Goal: Transaction & Acquisition: Obtain resource

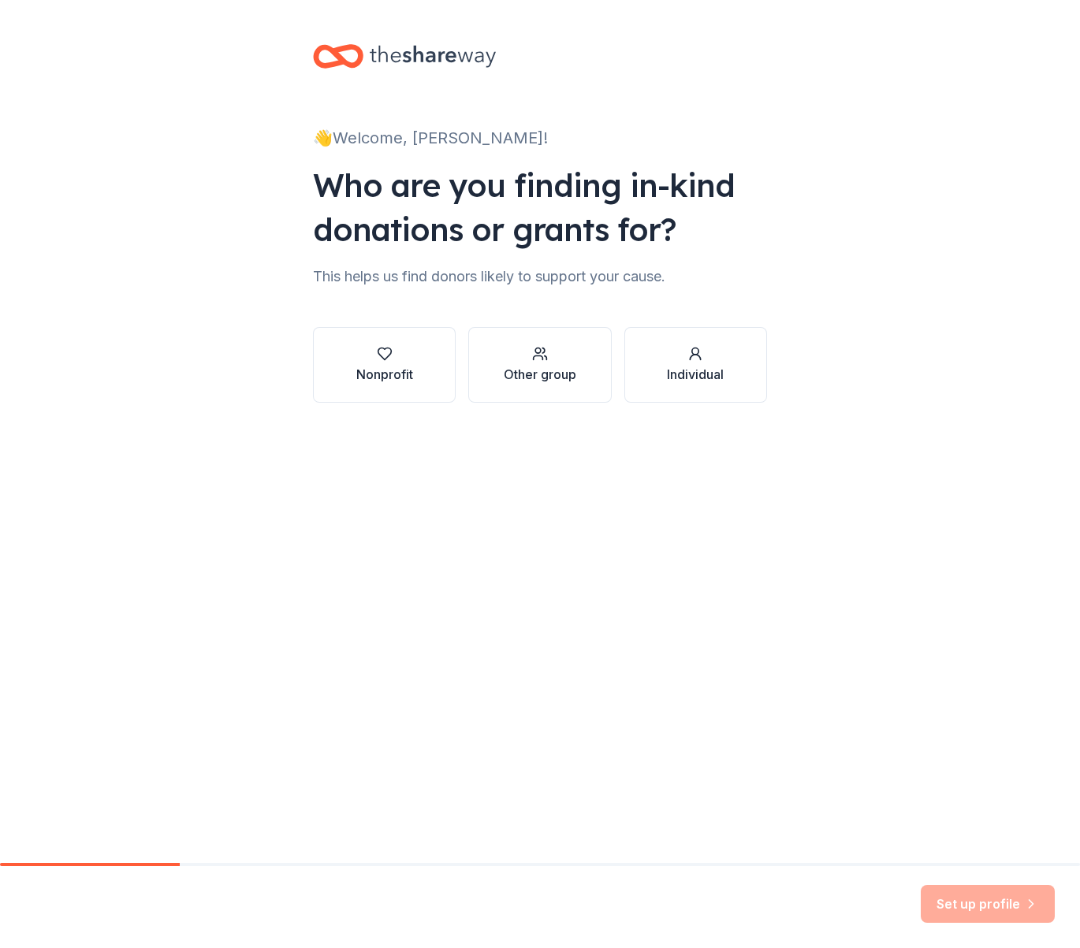
click at [380, 521] on div "👋 Welcome, [PERSON_NAME]! Who are you finding in-kind donations or grants for? …" at bounding box center [540, 431] width 1080 height 863
click at [381, 355] on icon "button" at bounding box center [385, 354] width 16 height 16
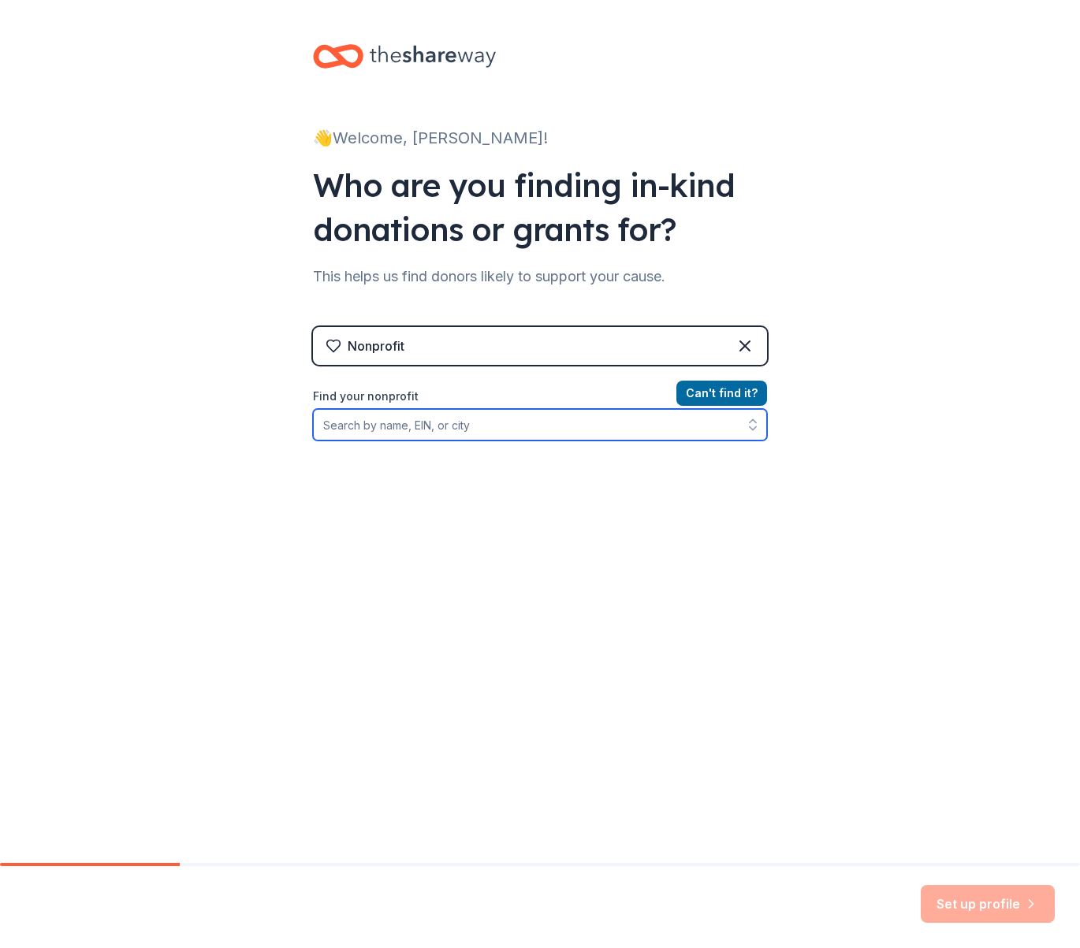
click at [412, 424] on input "Find your nonprofit" at bounding box center [540, 425] width 454 height 32
type input "springer opera house"
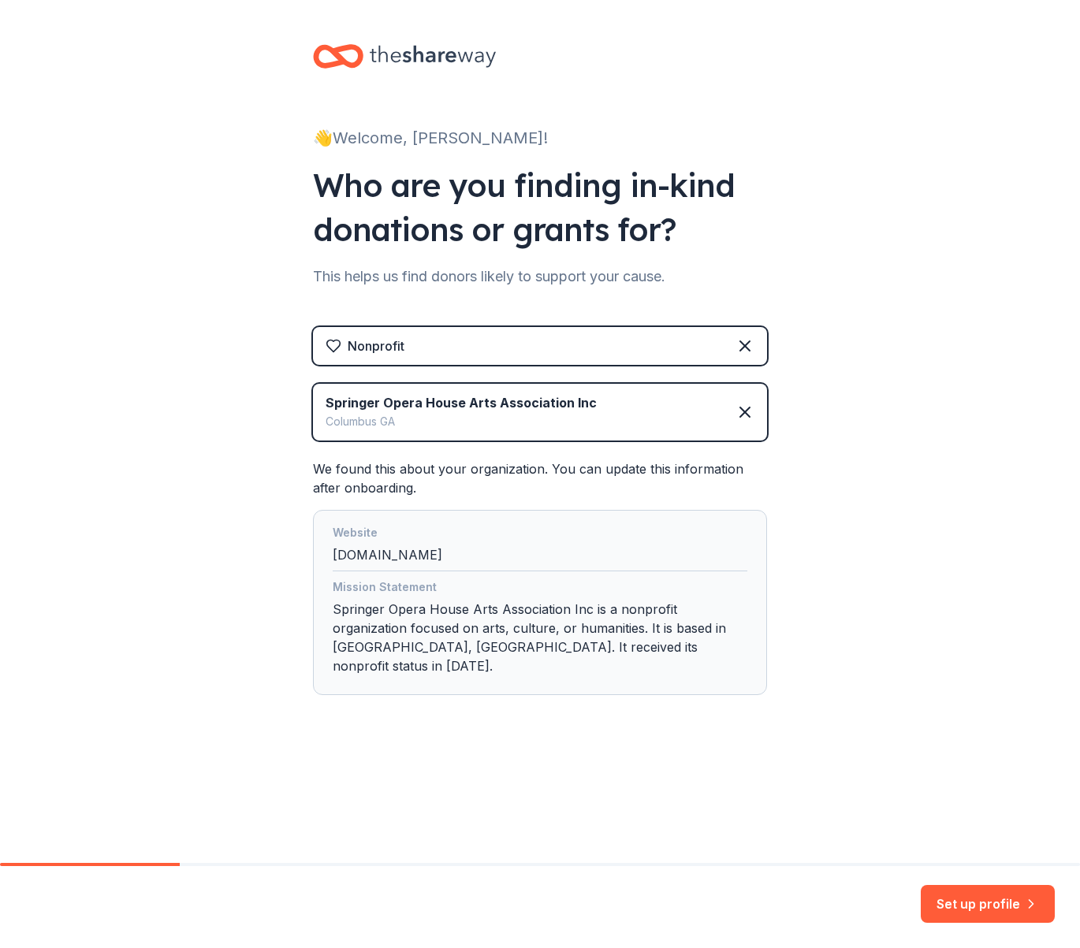
click at [449, 625] on div "Mission Statement Springer Opera House Arts Association Inc is a nonprofit orga…" at bounding box center [540, 630] width 415 height 104
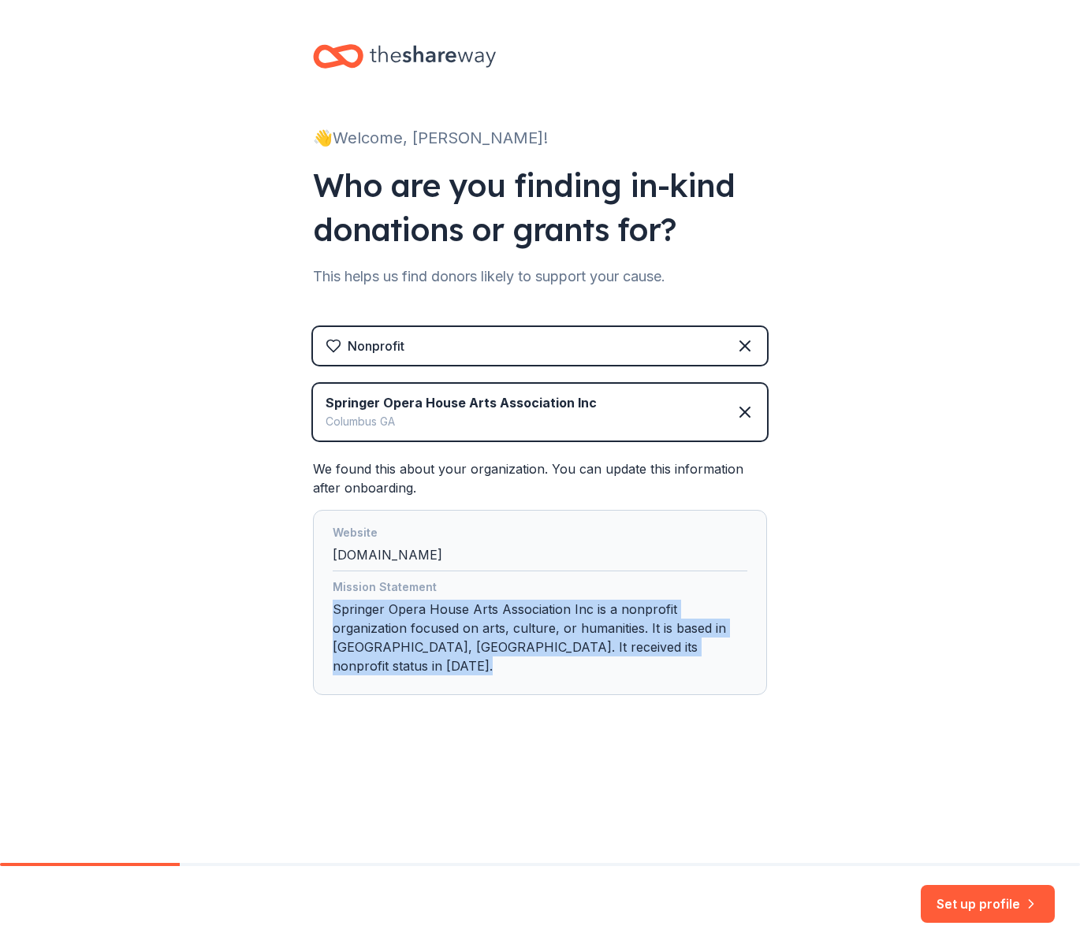
click at [449, 625] on div "Mission Statement Springer Opera House Arts Association Inc is a nonprofit orga…" at bounding box center [540, 630] width 415 height 104
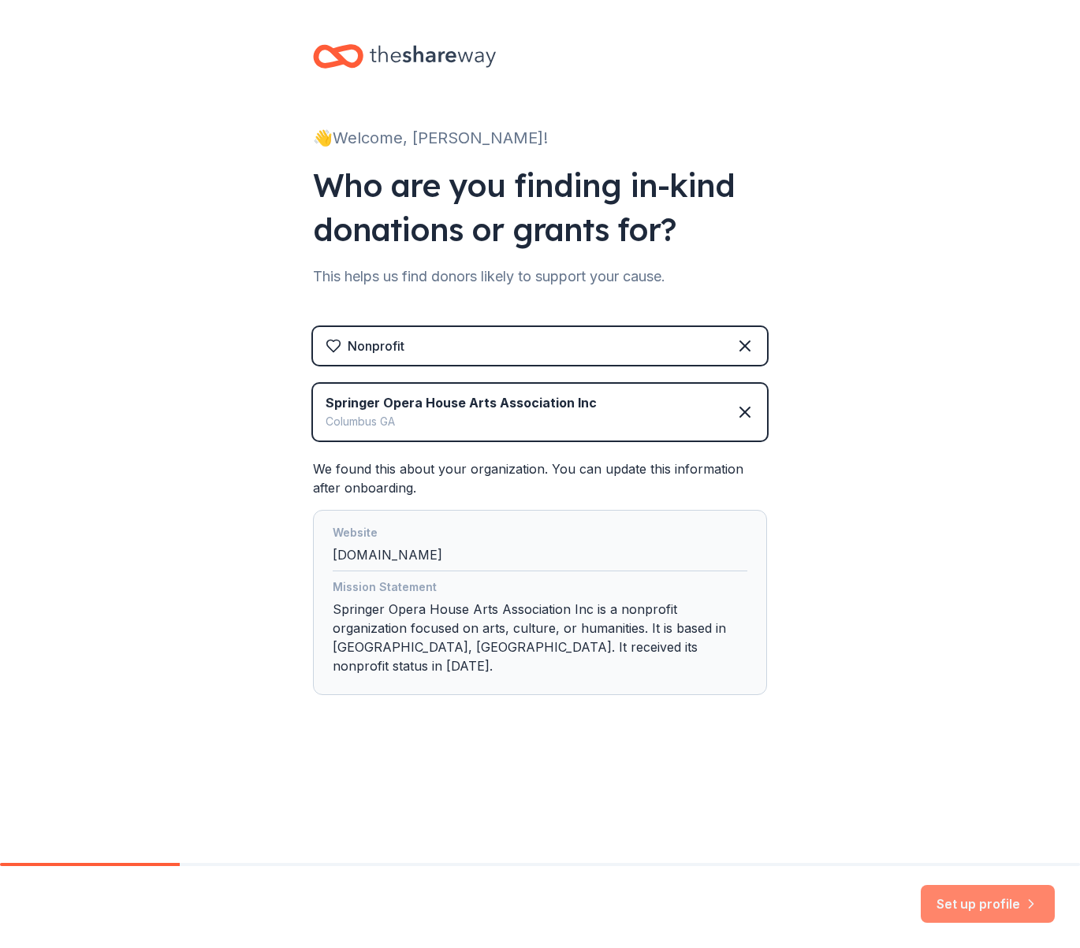
click at [1006, 909] on button "Set up profile" at bounding box center [987, 904] width 134 height 38
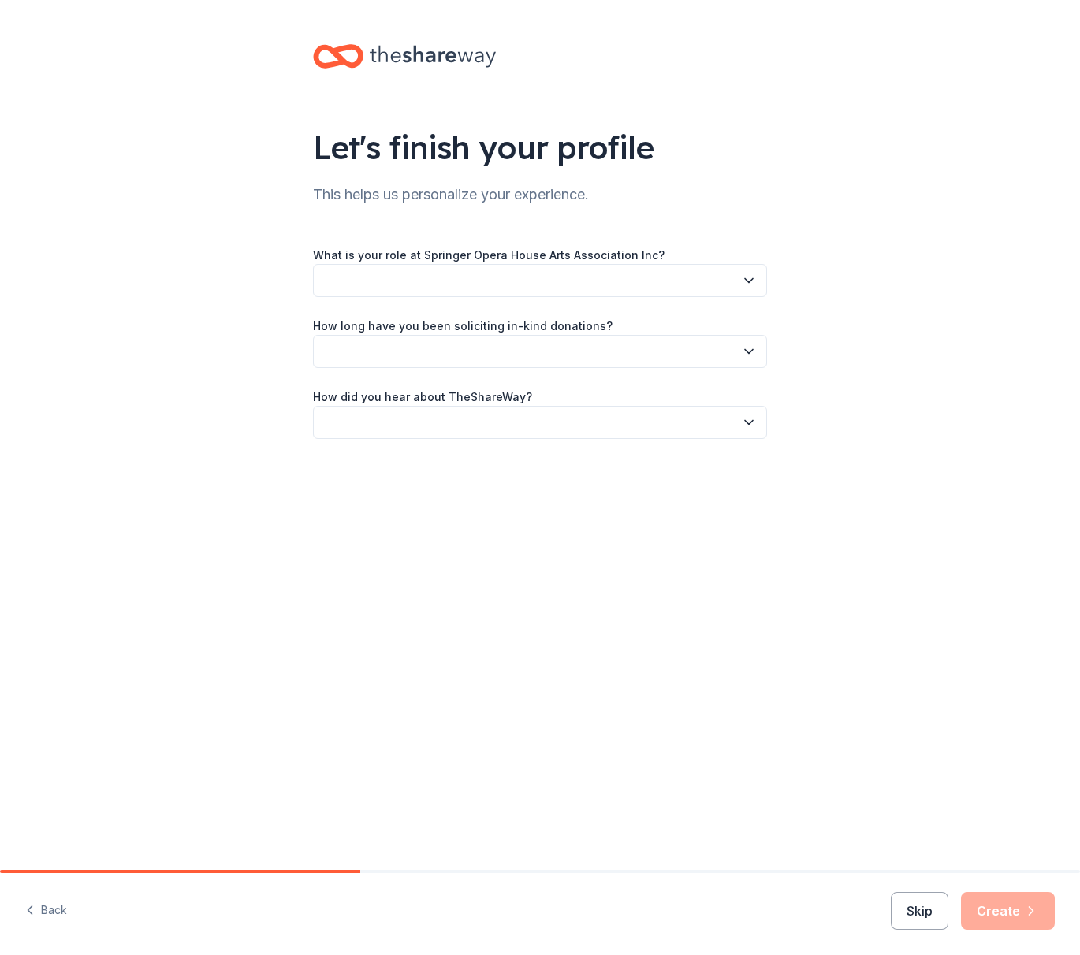
click at [619, 290] on button "button" at bounding box center [540, 280] width 454 height 33
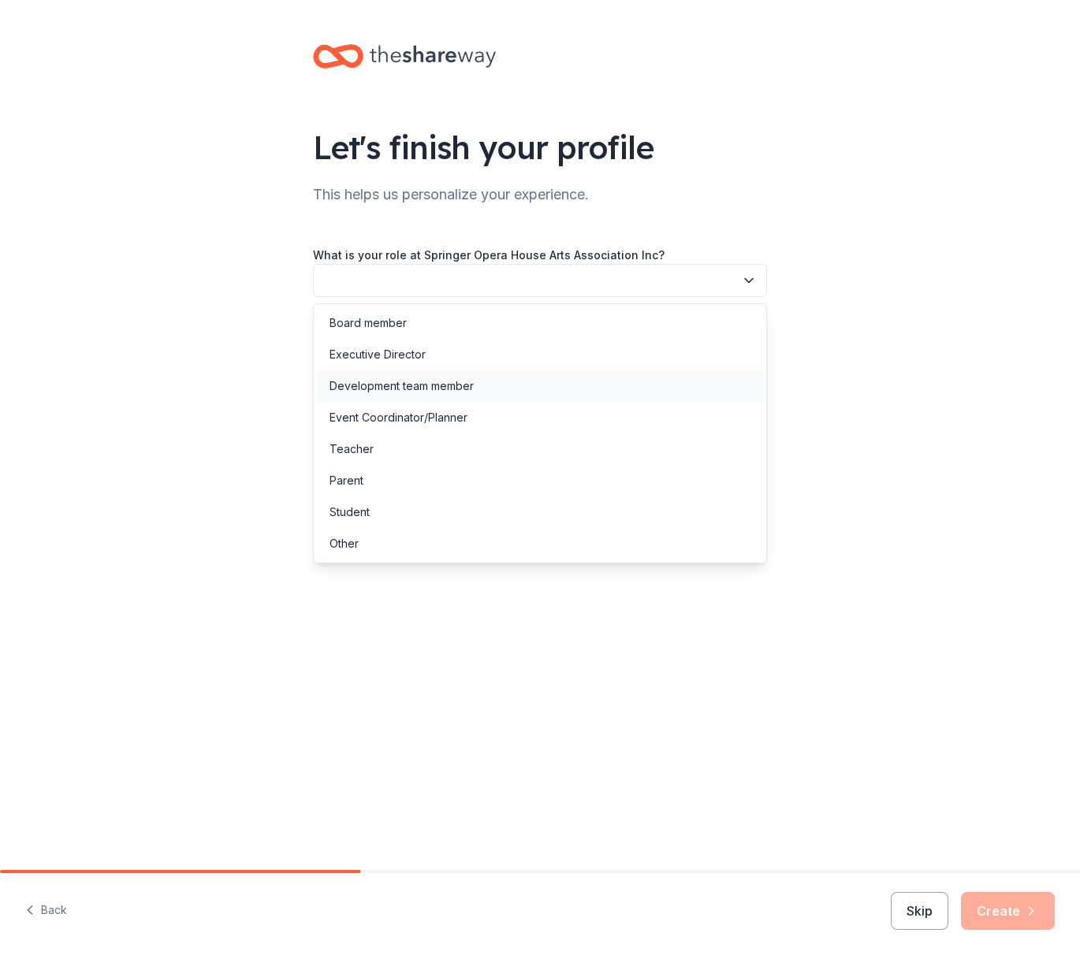
click at [465, 389] on div "Development team member" at bounding box center [401, 386] width 144 height 19
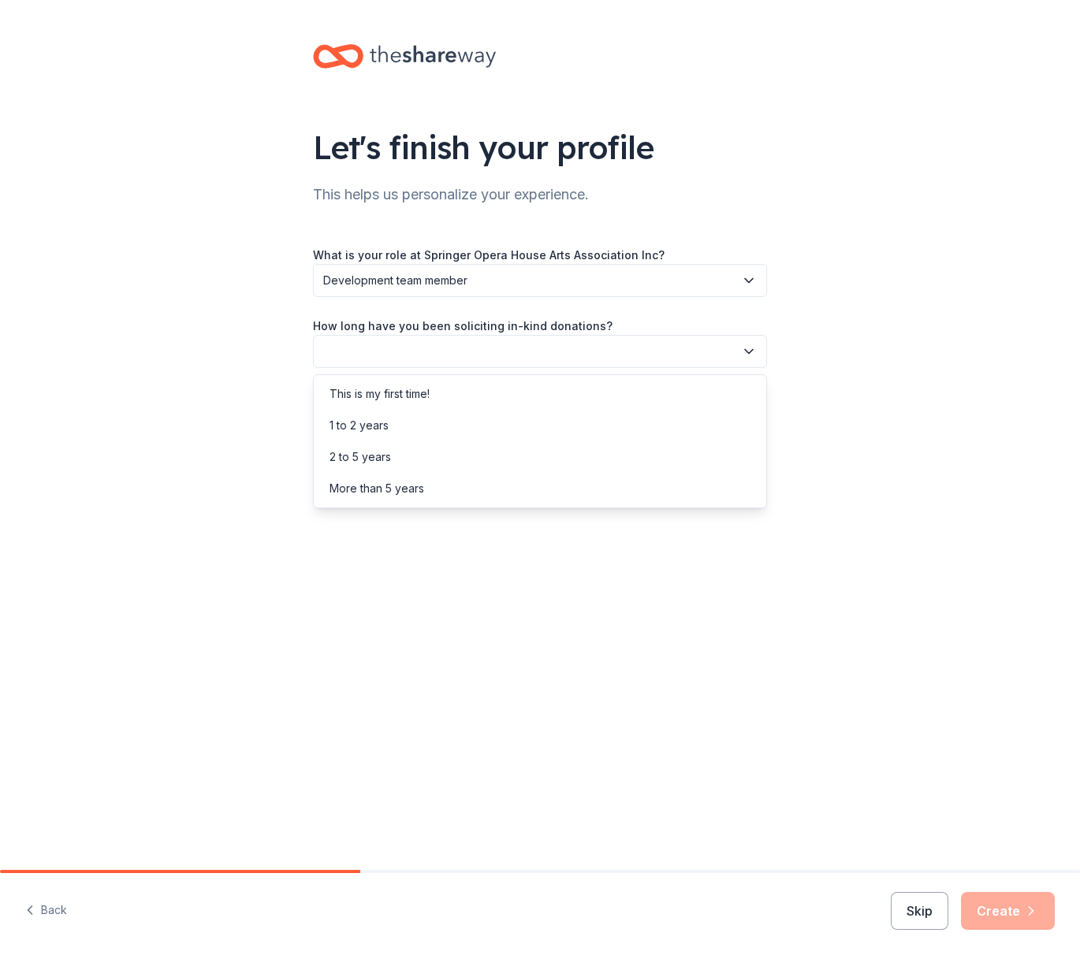
click at [495, 366] on button "button" at bounding box center [540, 351] width 454 height 33
click at [443, 495] on div "More than 5 years" at bounding box center [540, 489] width 446 height 32
click at [473, 426] on button "button" at bounding box center [540, 422] width 454 height 33
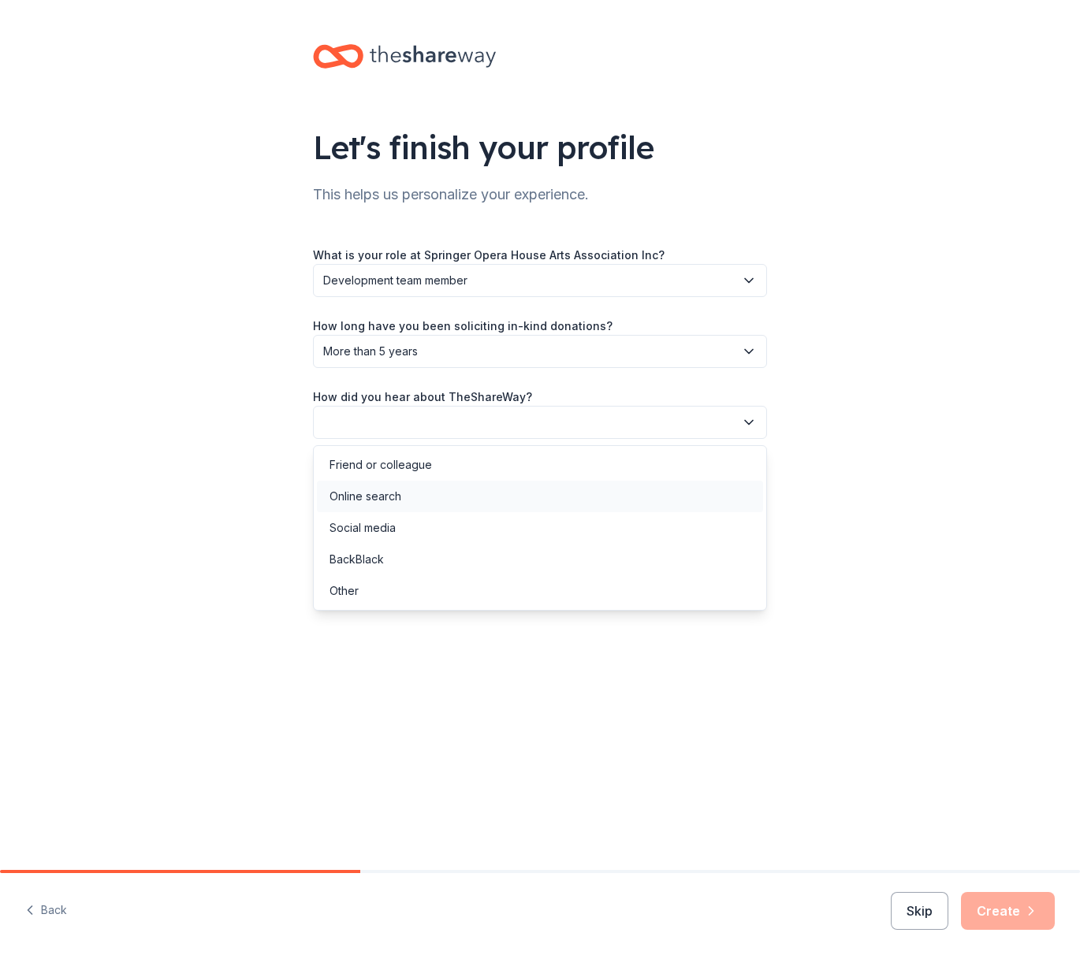
click at [438, 490] on div "Online search" at bounding box center [540, 497] width 446 height 32
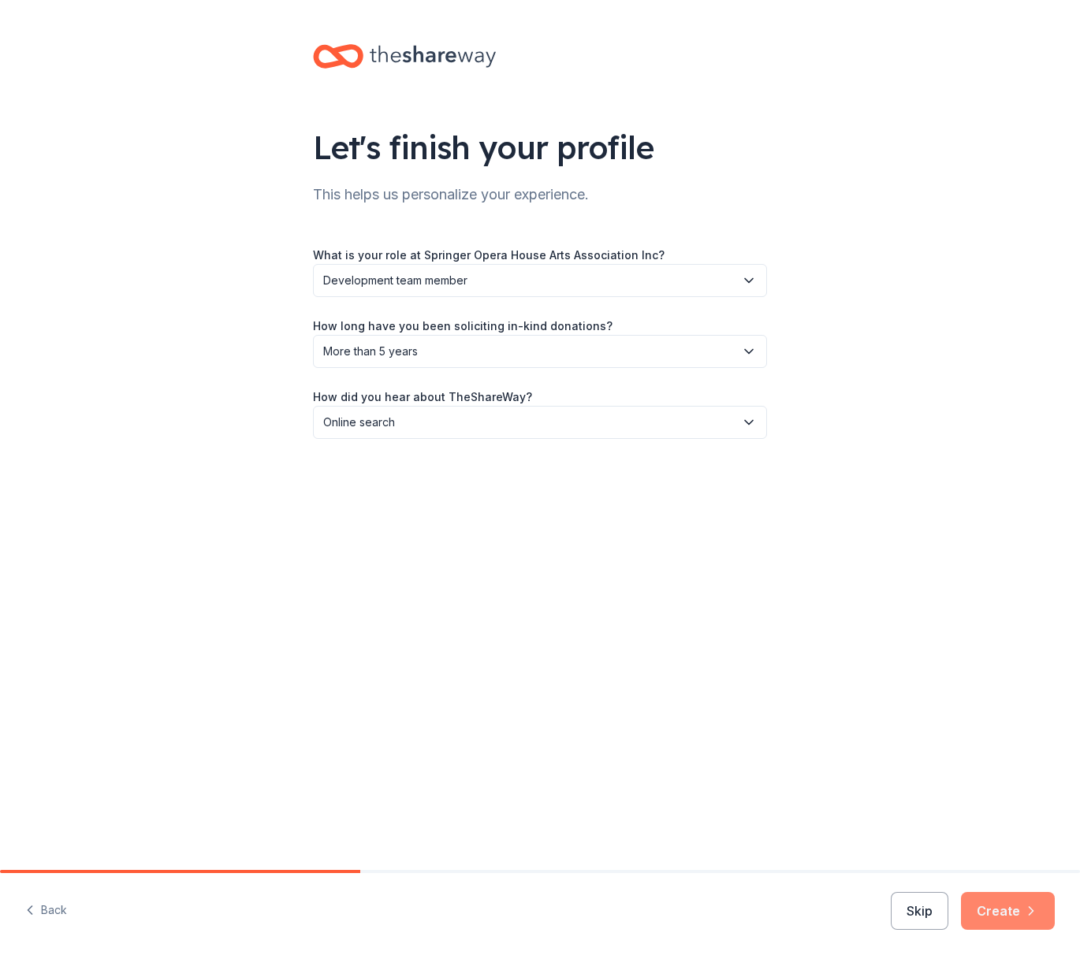
click at [991, 920] on button "Create" at bounding box center [1008, 911] width 94 height 38
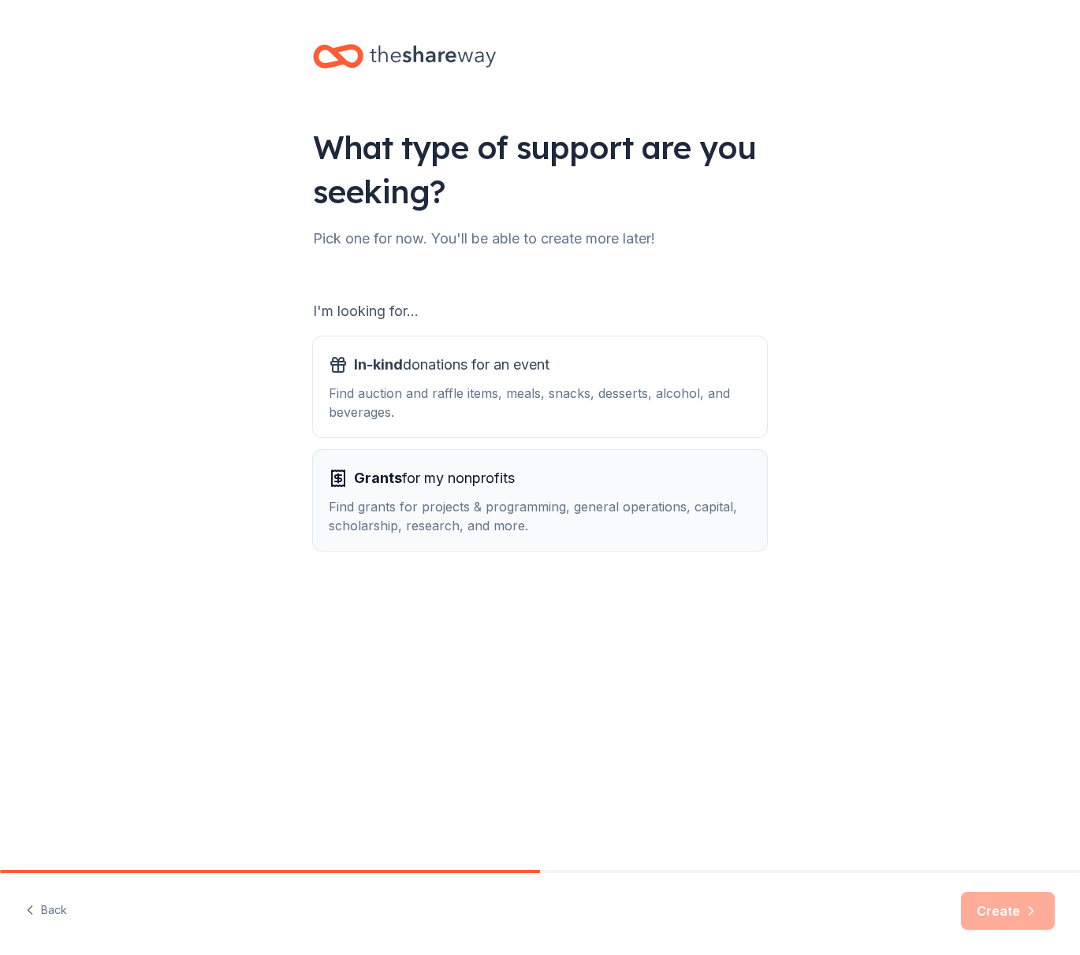
click at [591, 534] on div "Find grants for projects & programming, general operations, capital, scholarshi…" at bounding box center [540, 516] width 422 height 38
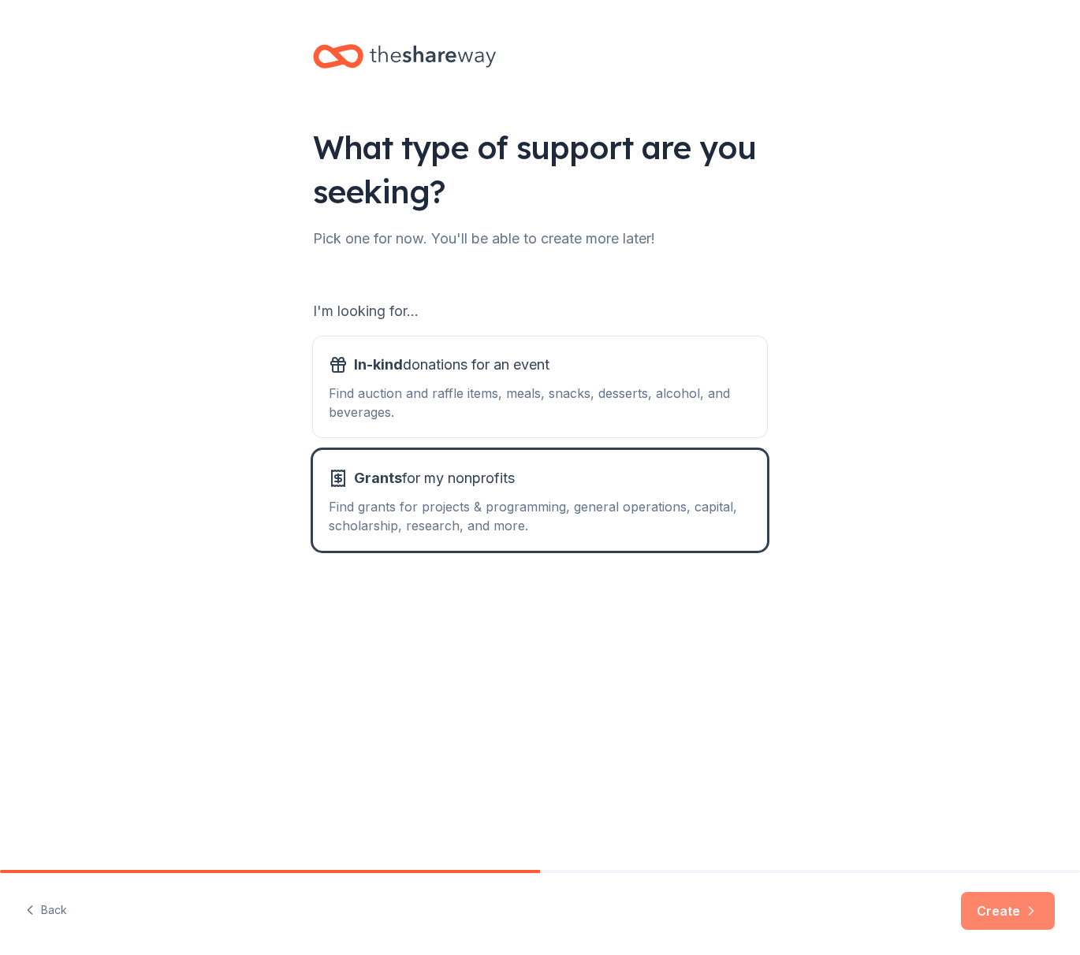
click at [1015, 917] on button "Create" at bounding box center [1008, 911] width 94 height 38
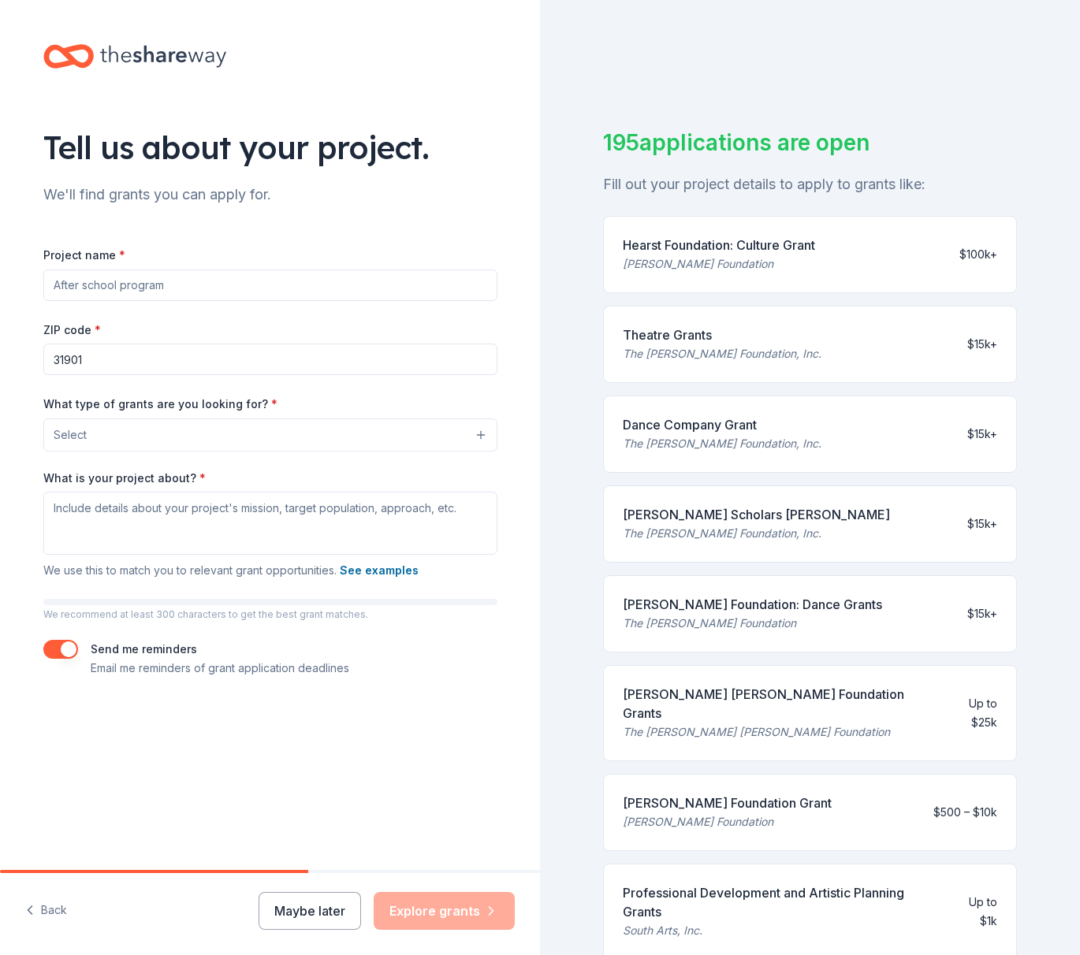
click at [340, 278] on input "Project name *" at bounding box center [270, 286] width 454 height 32
click at [333, 437] on button "Select" at bounding box center [270, 434] width 454 height 33
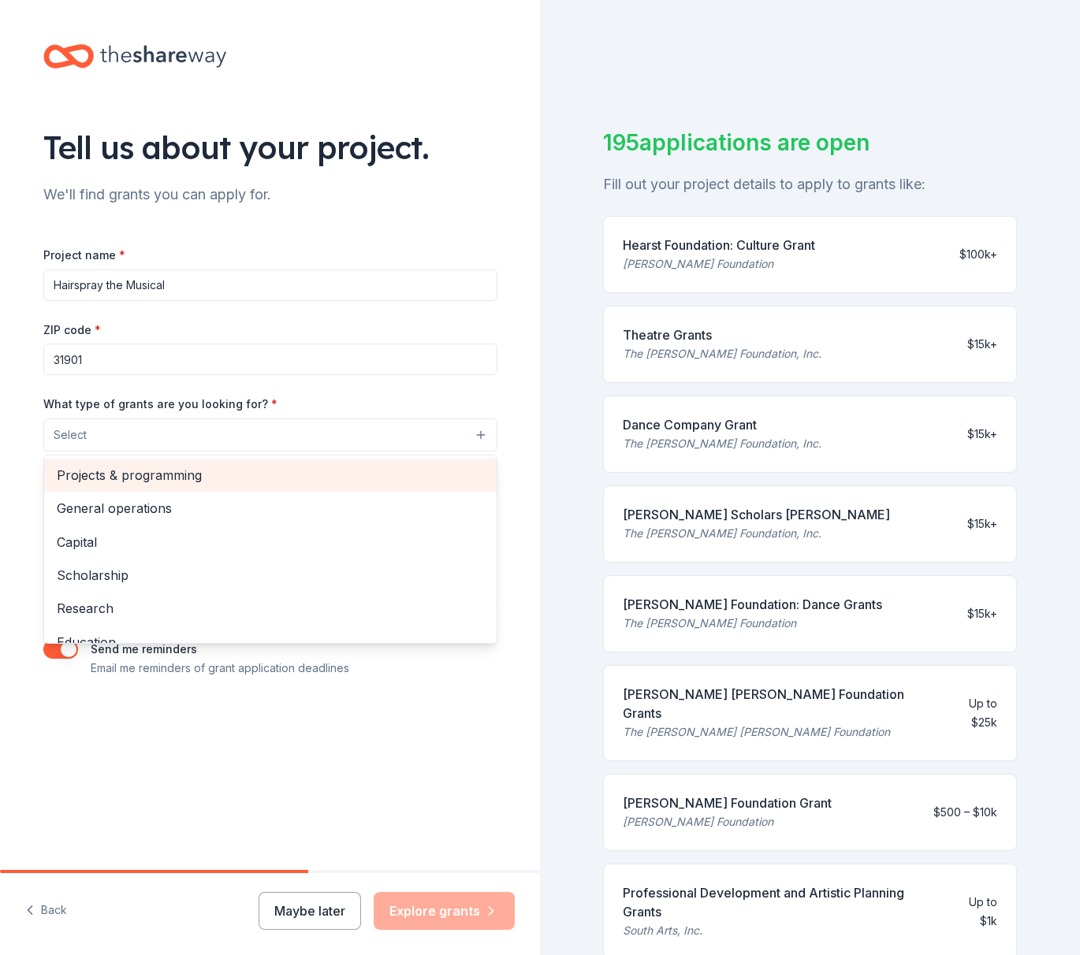
click at [177, 477] on span "Projects & programming" at bounding box center [270, 475] width 427 height 20
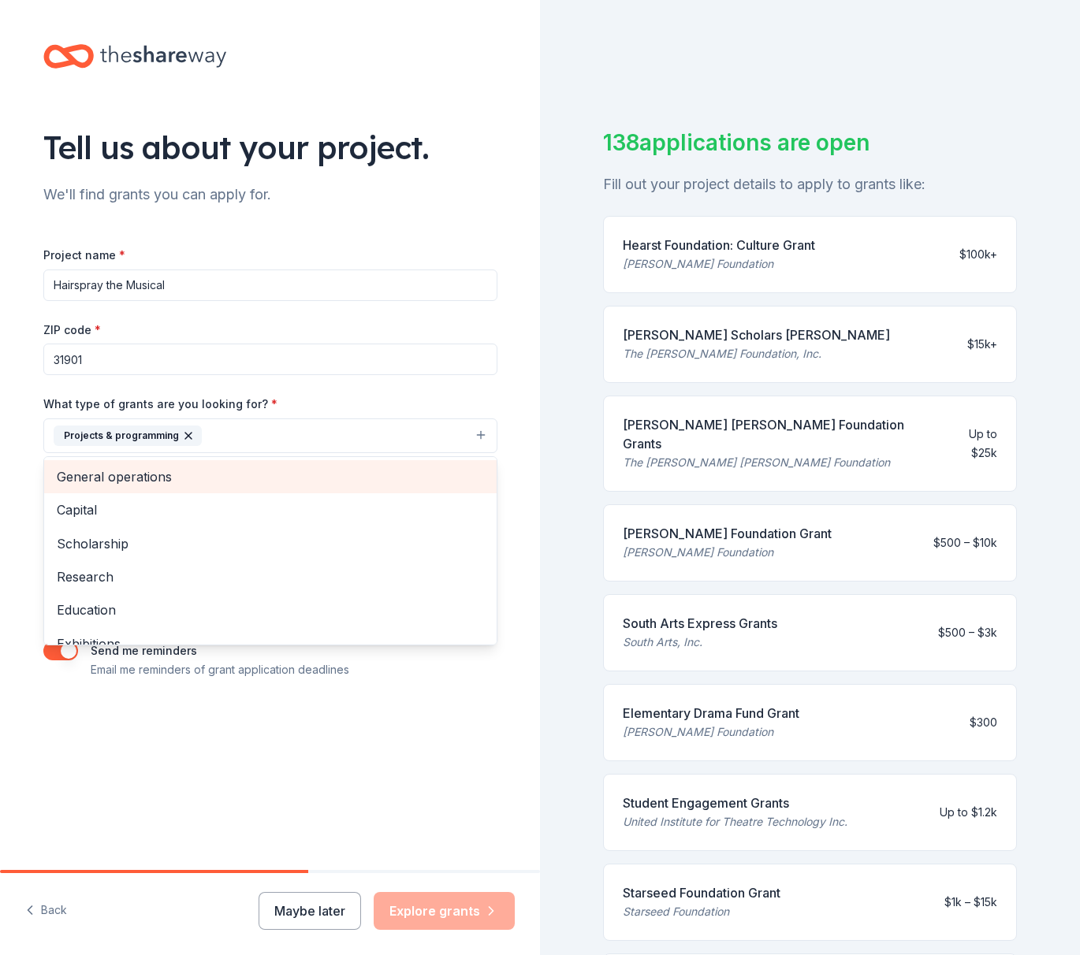
click at [132, 481] on span "General operations" at bounding box center [270, 477] width 427 height 20
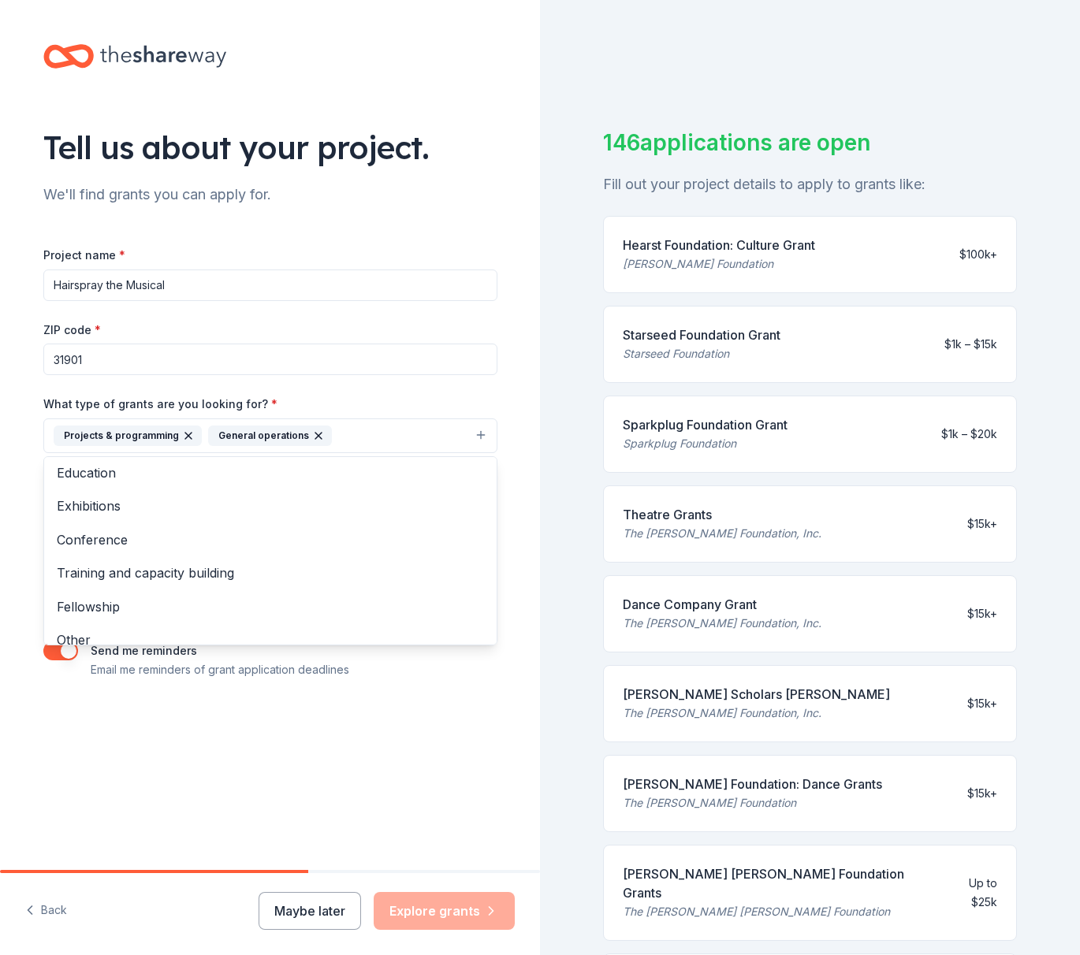
scroll to position [107, 0]
click at [129, 478] on span "Education" at bounding box center [270, 473] width 427 height 20
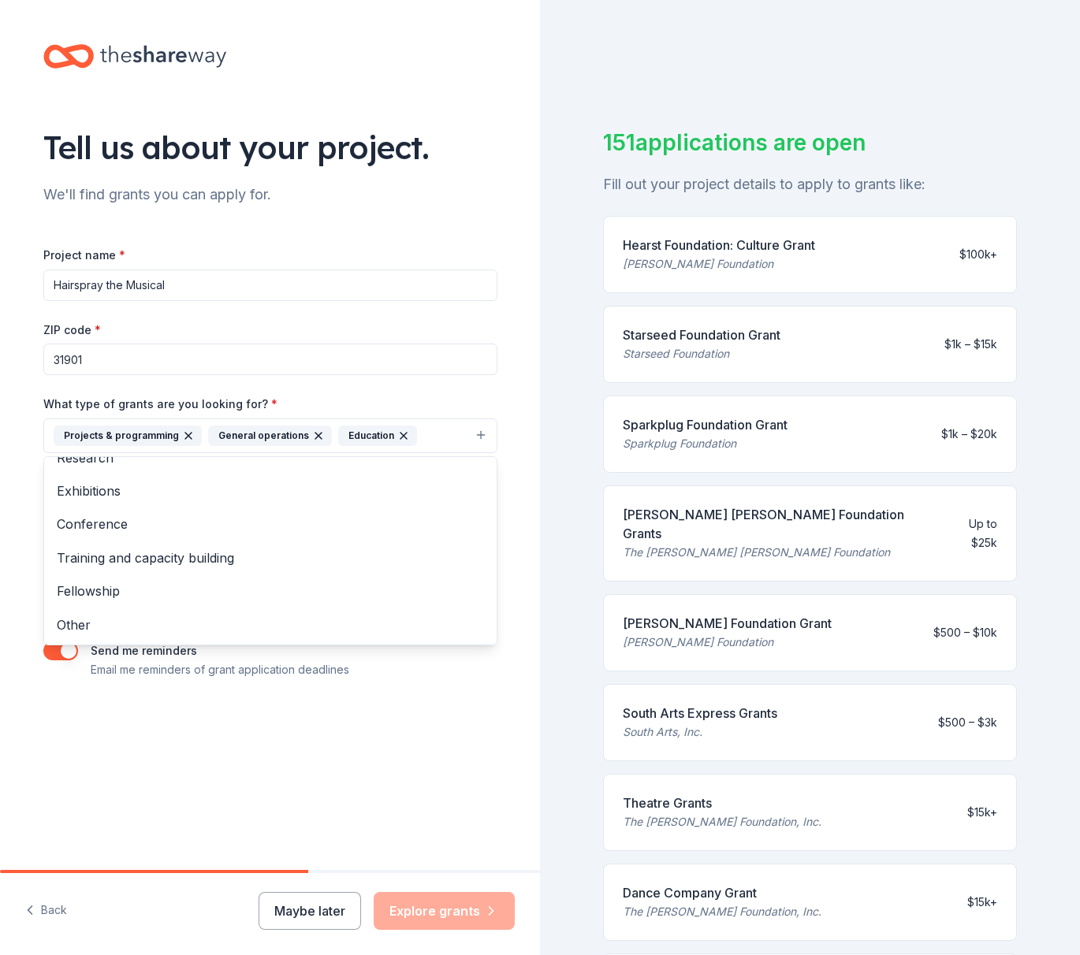
click at [129, 279] on div "Project name * Hairspray the Musical ZIP code * 31901 What type of grants are y…" at bounding box center [270, 462] width 454 height 434
click at [129, 279] on input "Hairspray the Musical" at bounding box center [270, 286] width 454 height 32
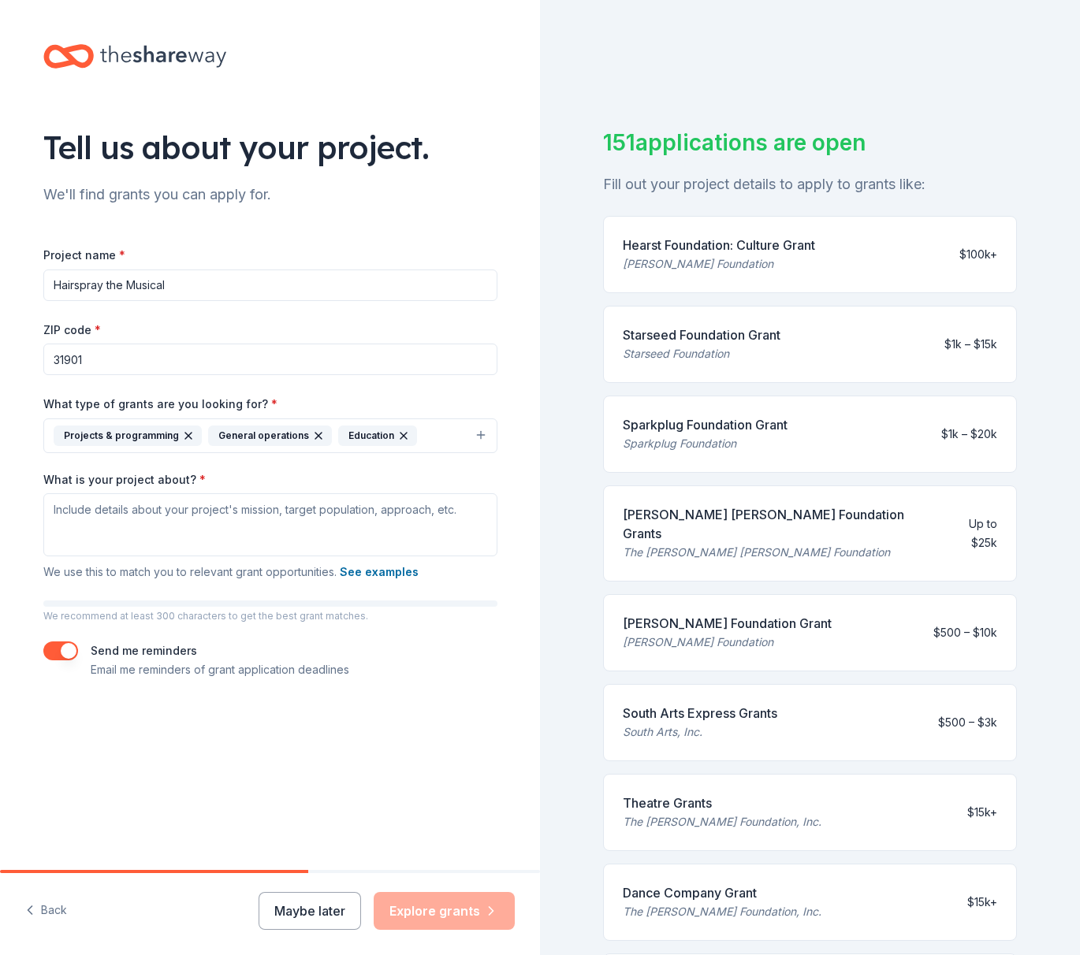
click at [129, 279] on input "Hairspray the Musical" at bounding box center [270, 286] width 454 height 32
type input "2025-26 Springer Opera House Season"
click at [162, 525] on textarea "What is your project about? *" at bounding box center [270, 524] width 454 height 63
click at [278, 528] on textarea "What is your project about? *" at bounding box center [270, 524] width 454 height 63
paste textarea "The Springer Opera House is a professional regional theatre — the state theatre…"
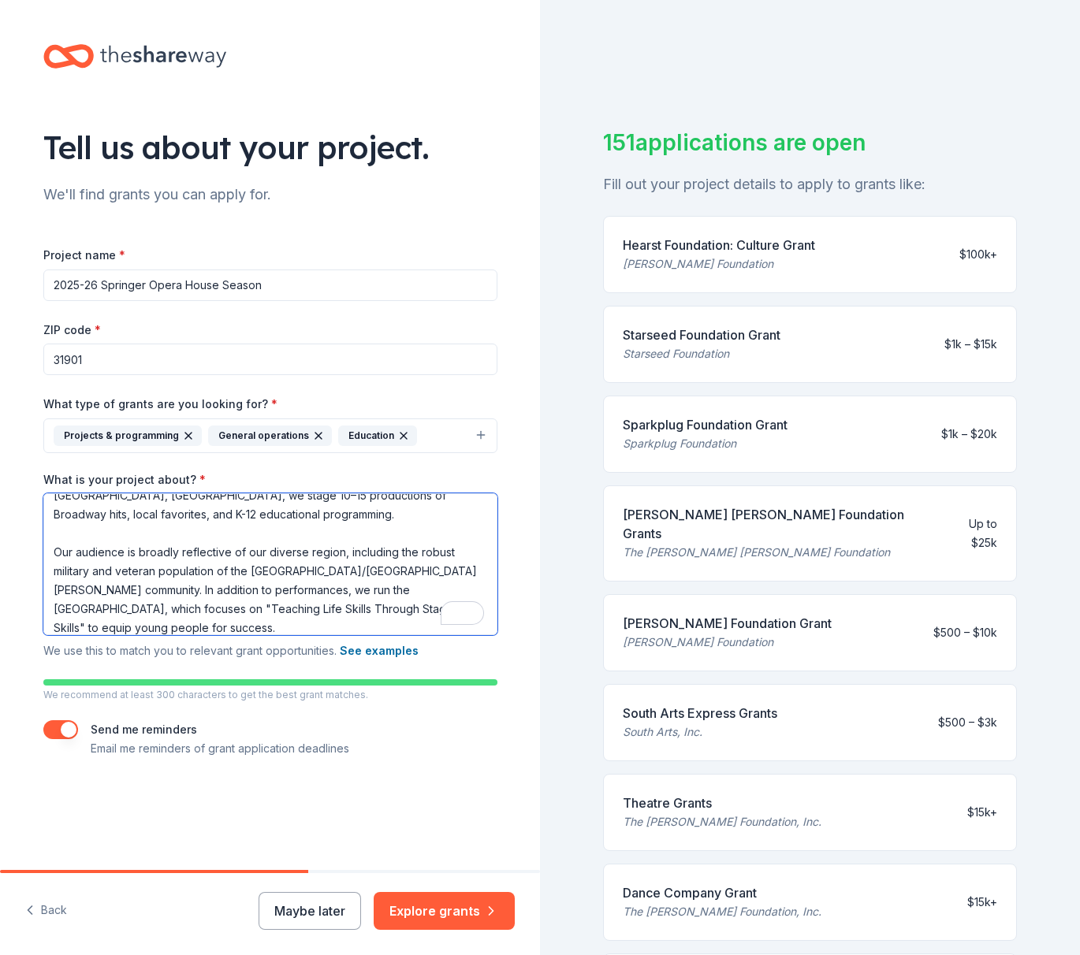
scroll to position [118, 0]
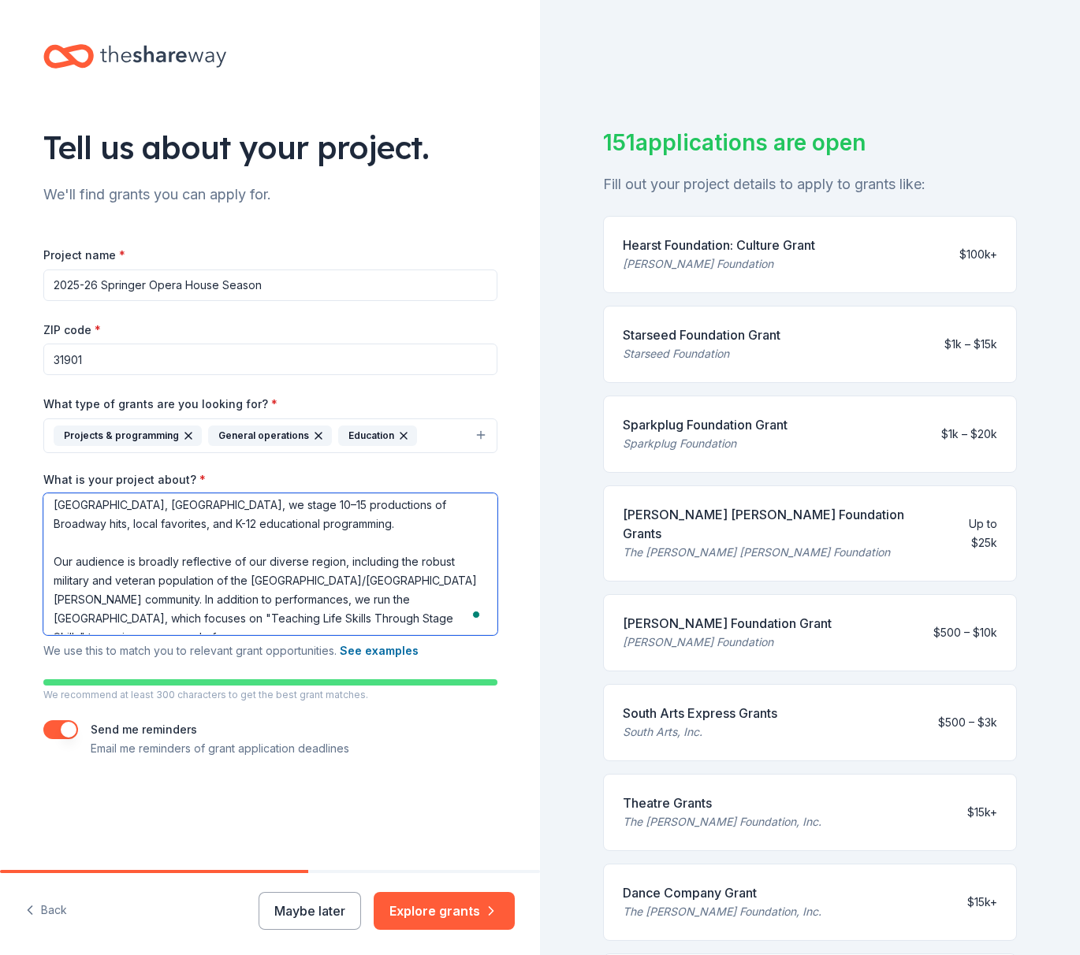
type textarea "The Springer Opera House is a professional regional theatre — the state theatre…"
click at [389, 807] on div "Tell us about your project. We'll find grants you can apply for. Project name *…" at bounding box center [270, 417] width 504 height 834
click at [392, 655] on button "See examples" at bounding box center [379, 650] width 79 height 19
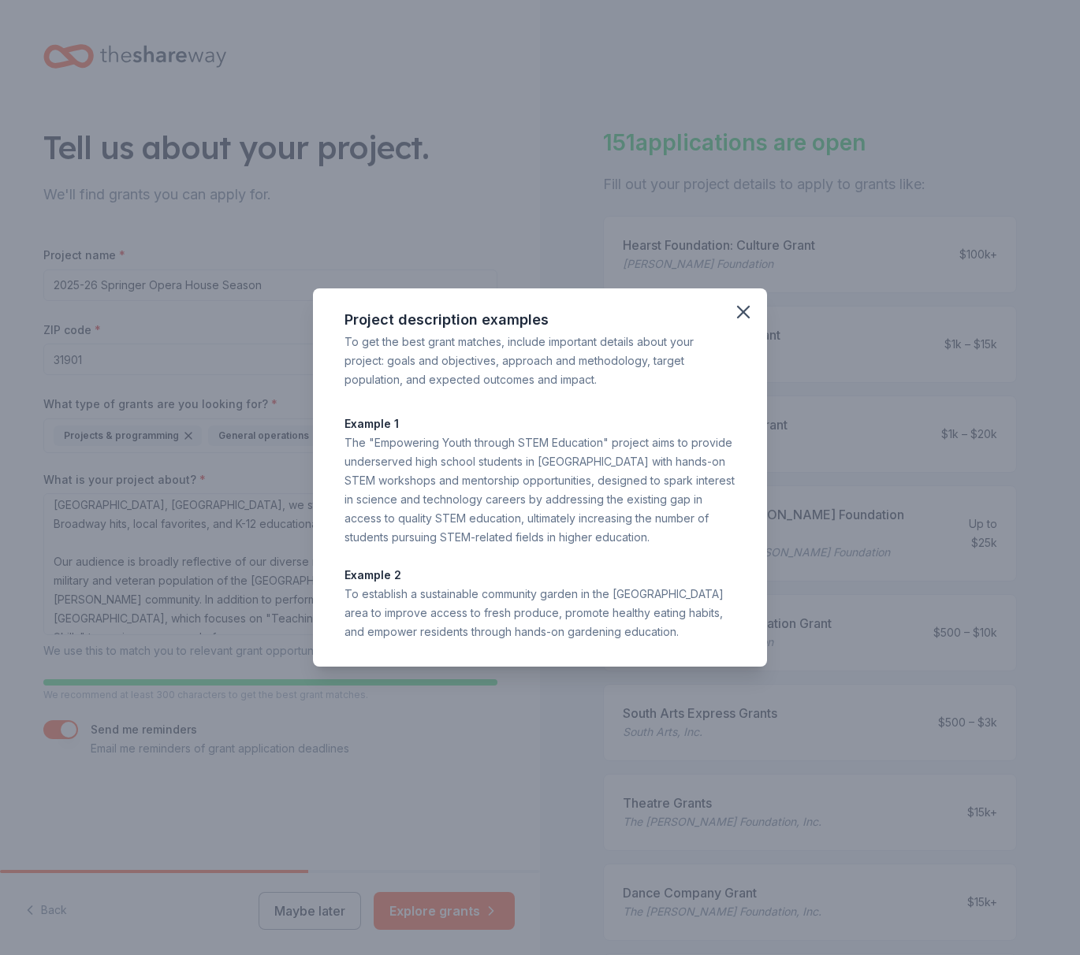
drag, startPoint x: 741, startPoint y: 318, endPoint x: 637, endPoint y: 359, distance: 112.1
click at [741, 318] on icon "button" at bounding box center [743, 312] width 22 height 22
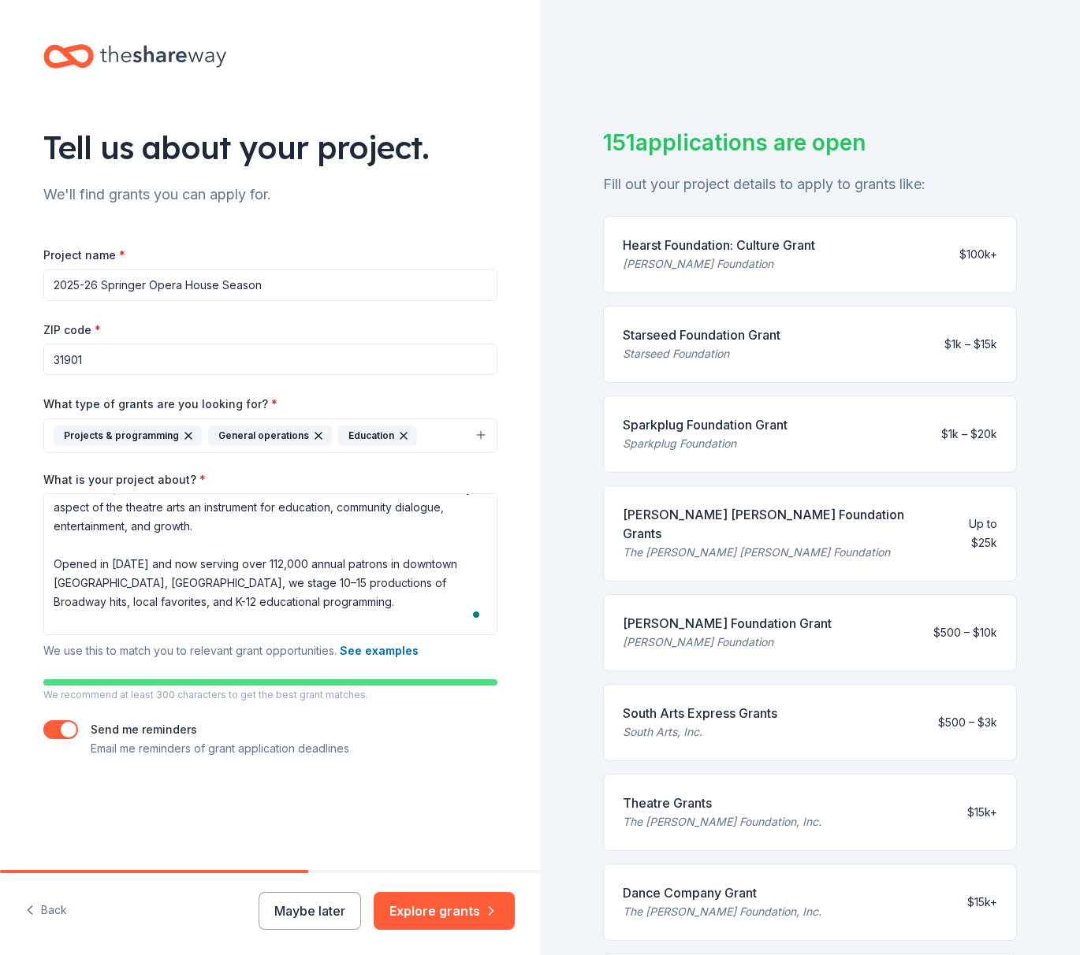
scroll to position [0, 0]
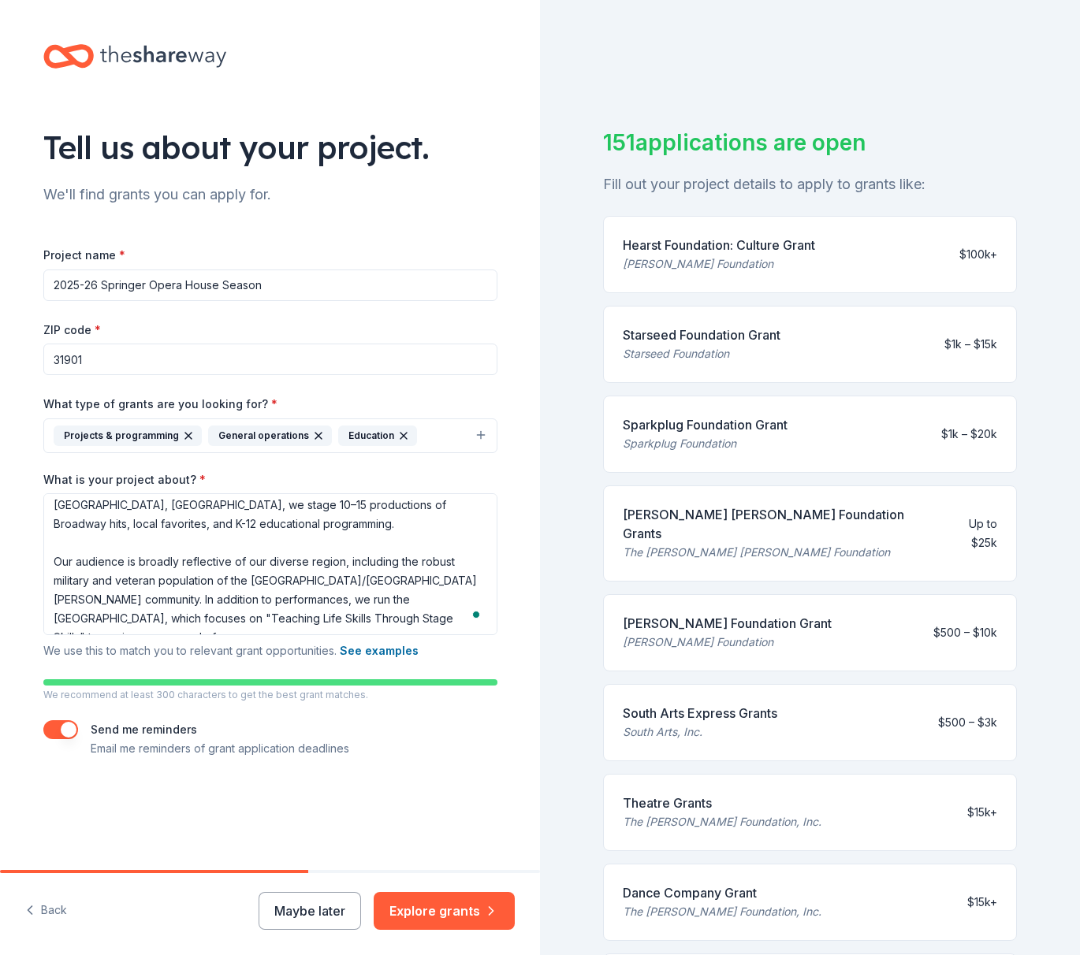
click at [357, 849] on div "Tell us about your project. We'll find grants you can apply for. Project name *…" at bounding box center [270, 435] width 540 height 870
click at [437, 904] on button "Explore grants" at bounding box center [444, 911] width 141 height 38
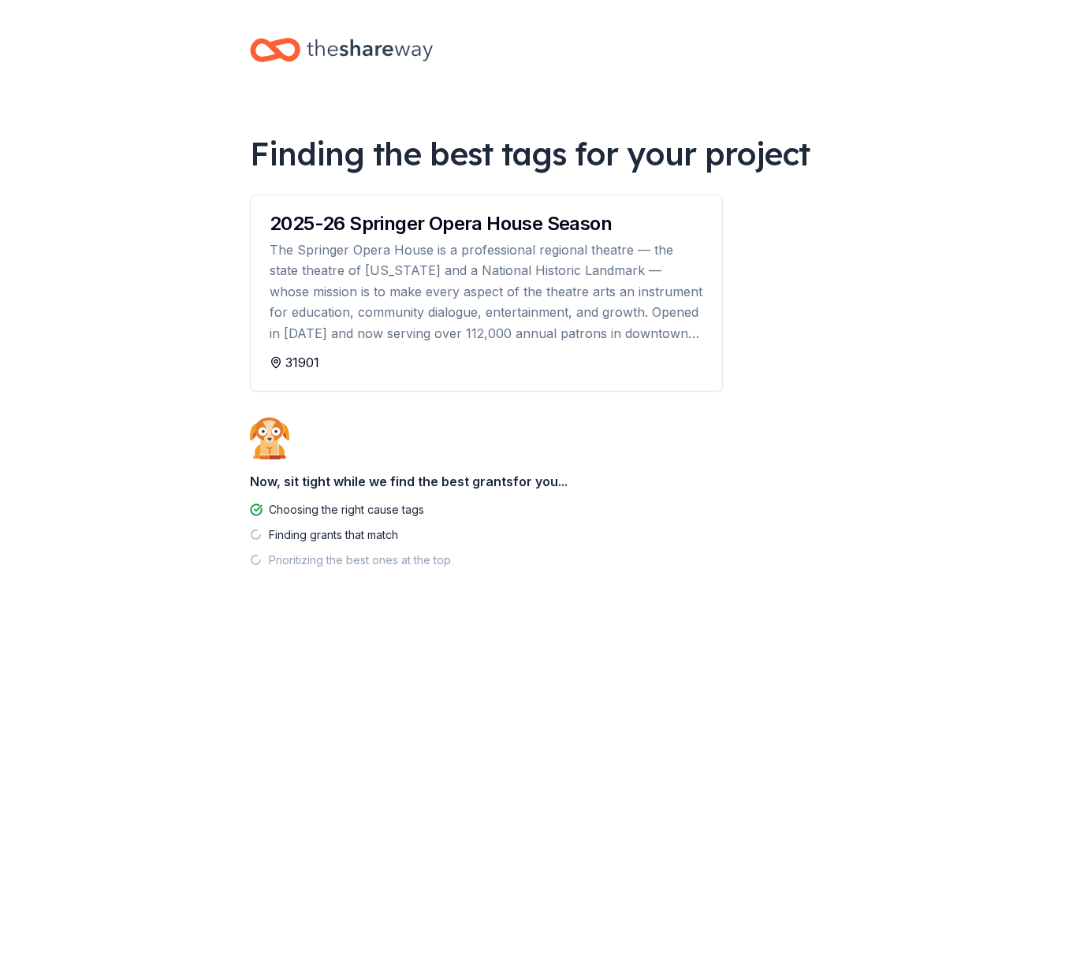
click at [582, 290] on div "The Springer Opera House is a professional regional theatre — the state theatre…" at bounding box center [486, 292] width 433 height 104
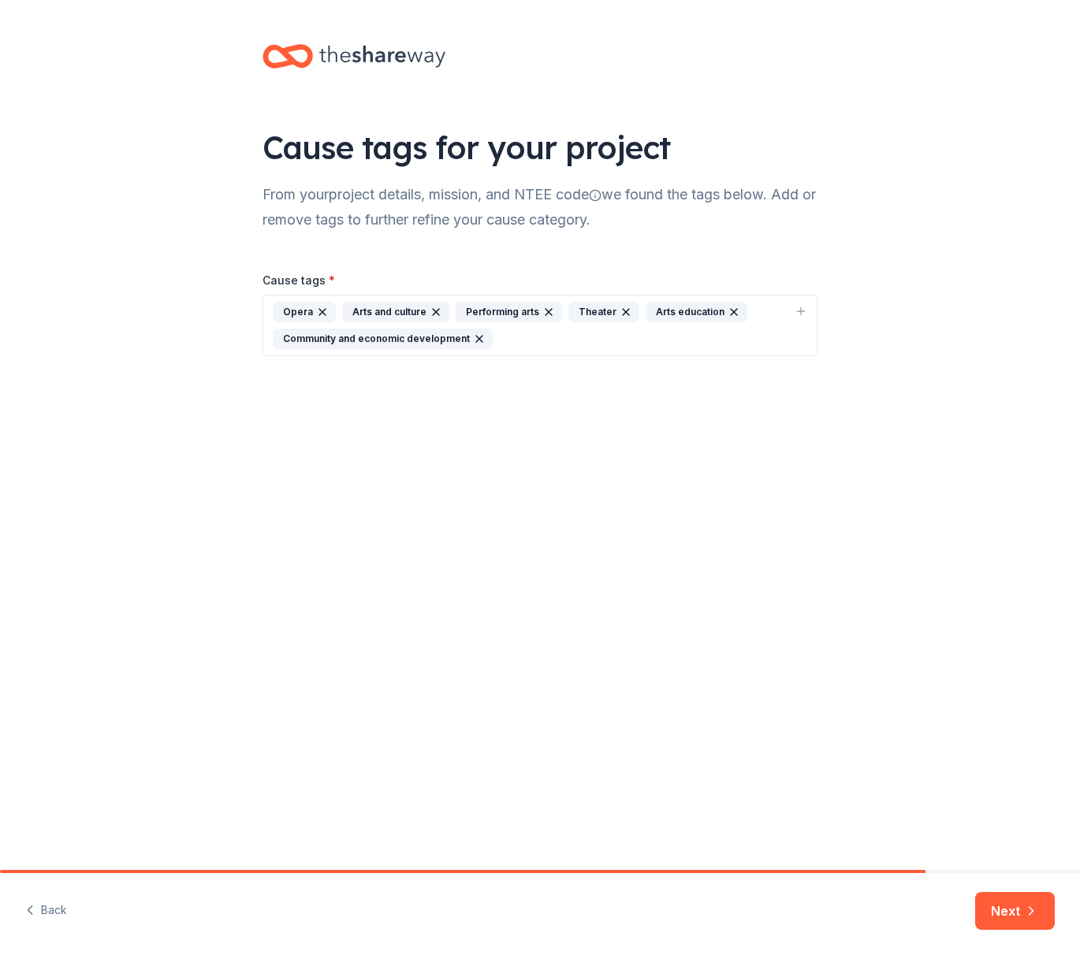
click at [517, 333] on div "Opera Arts and culture Performing arts Theater Arts education Community and eco…" at bounding box center [530, 325] width 515 height 47
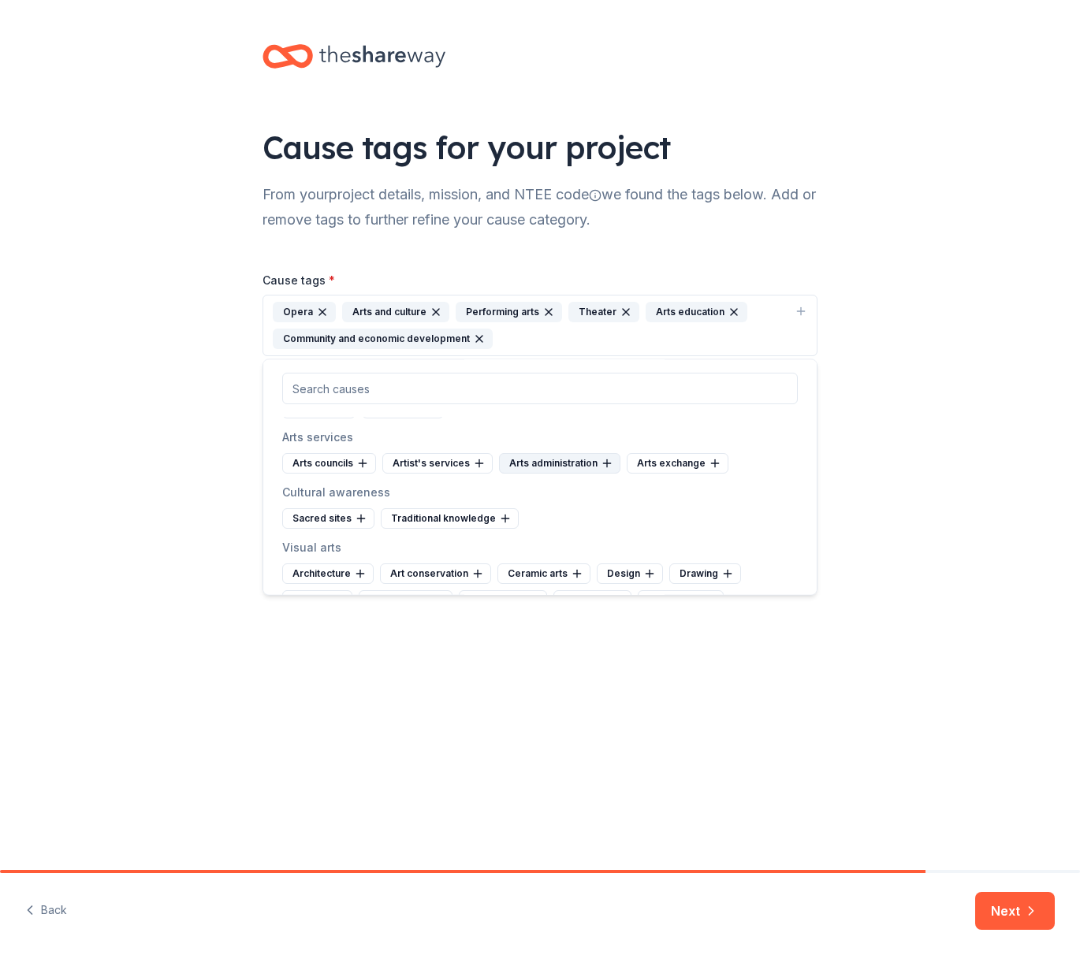
click at [542, 459] on div "Arts administration" at bounding box center [559, 463] width 121 height 20
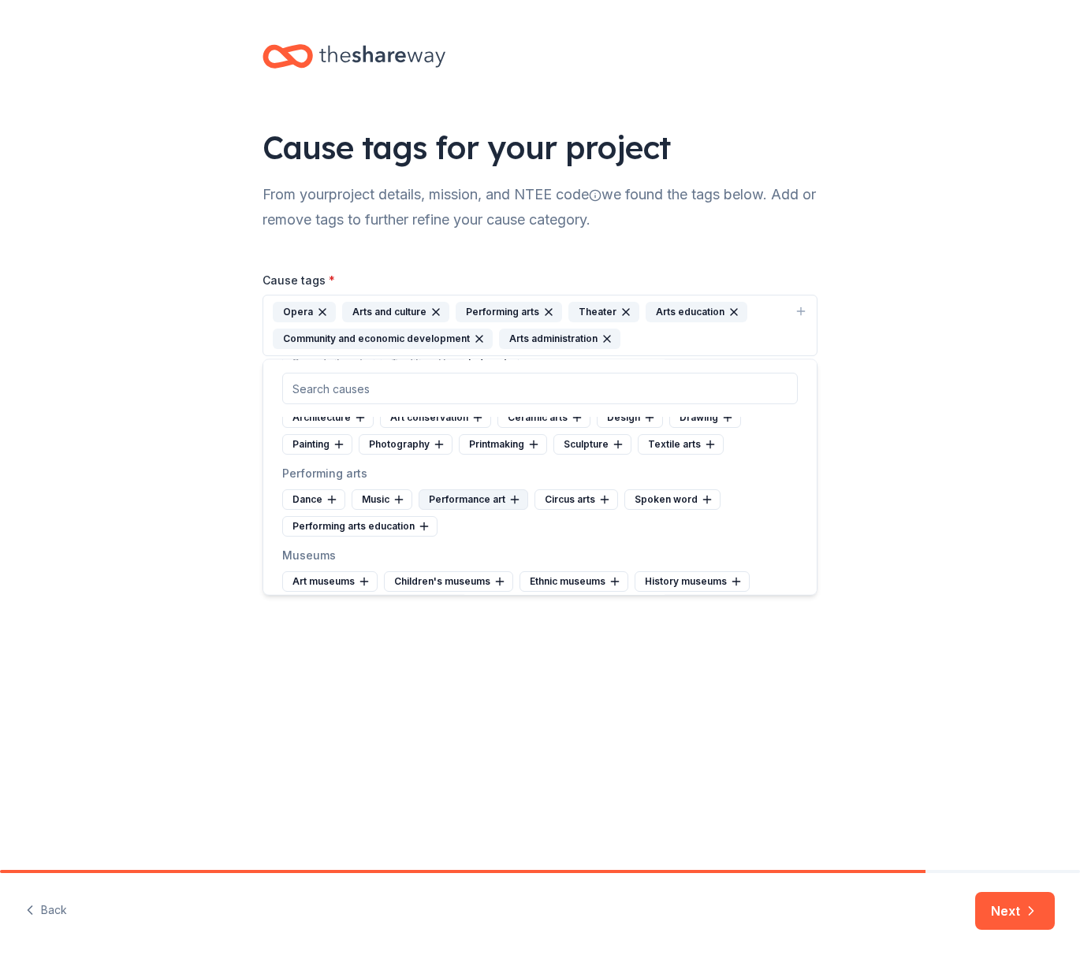
scroll to position [206, 0]
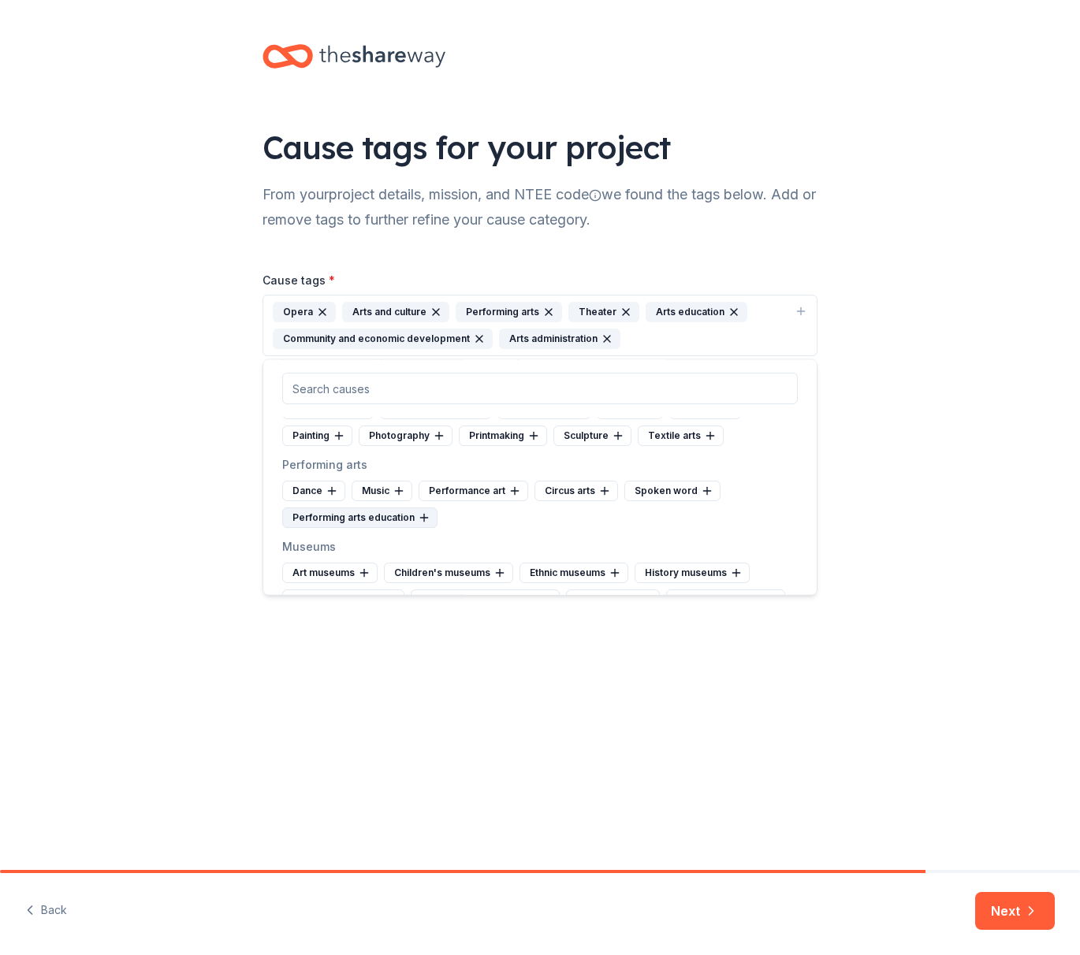
click at [381, 518] on div "Performing arts education" at bounding box center [359, 518] width 155 height 20
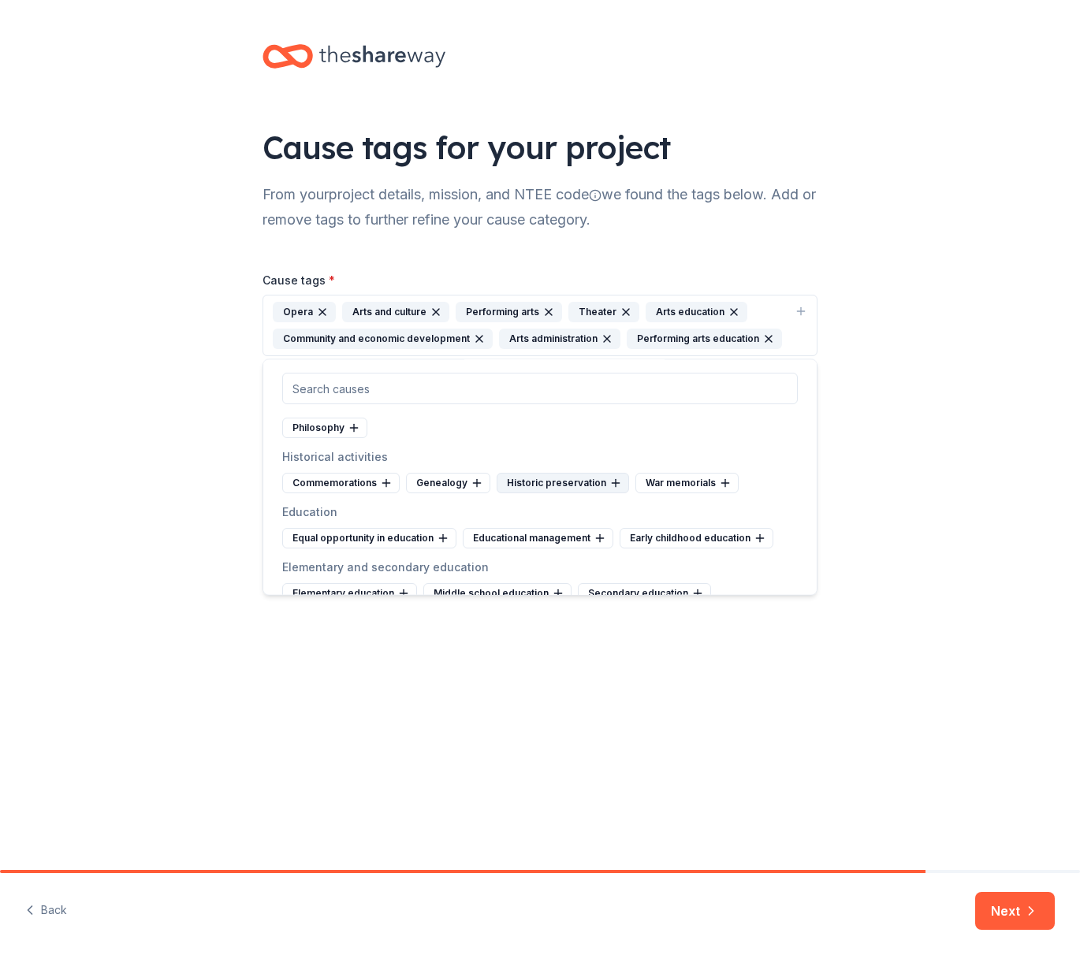
scroll to position [459, 0]
click at [584, 478] on div "Historic preservation" at bounding box center [562, 483] width 132 height 20
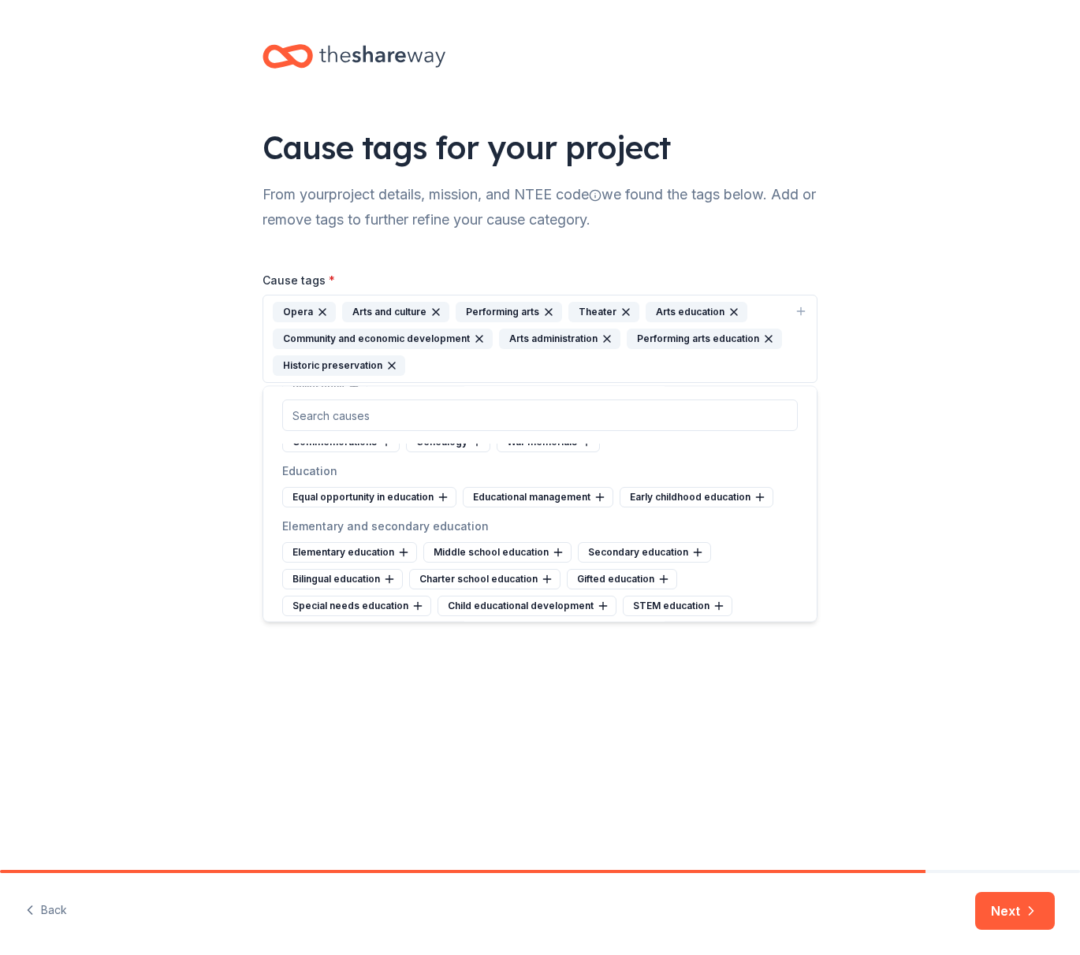
scroll to position [532, 0]
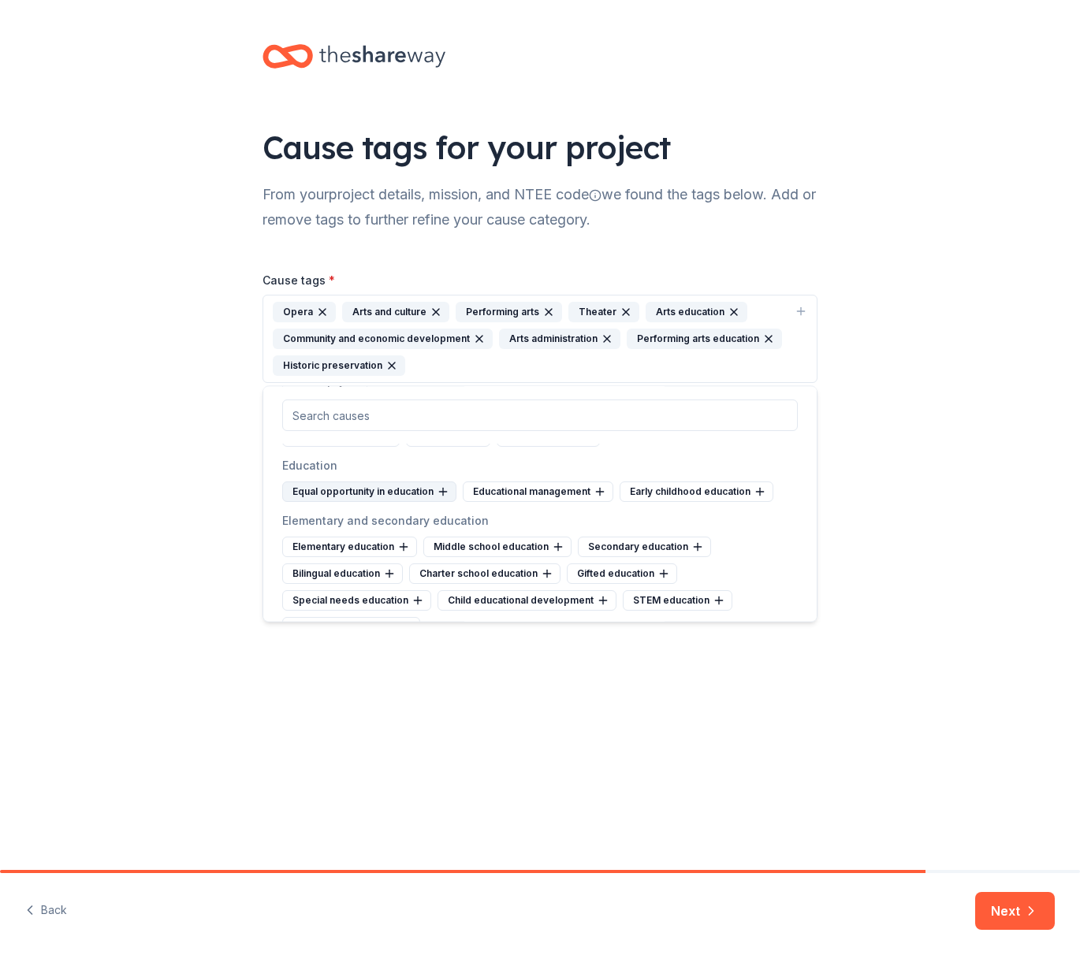
click at [412, 492] on div "Equal opportunity in education" at bounding box center [369, 492] width 174 height 20
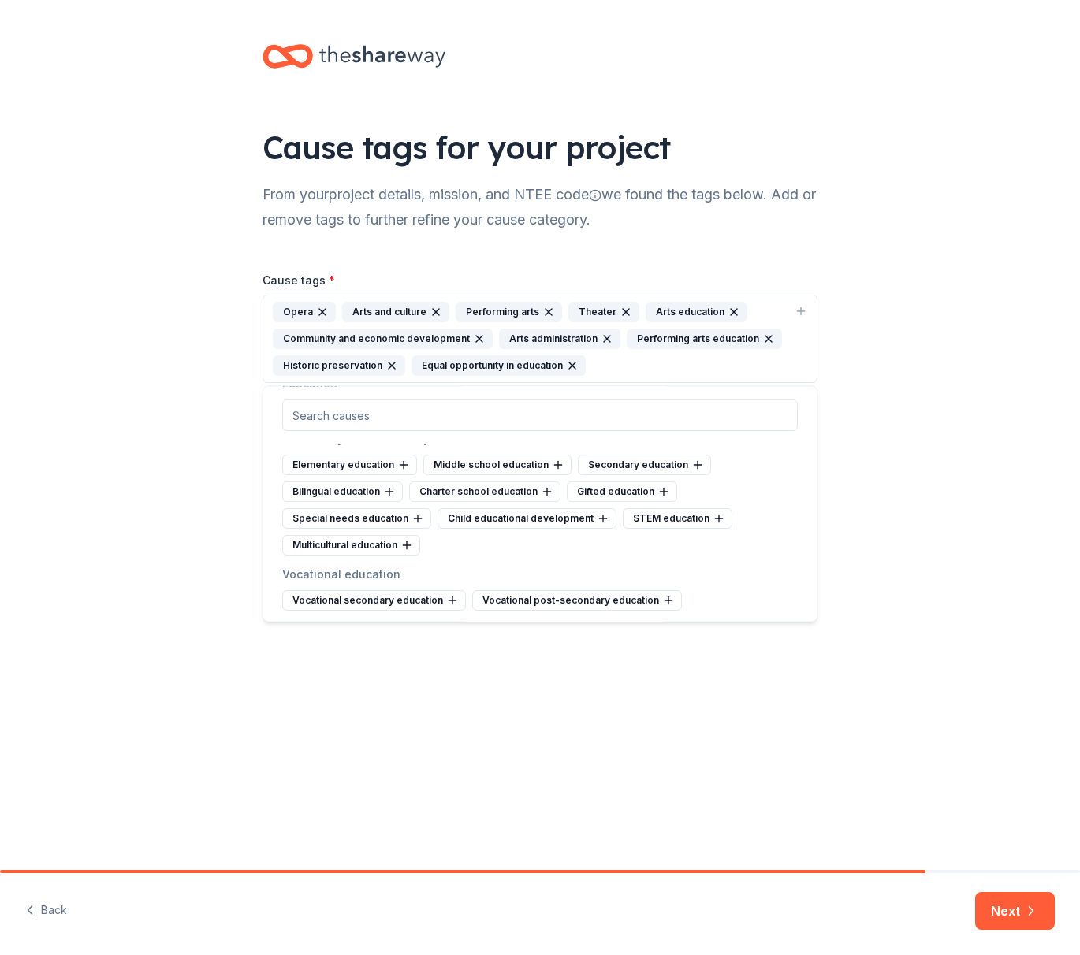
scroll to position [623, 0]
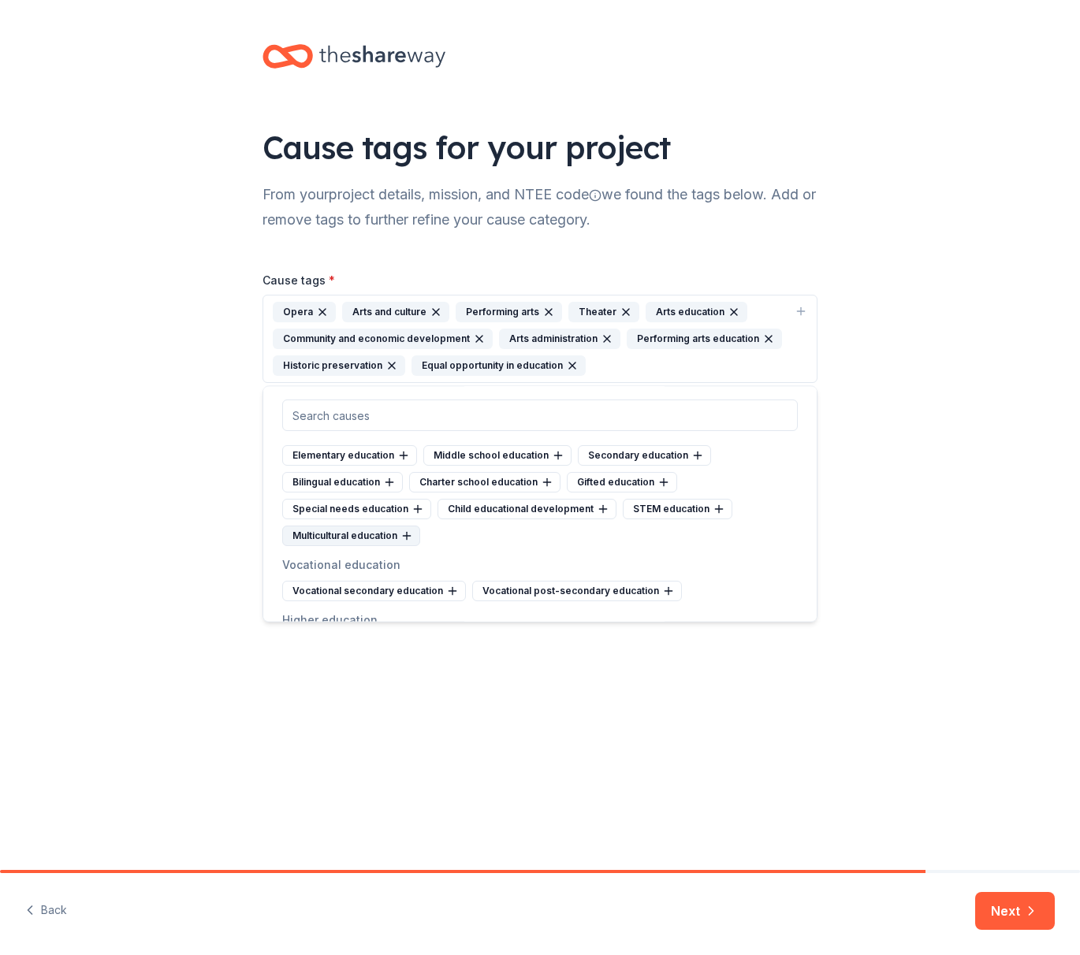
click at [392, 541] on div "Multicultural education" at bounding box center [351, 536] width 138 height 20
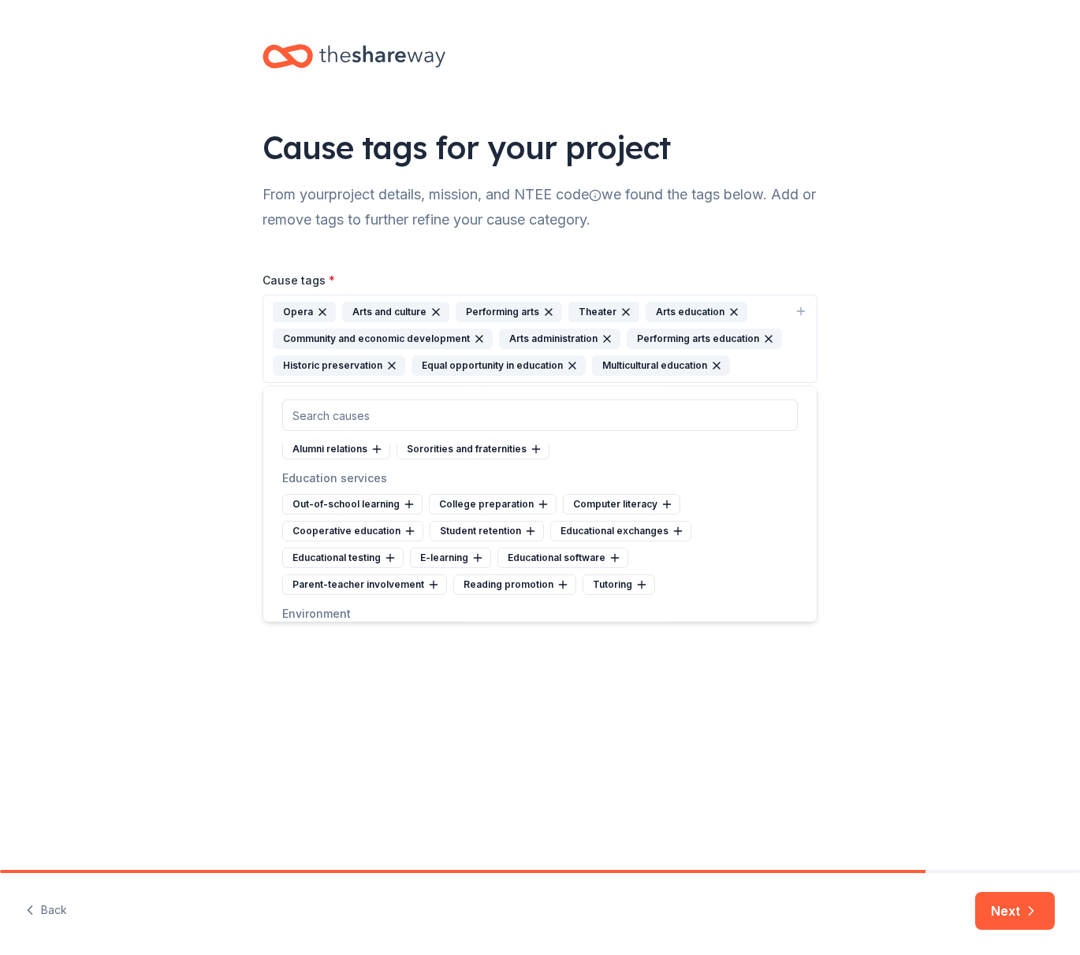
scroll to position [1016, 0]
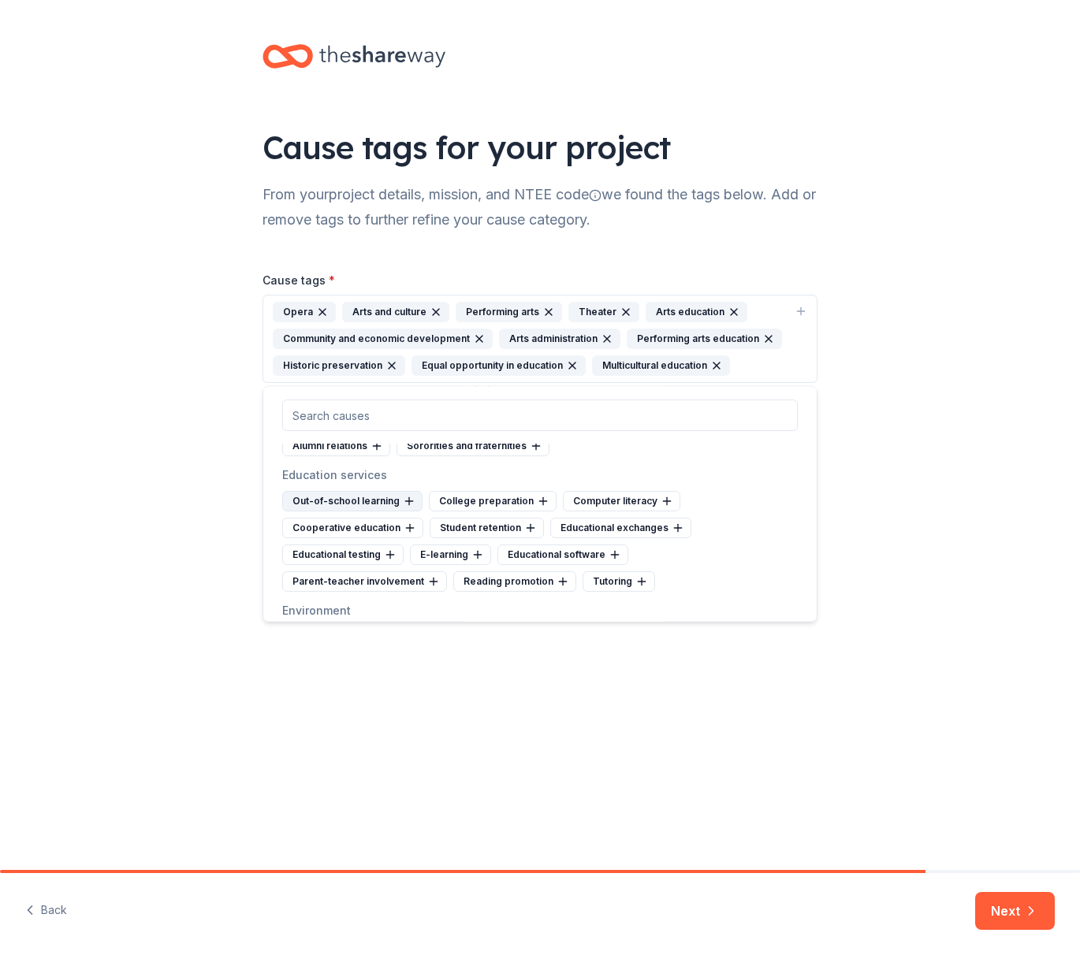
click at [377, 500] on div "Out-of-school learning" at bounding box center [352, 502] width 140 height 20
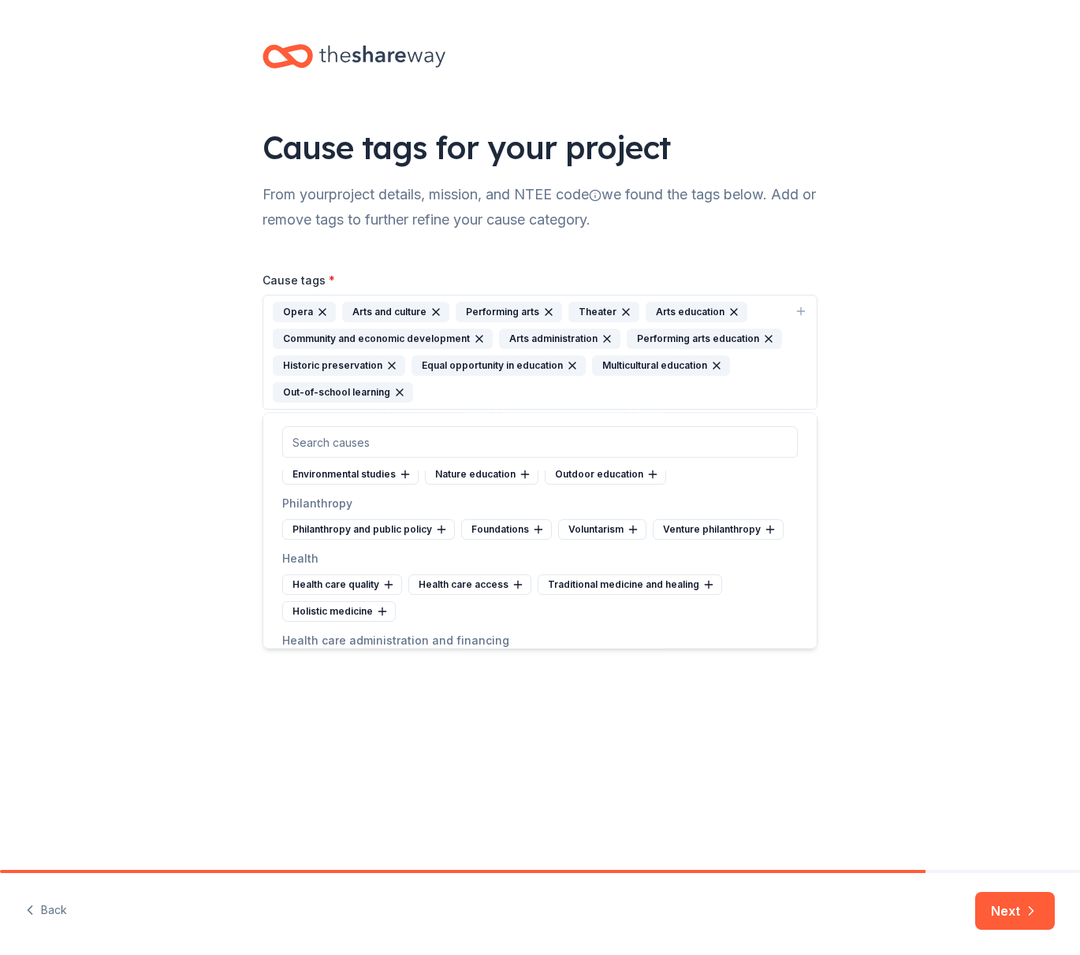
scroll to position [1426, 0]
click at [487, 519] on div "Foundations" at bounding box center [506, 529] width 91 height 20
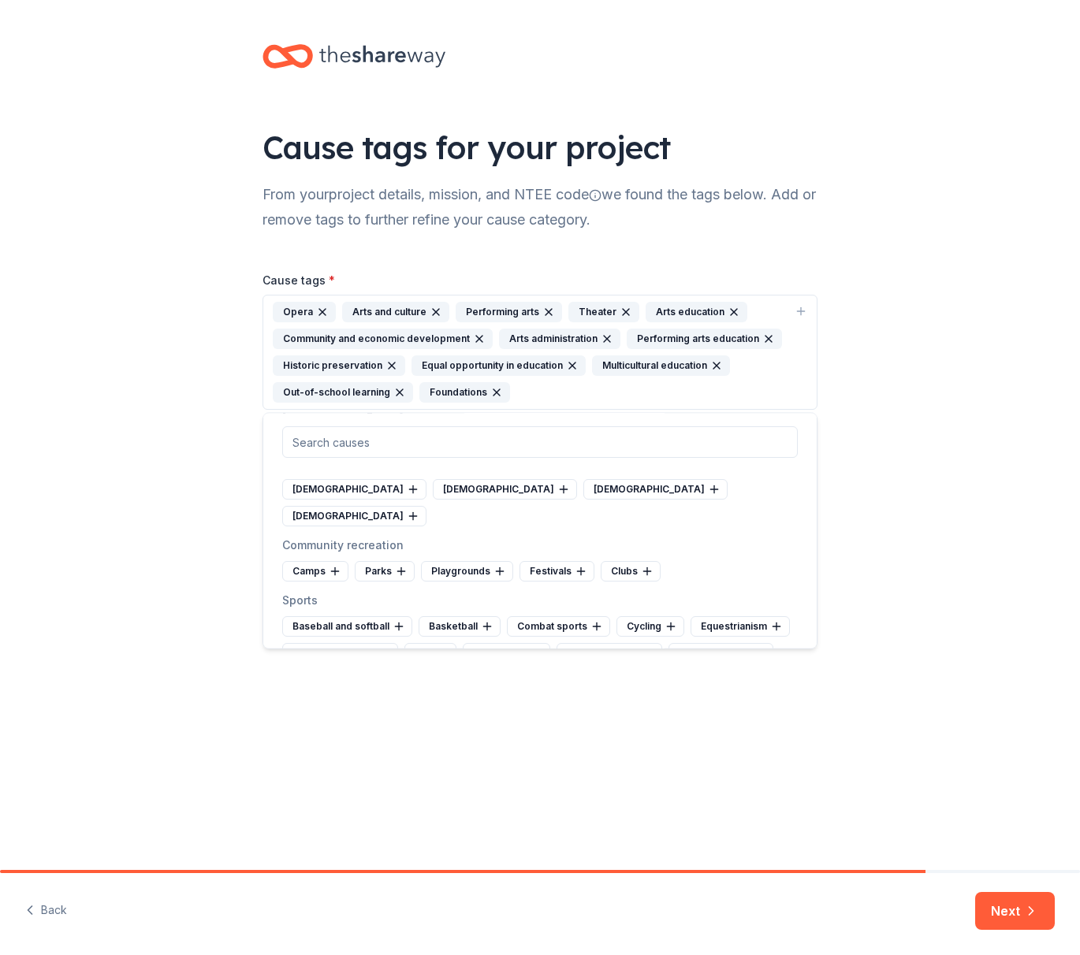
scroll to position [5594, 0]
click at [559, 563] on div "Festivals" at bounding box center [556, 573] width 75 height 20
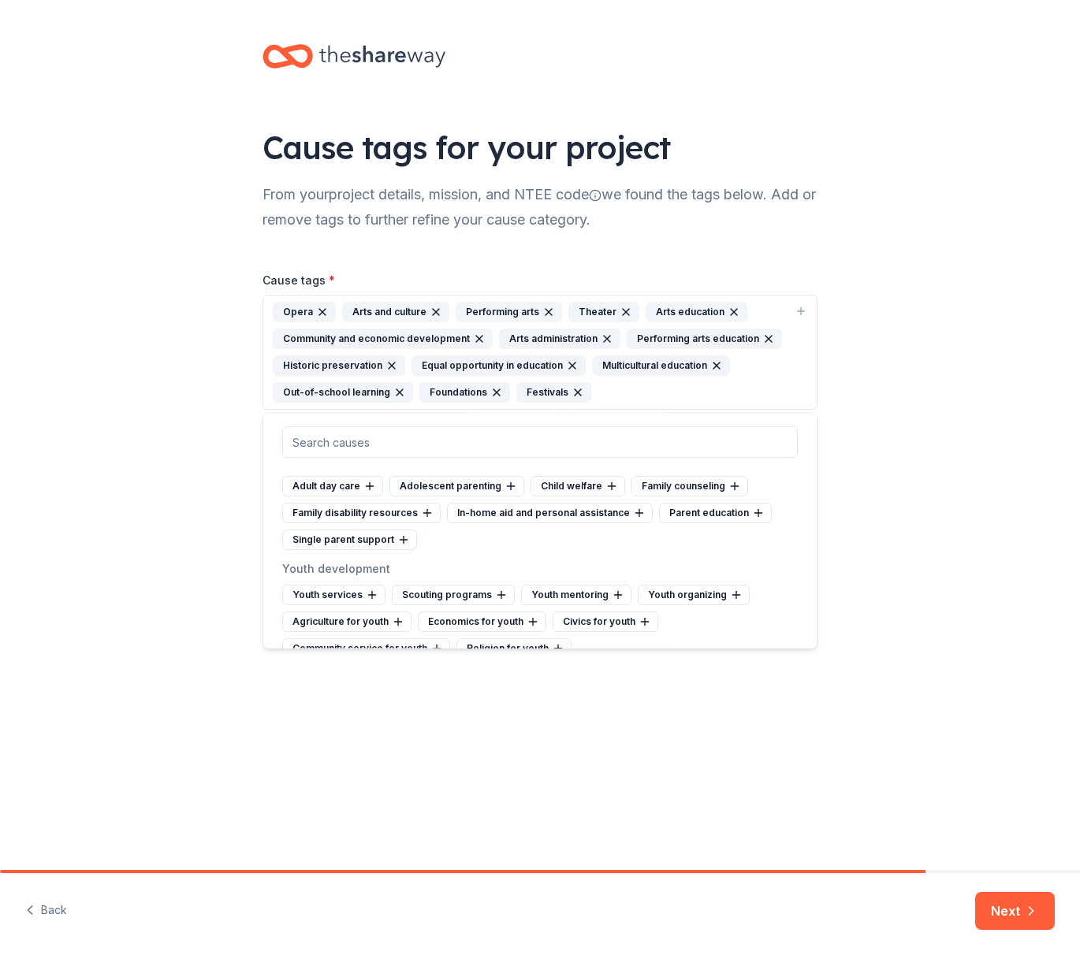
scroll to position [6515, 0]
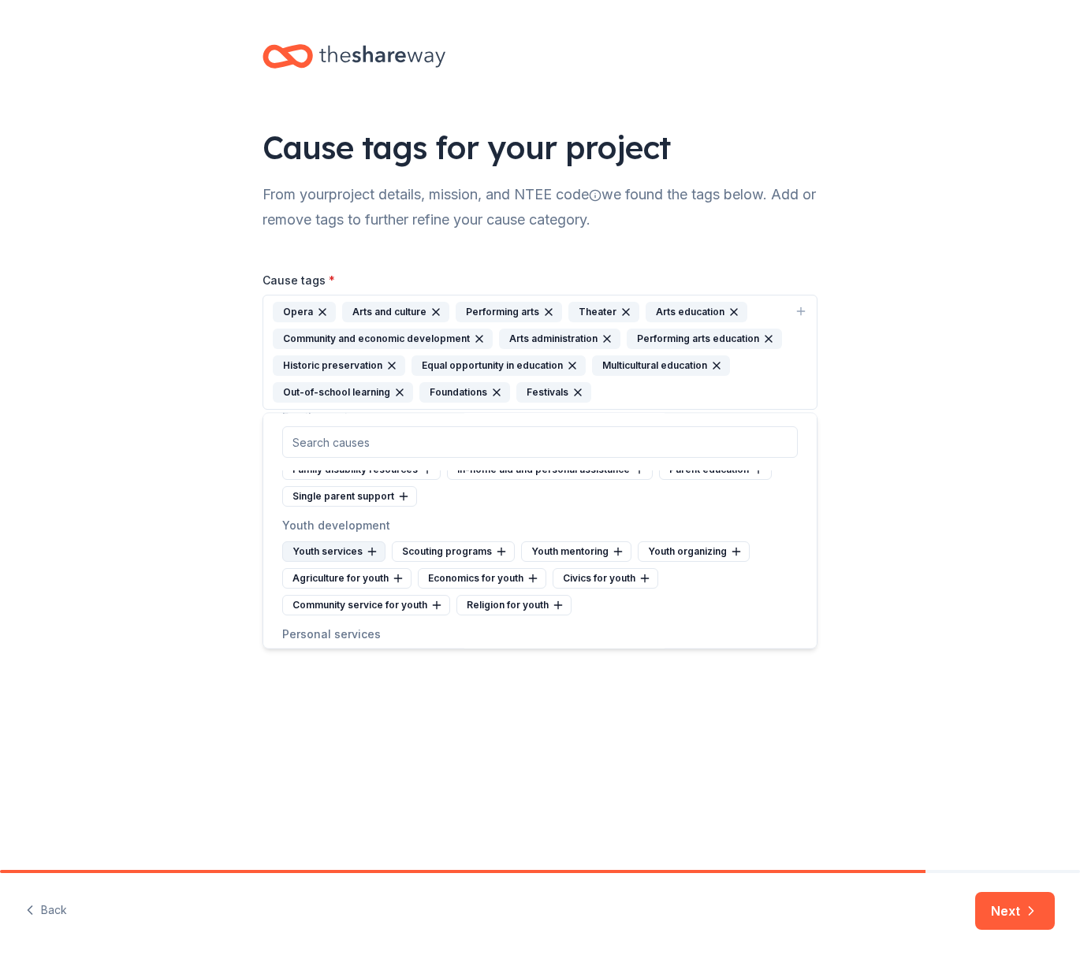
click at [348, 542] on div "Youth services" at bounding box center [333, 552] width 103 height 20
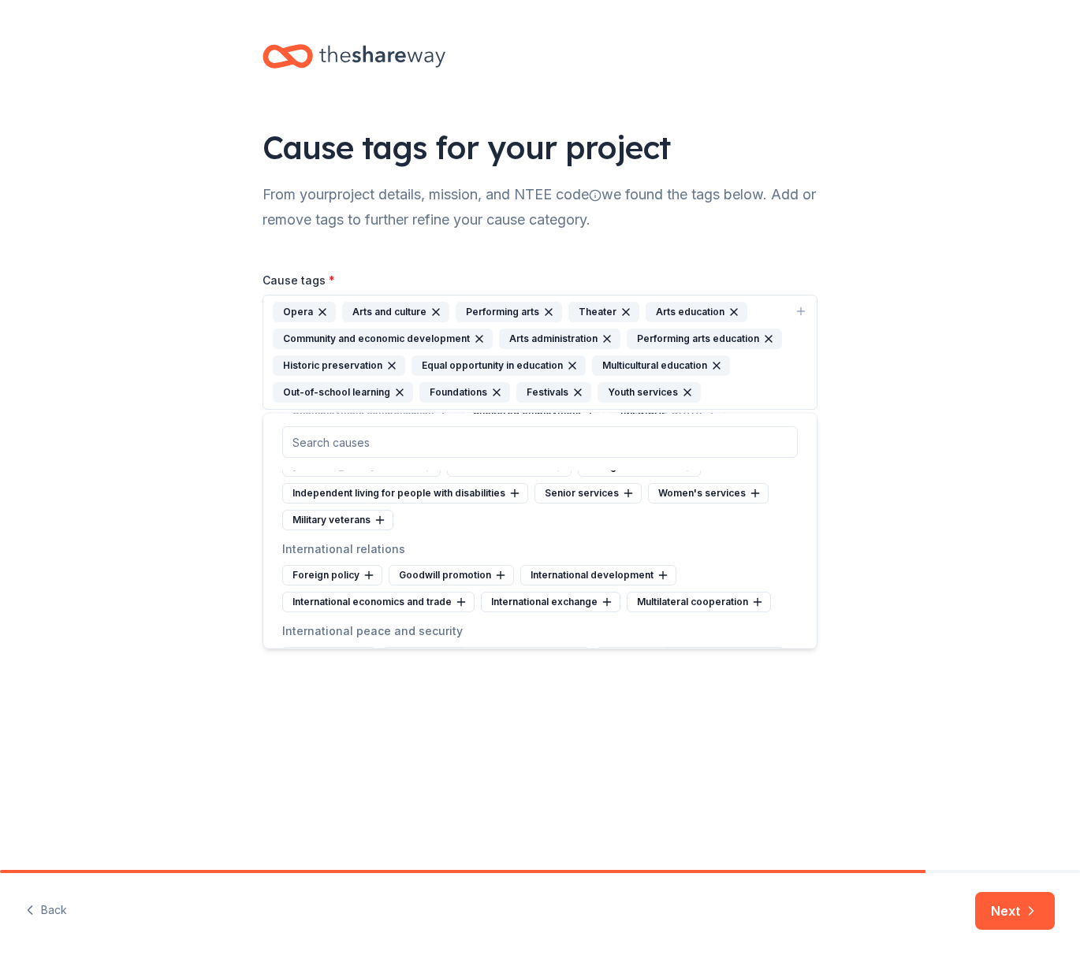
scroll to position [6933, 0]
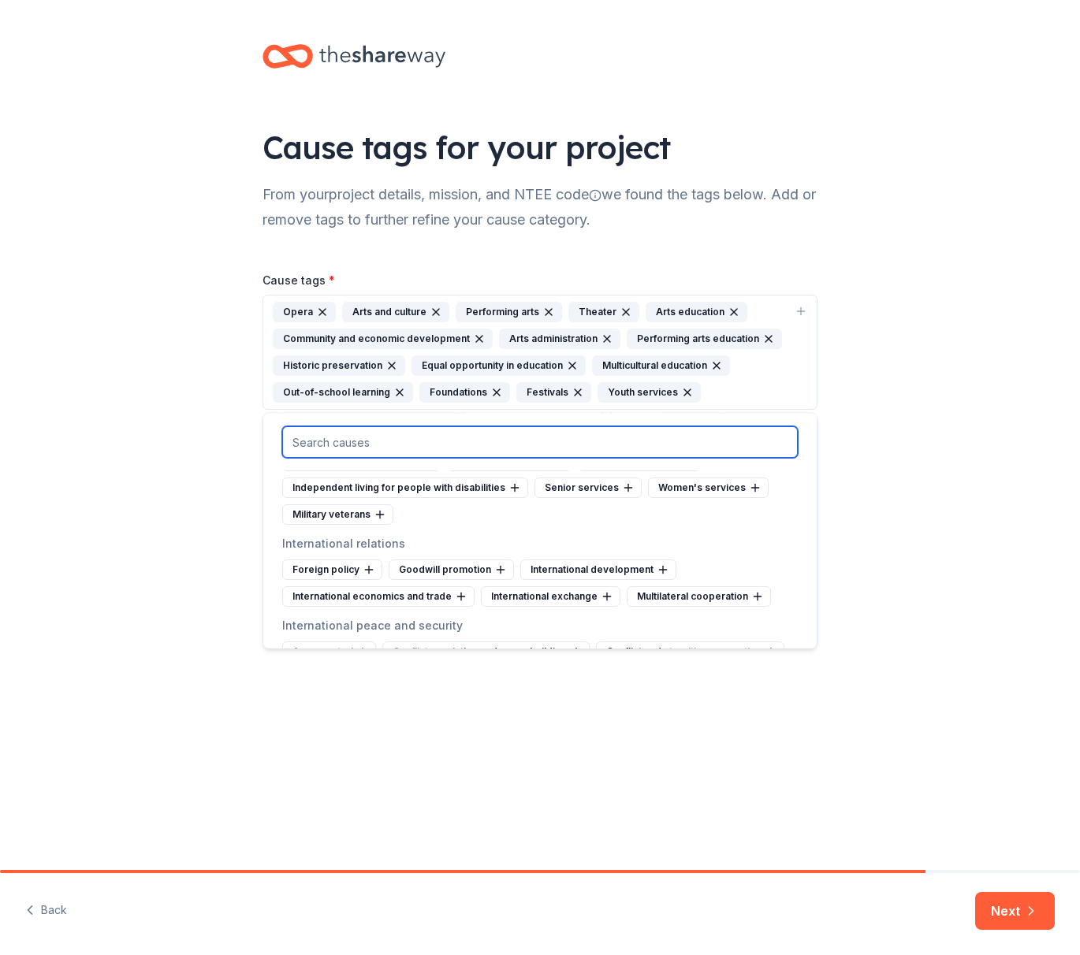
click at [599, 440] on input "text" at bounding box center [539, 442] width 515 height 32
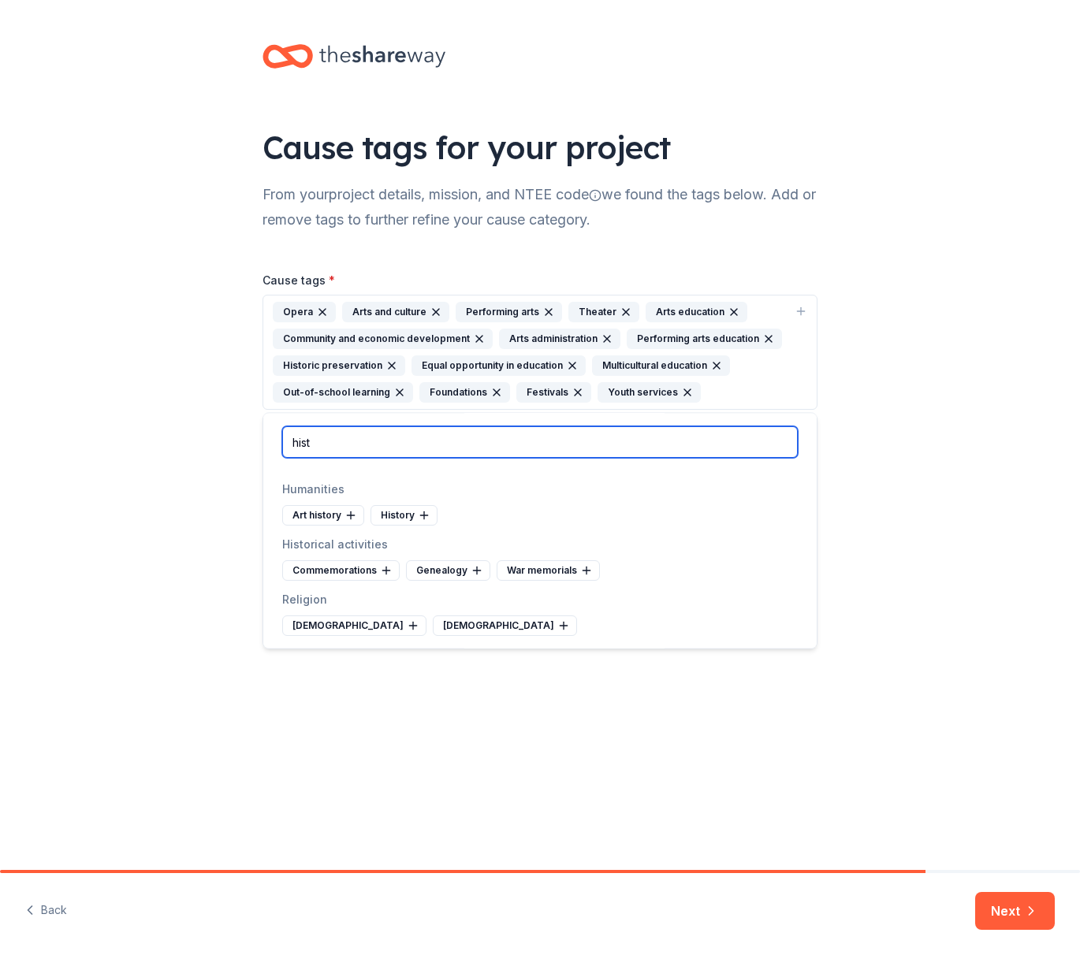
scroll to position [0, 0]
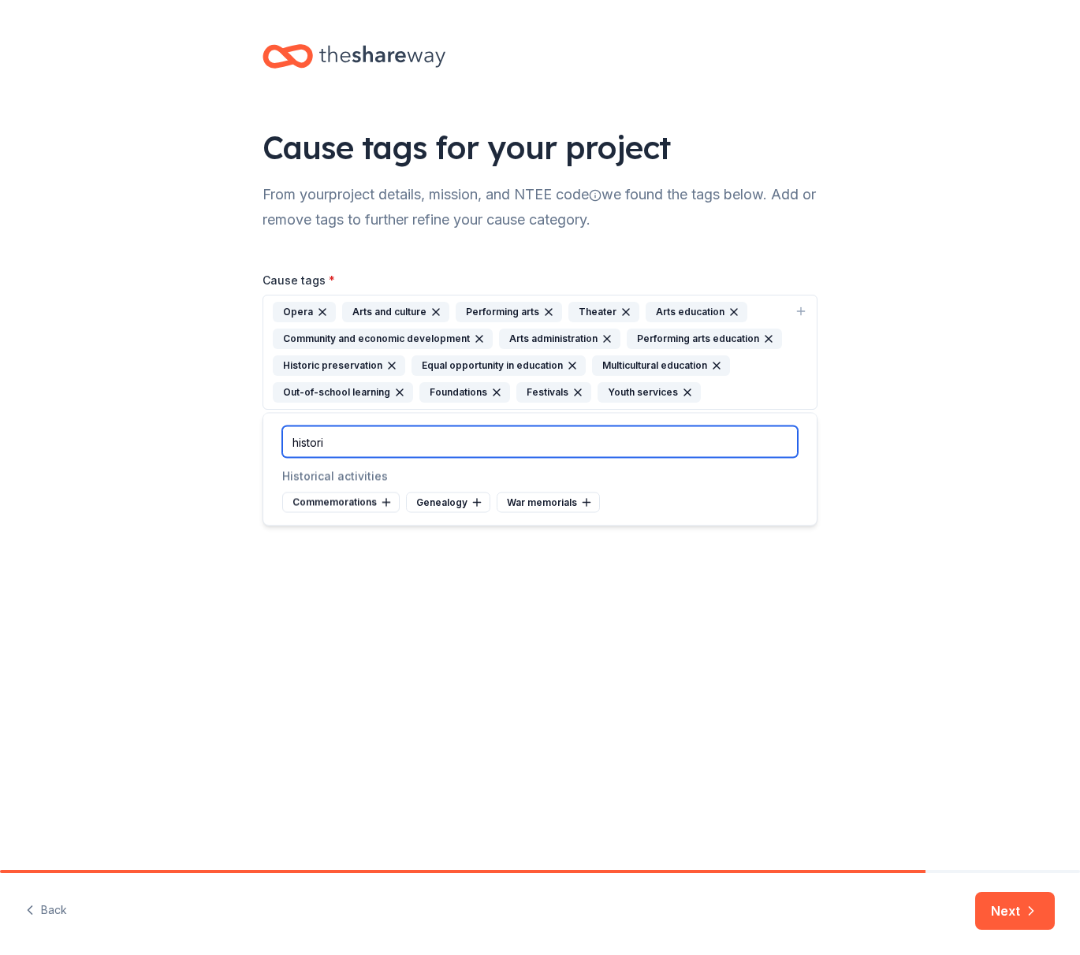
type input "historic"
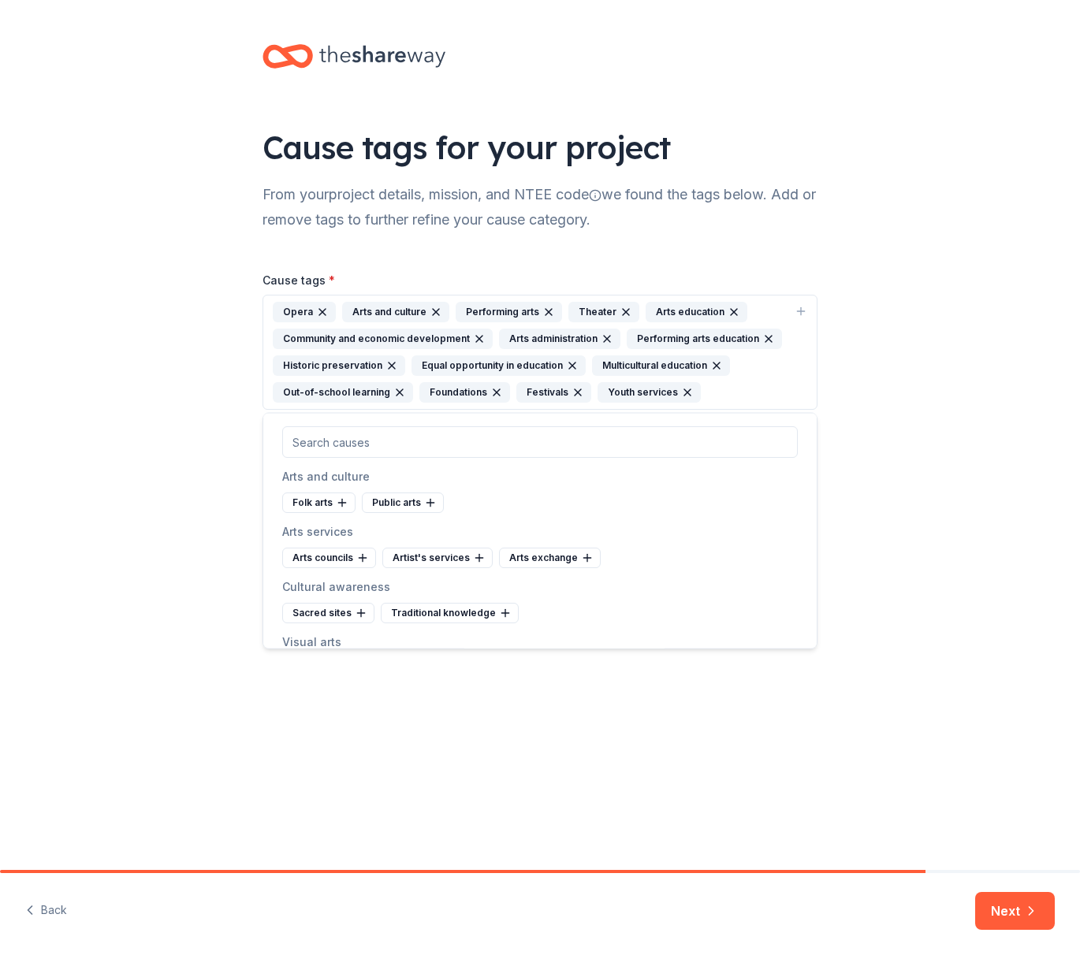
click at [935, 508] on div "Cause tags for your project From your project details, mission, and NTEE code w…" at bounding box center [540, 435] width 1080 height 870
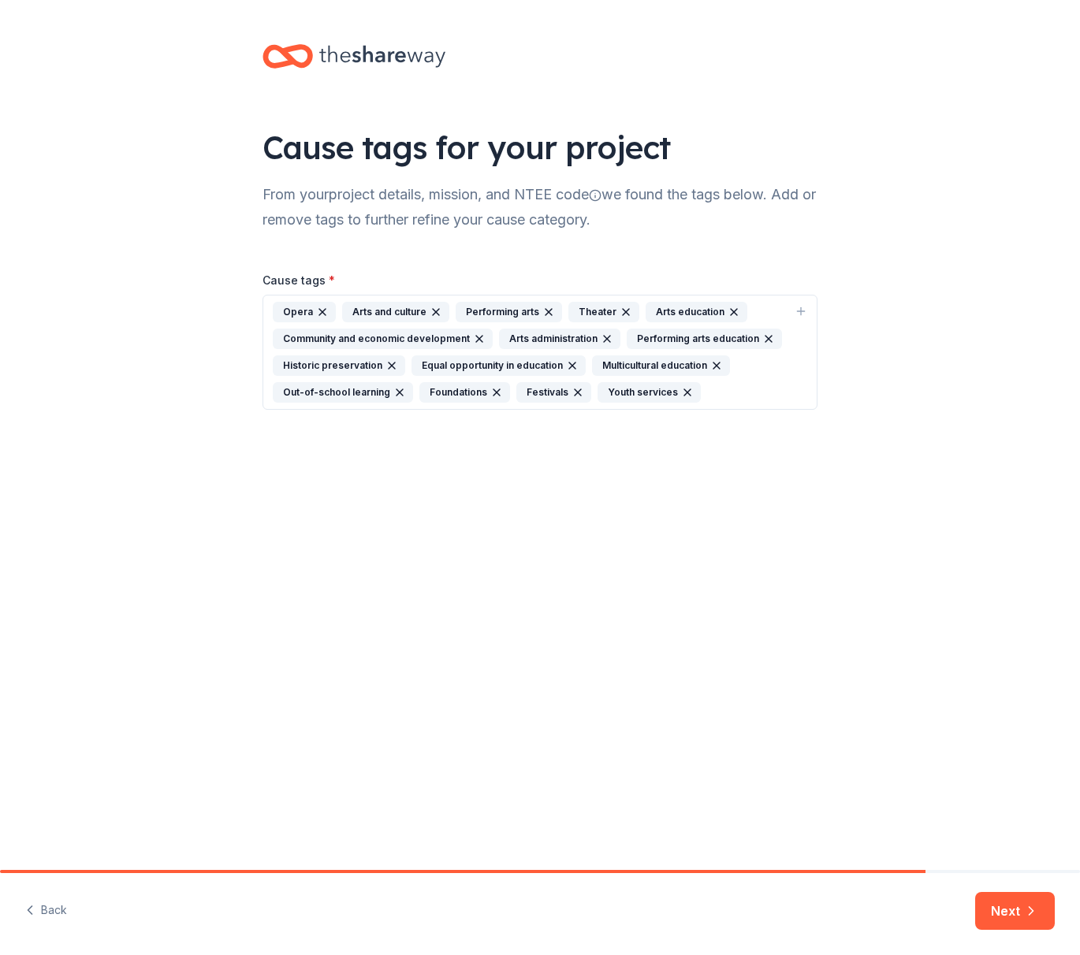
click at [1008, 892] on button "Next" at bounding box center [1015, 911] width 80 height 38
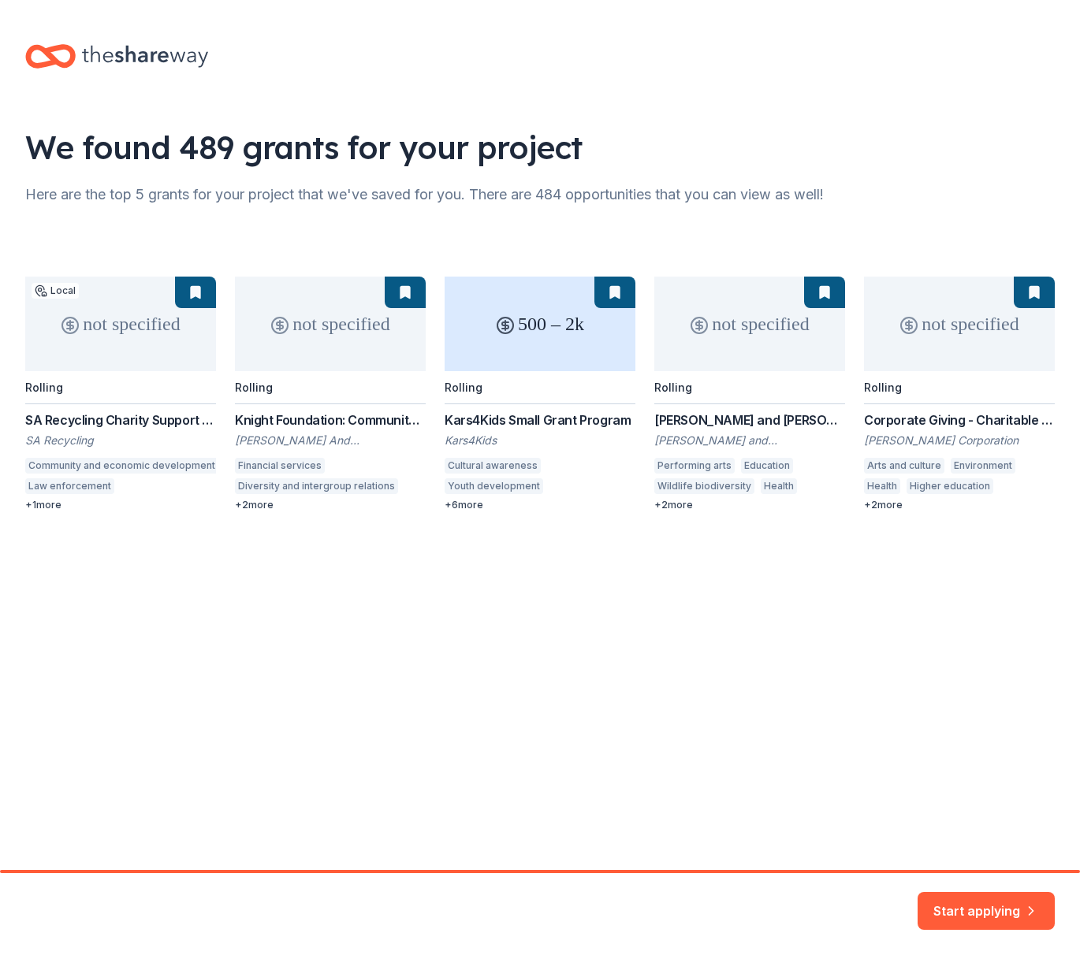
click at [65, 421] on div "not specified Local Rolling SA Recycling Charity Support Grant SA Recycling Com…" at bounding box center [539, 394] width 1029 height 235
click at [43, 506] on div "not specified Local Rolling SA Recycling Charity Support Grant SA Recycling Com…" at bounding box center [539, 394] width 1029 height 235
click at [1002, 895] on button "Start applying" at bounding box center [985, 902] width 137 height 38
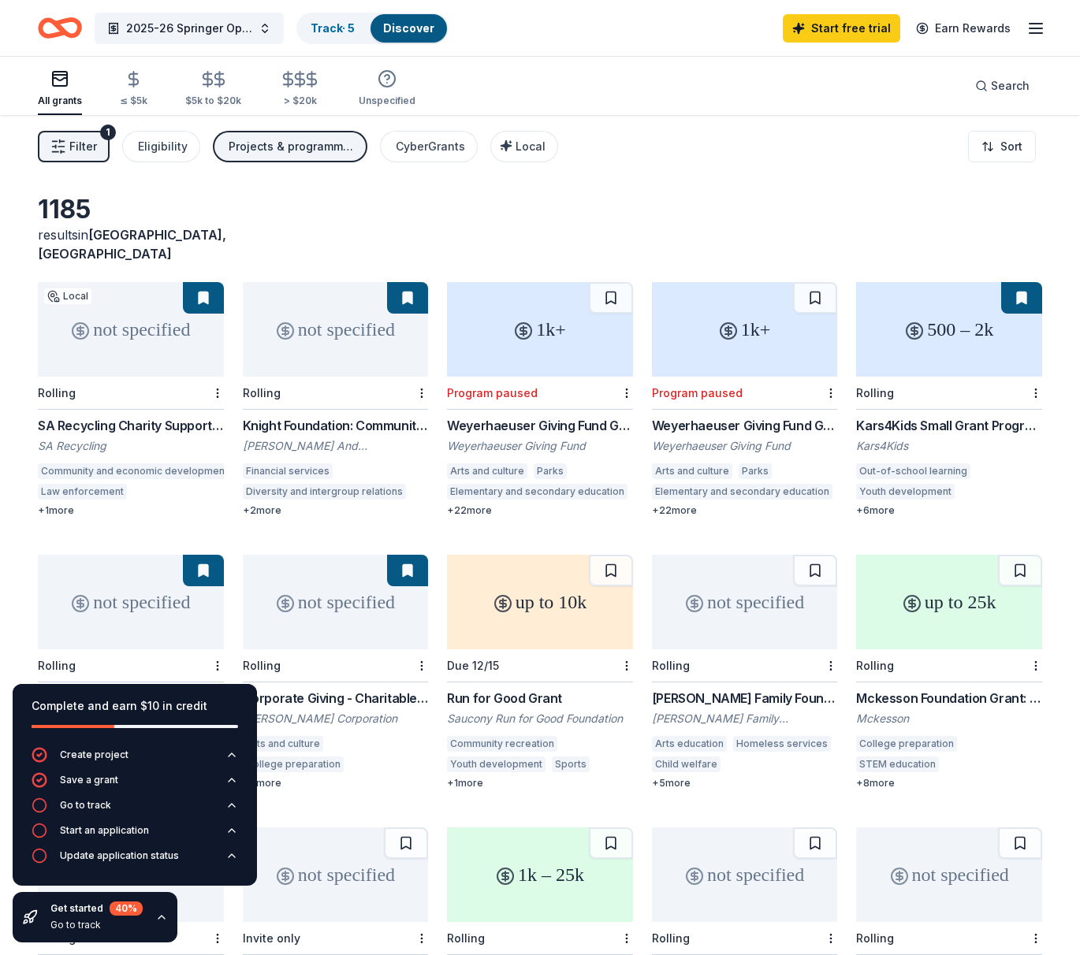
click at [92, 416] on div "SA Recycling Charity Support Grant" at bounding box center [131, 425] width 186 height 19
click at [349, 416] on div "Knight Foundation: Community & National Initiatives" at bounding box center [336, 425] width 186 height 19
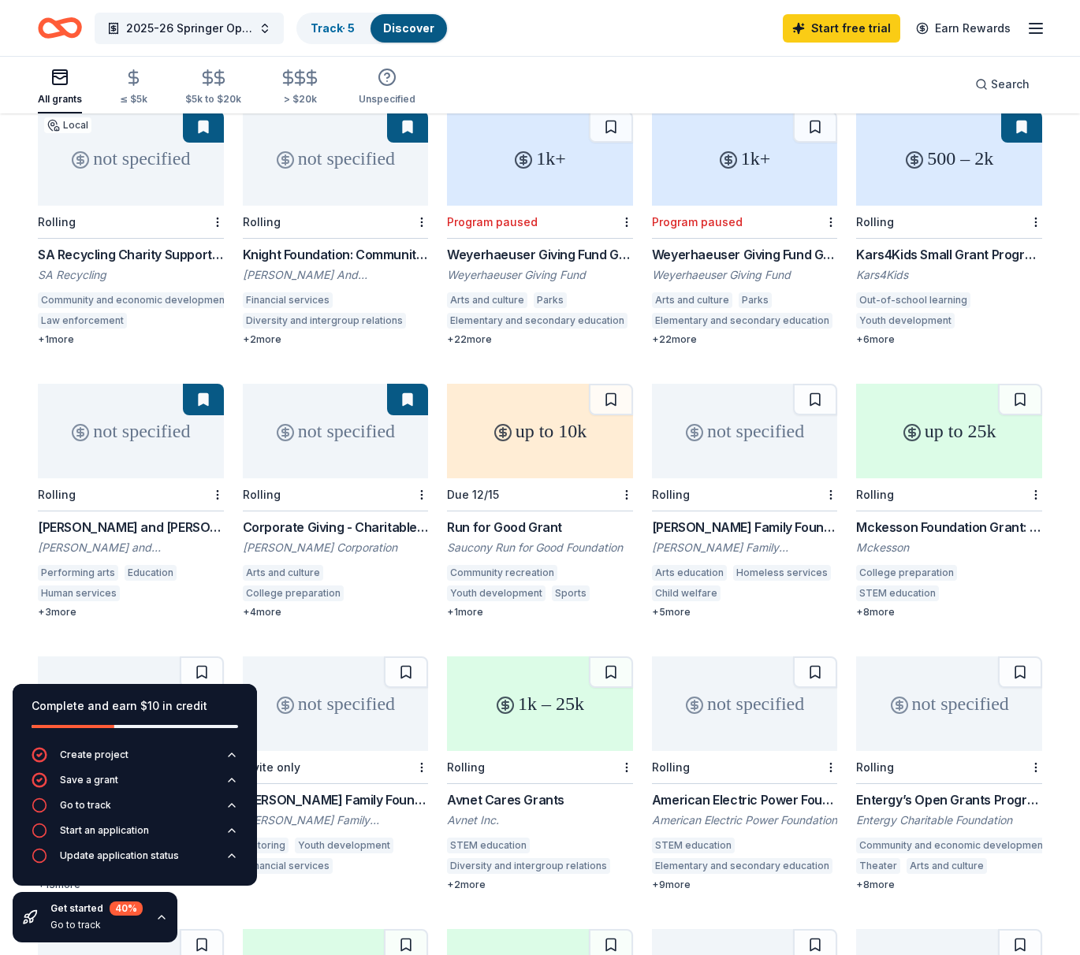
scroll to position [173, 0]
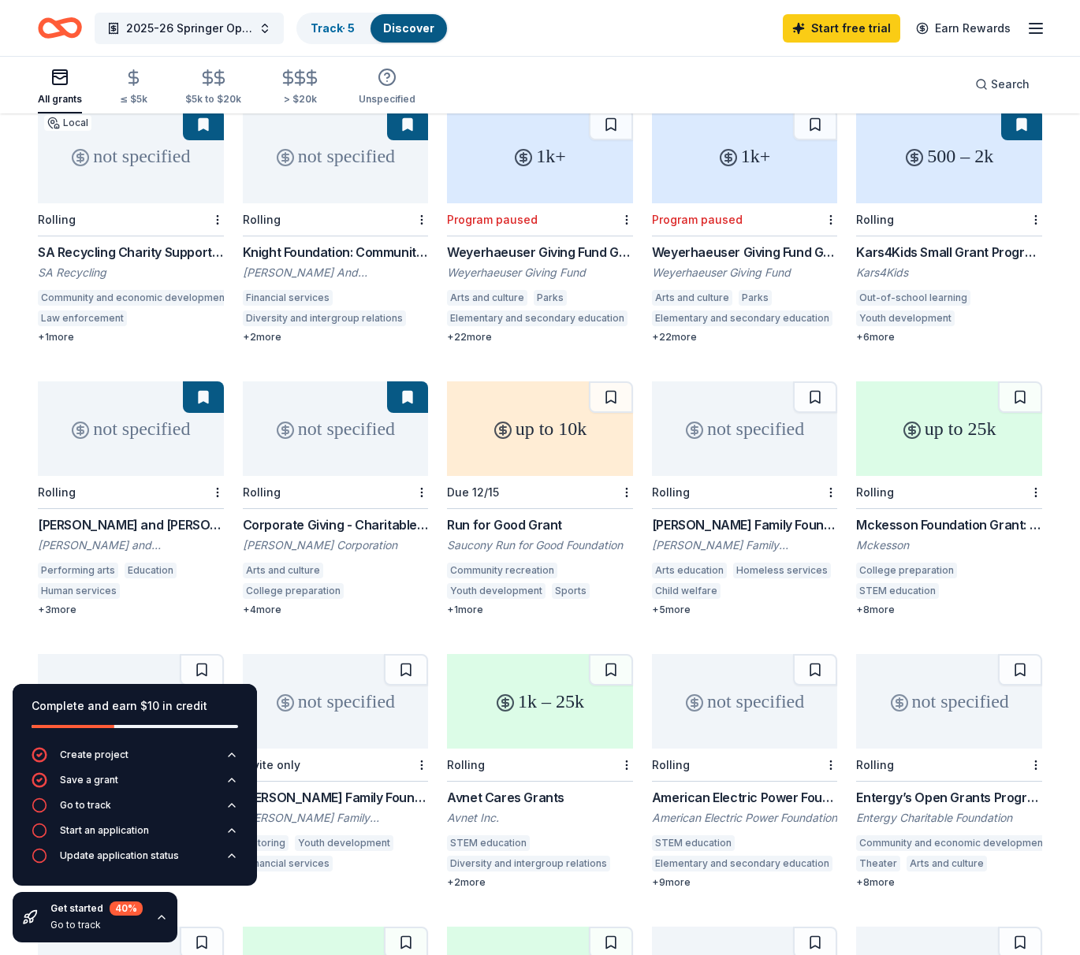
click at [909, 243] on div "Kars4Kids Small Grant Program" at bounding box center [949, 252] width 186 height 19
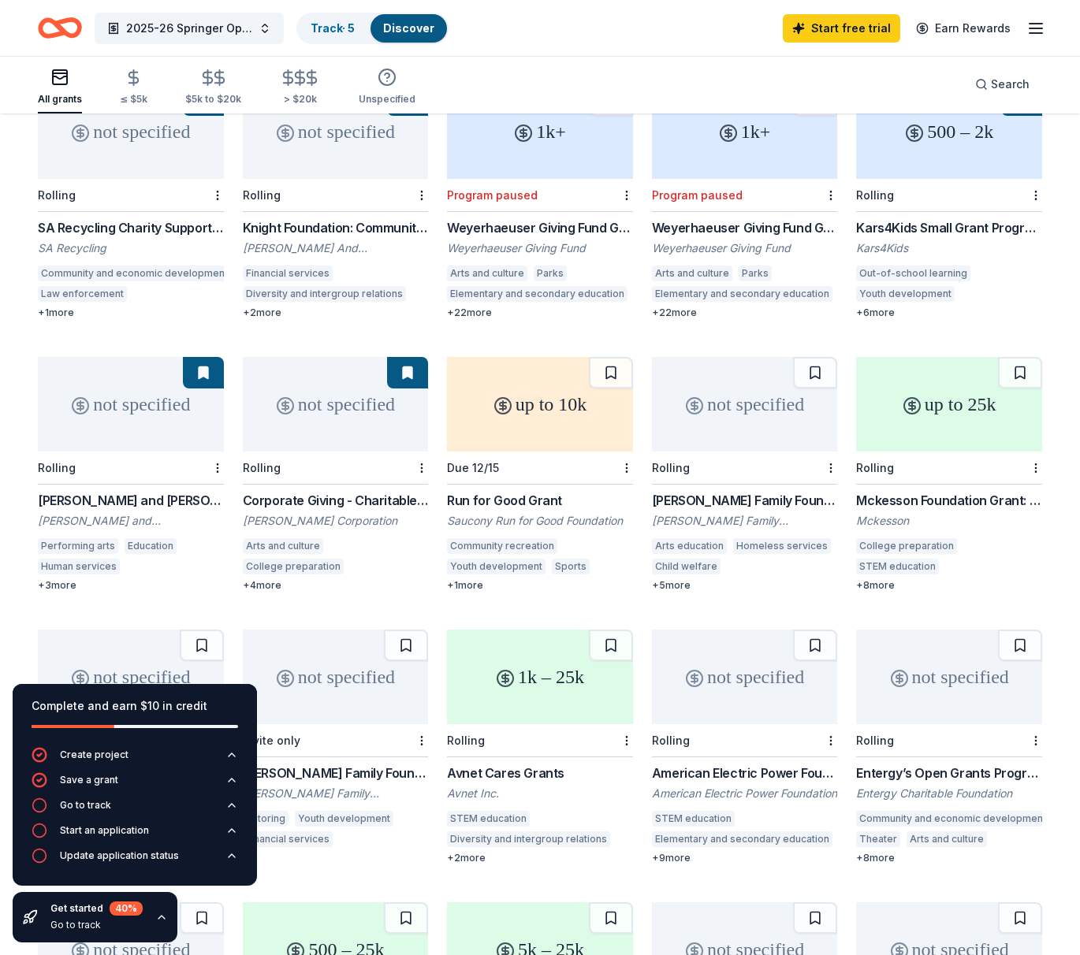
scroll to position [197, 0]
click at [156, 492] on div "Charles and Mildred Schnurmacher Foundation Grant" at bounding box center [131, 501] width 186 height 19
click at [313, 492] on div "Corporate Giving - Charitable Contributions" at bounding box center [336, 501] width 186 height 19
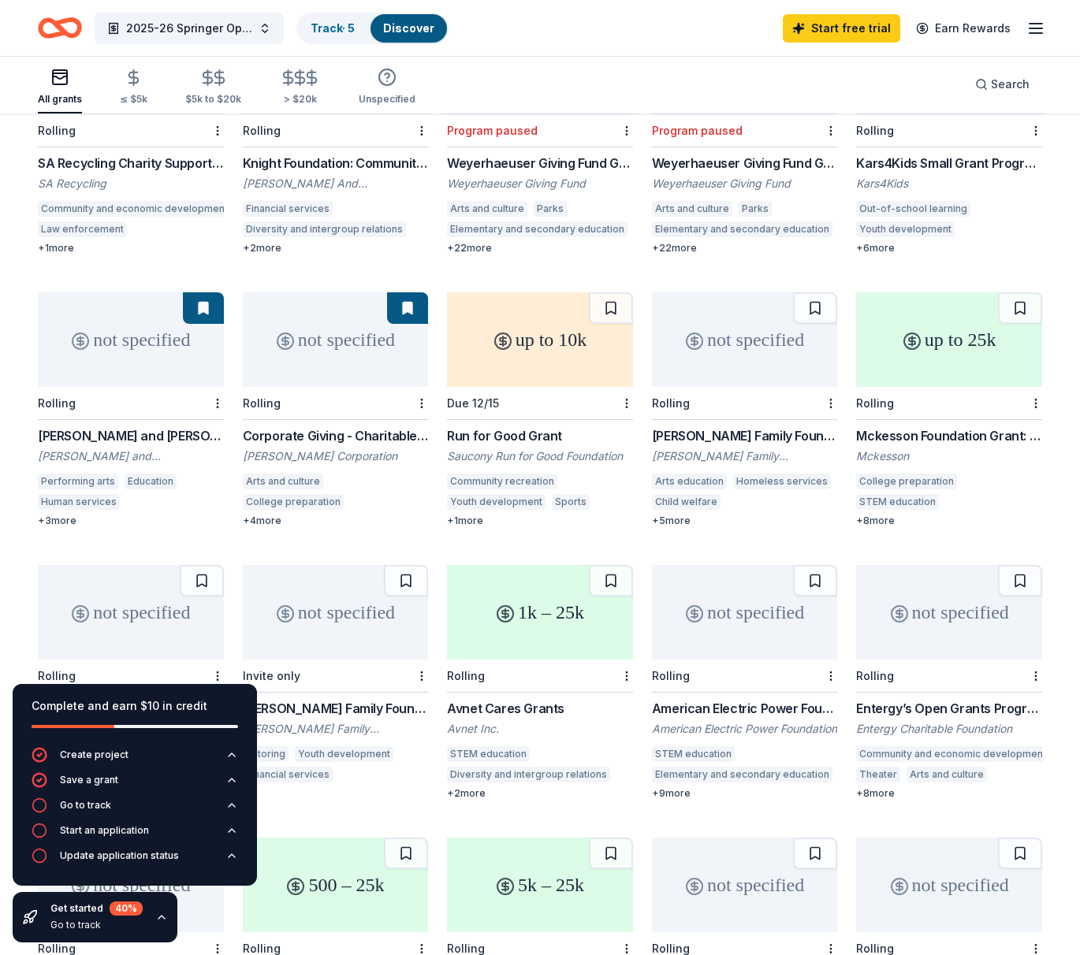
scroll to position [266, 0]
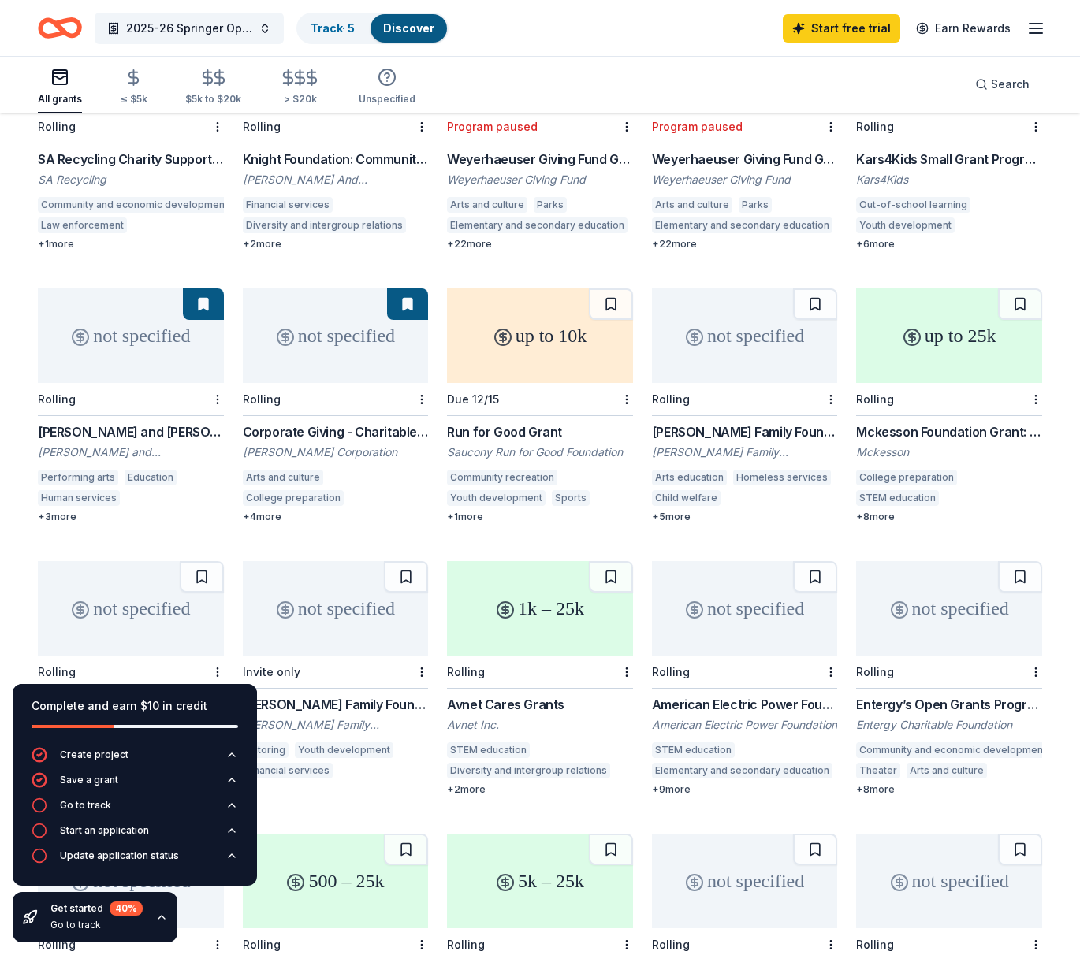
click at [737, 422] on div "Laird Norton Family Foundation Grant" at bounding box center [745, 431] width 186 height 19
click at [922, 425] on div "Mckesson Foundation Grant: below $25,000 Mckesson College preparation STEM educ…" at bounding box center [949, 472] width 186 height 101
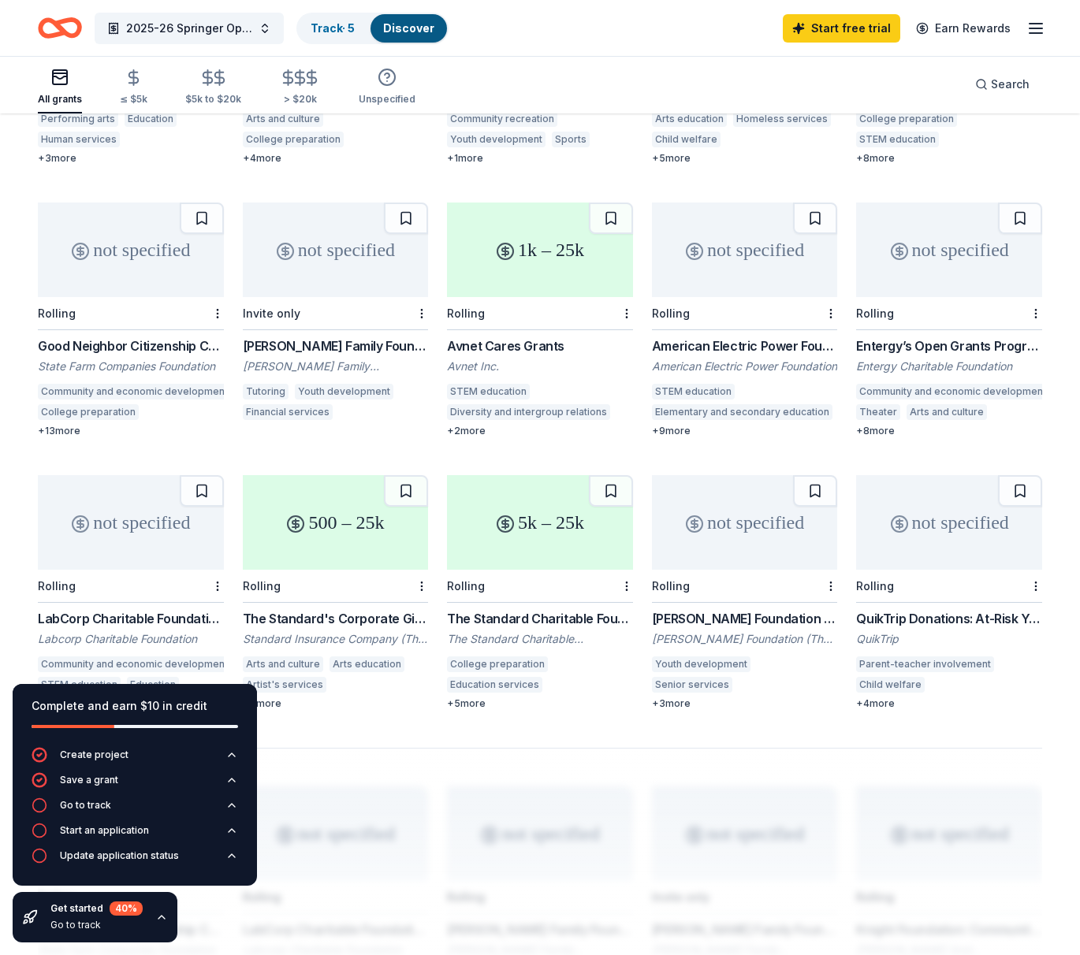
scroll to position [637, 0]
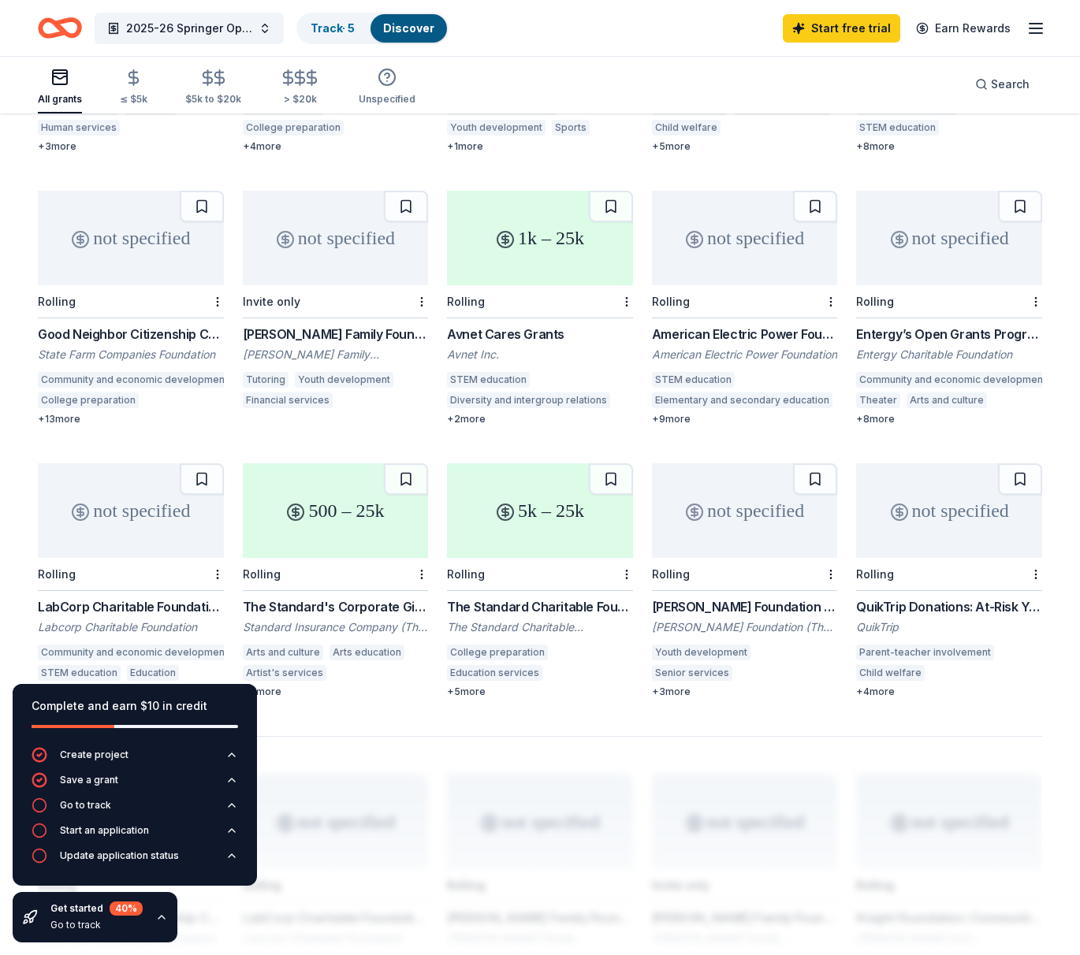
click at [280, 325] on div "Webb Family Foundation Grants" at bounding box center [336, 334] width 186 height 19
click at [474, 325] on div "Avnet Cares Grants" at bounding box center [540, 334] width 186 height 19
click at [744, 325] on div "American Electric Power Foundation Grants" at bounding box center [745, 334] width 186 height 19
click at [892, 325] on div "Entergy’s Open Grants Program" at bounding box center [949, 334] width 186 height 19
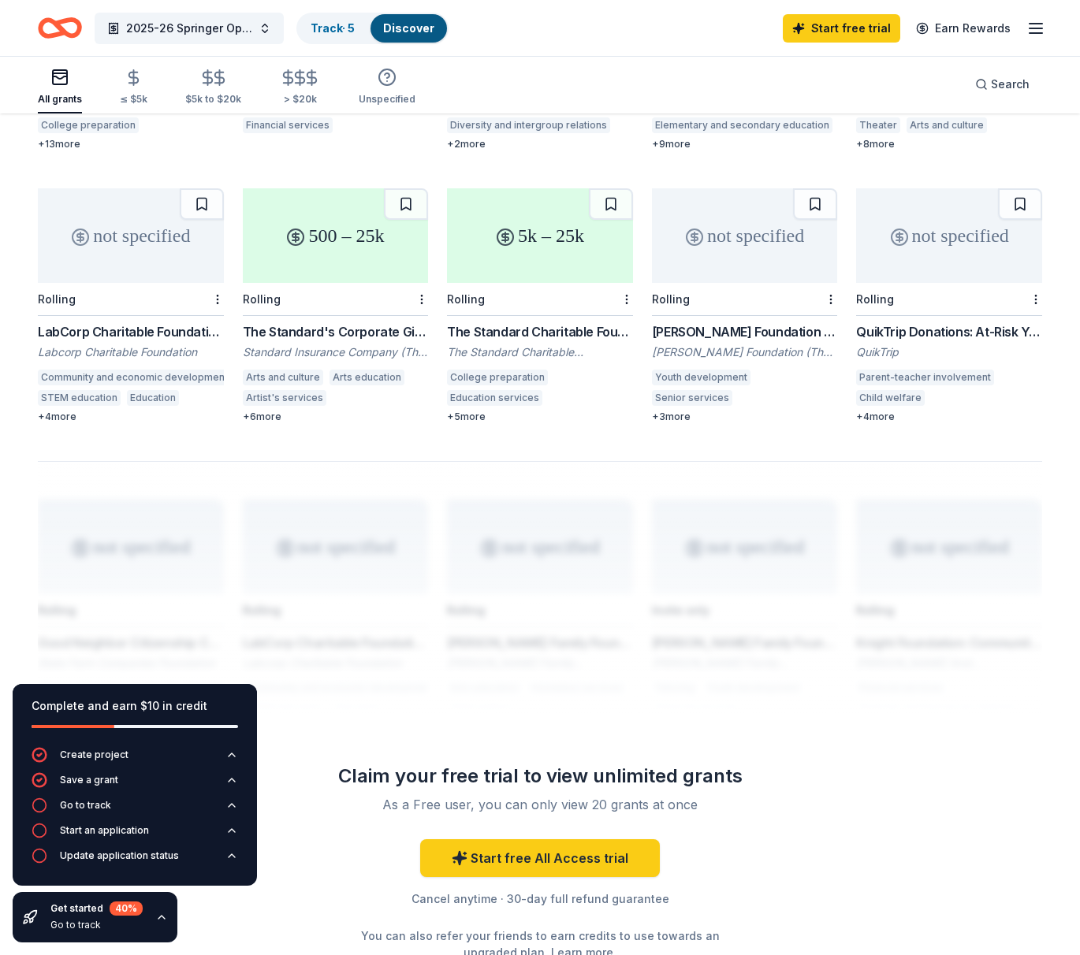
scroll to position [962, 0]
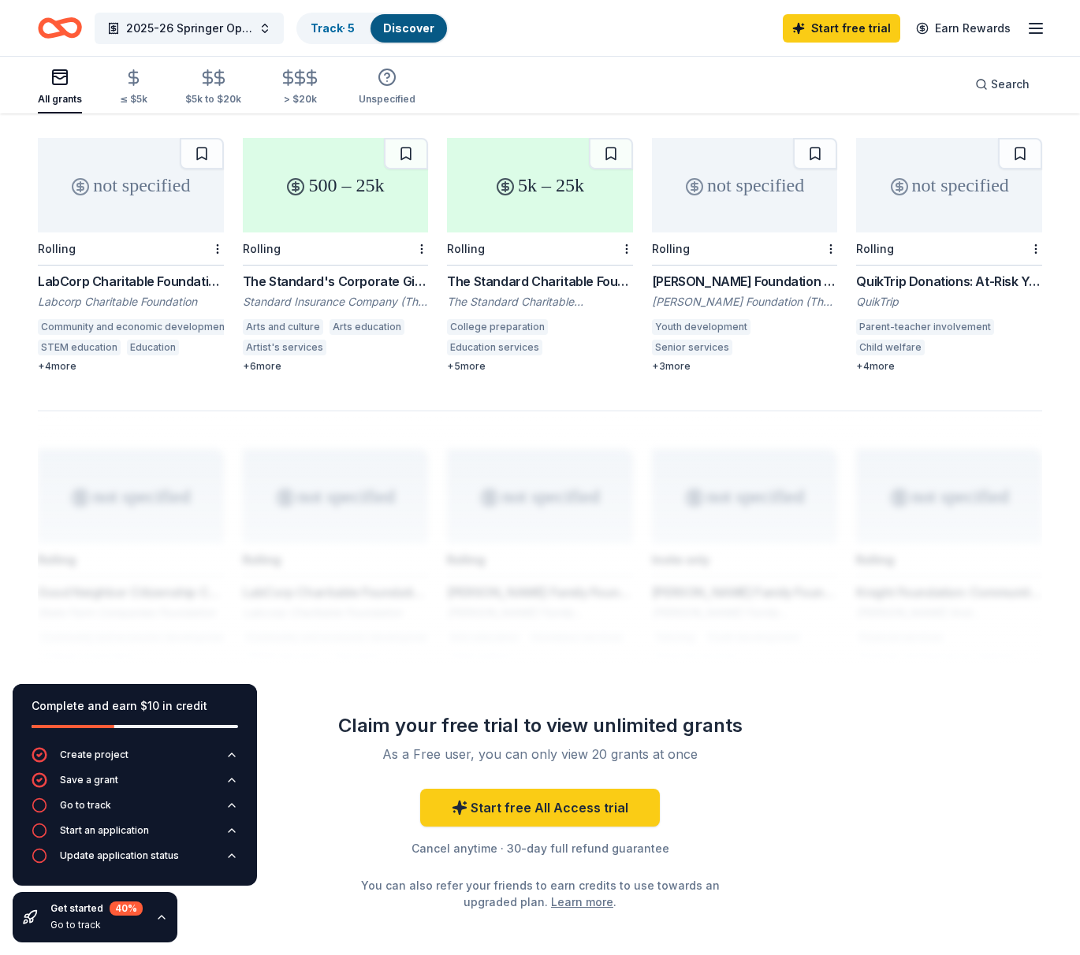
click at [315, 272] on div "The Standard's Corporate Giving Program" at bounding box center [336, 281] width 186 height 19
click at [506, 272] on div "The Standard Charitable Foundation Grant" at bounding box center [540, 281] width 186 height 19
click at [918, 294] on div "QuikTrip" at bounding box center [949, 302] width 186 height 16
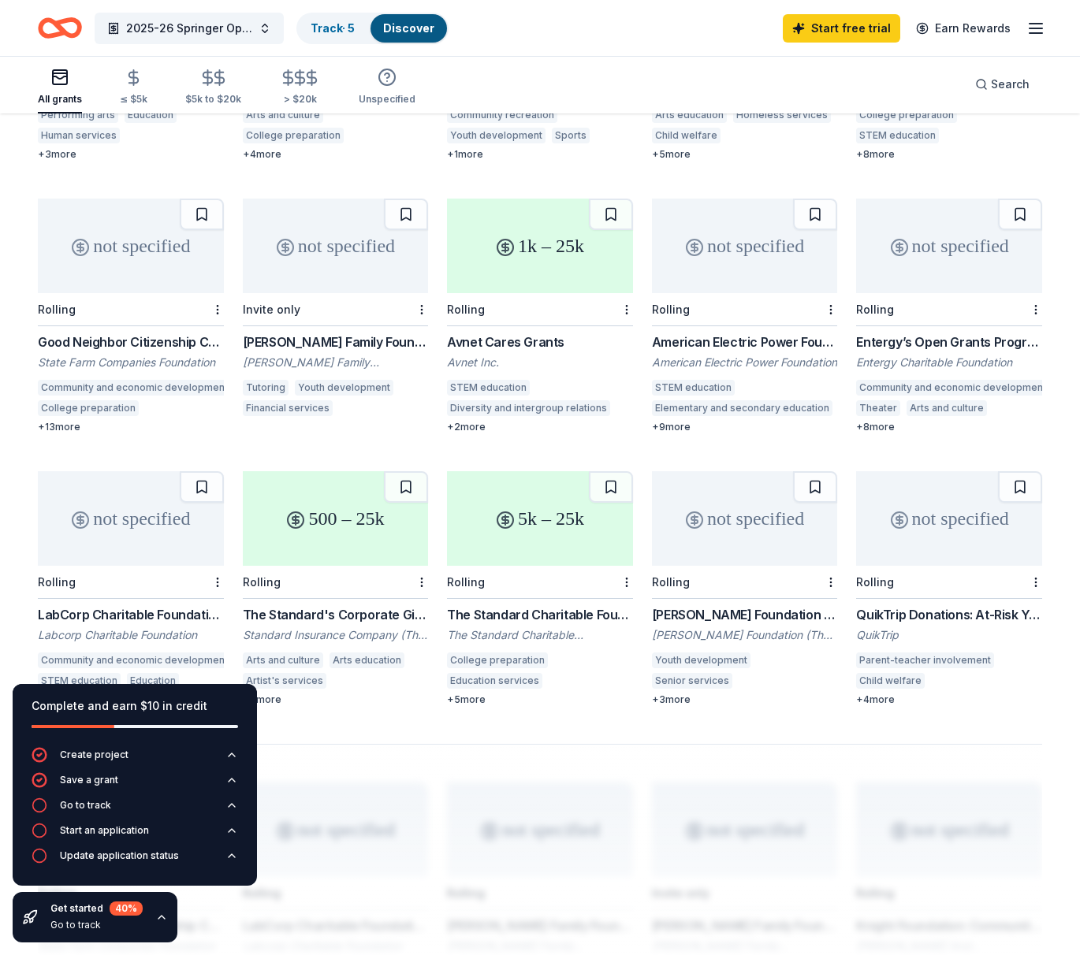
scroll to position [0, 0]
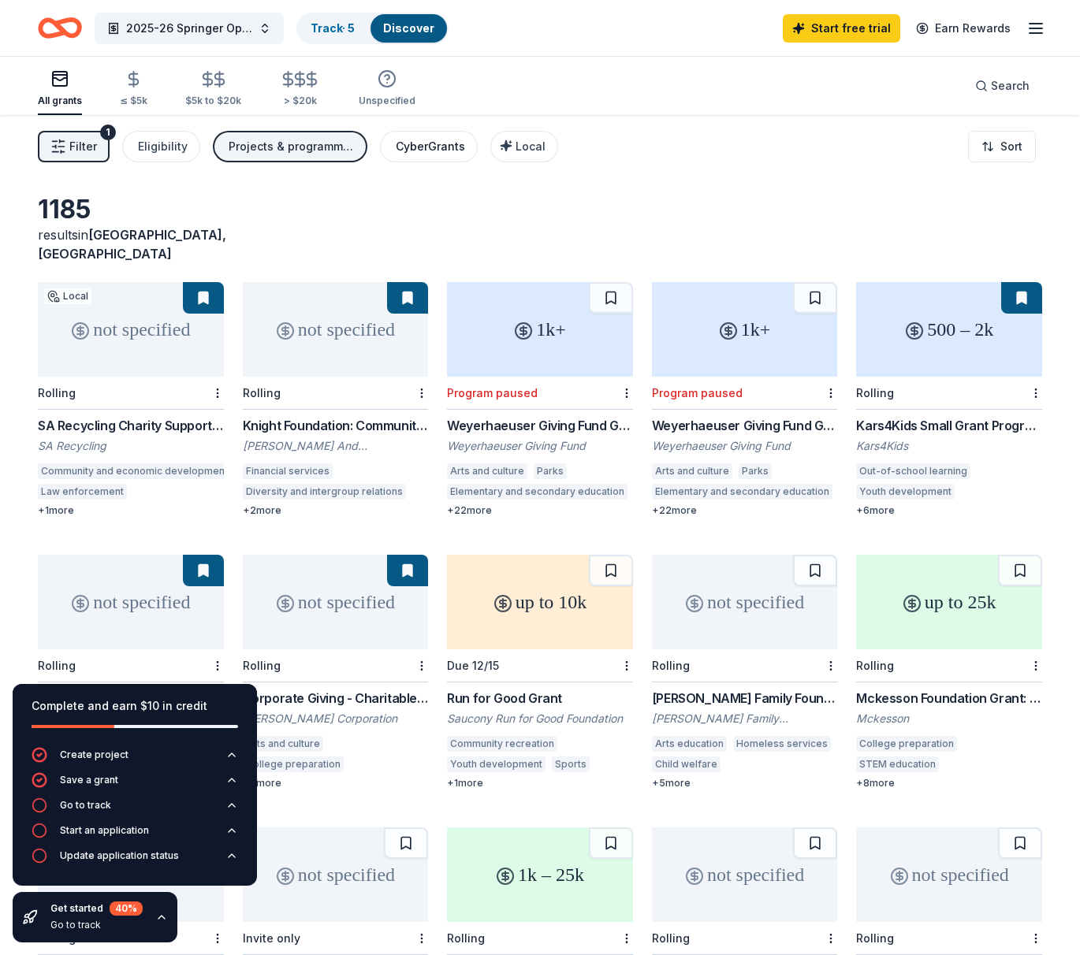
click at [418, 149] on div "CyberGrants" at bounding box center [430, 146] width 69 height 19
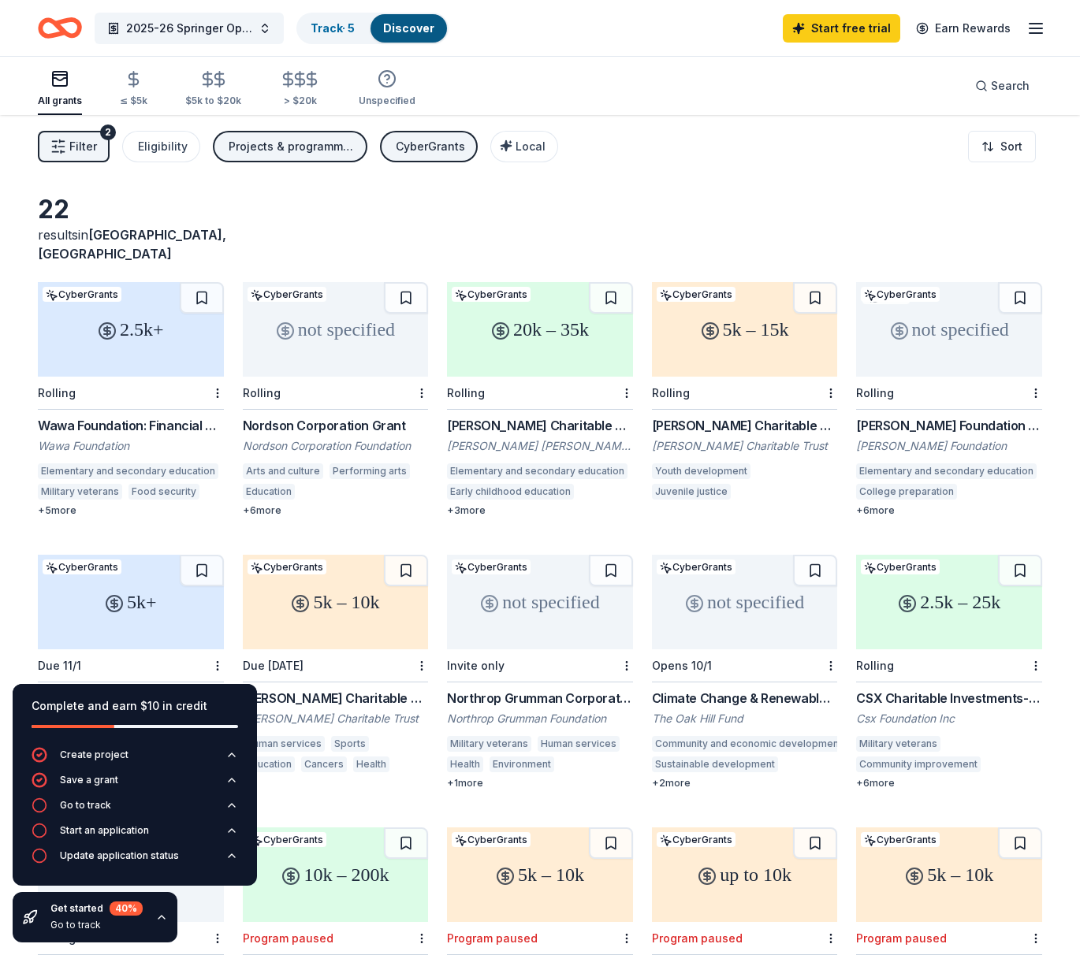
click at [897, 416] on div "Cullum Foundation Grant" at bounding box center [949, 425] width 186 height 19
click at [92, 416] on div "Wawa Foundation: Financial Grants (Grants over $2,500) Wawa Foundation Elementa…" at bounding box center [131, 466] width 186 height 101
click at [295, 416] on div "Nordson Corporation Grant" at bounding box center [336, 425] width 186 height 19
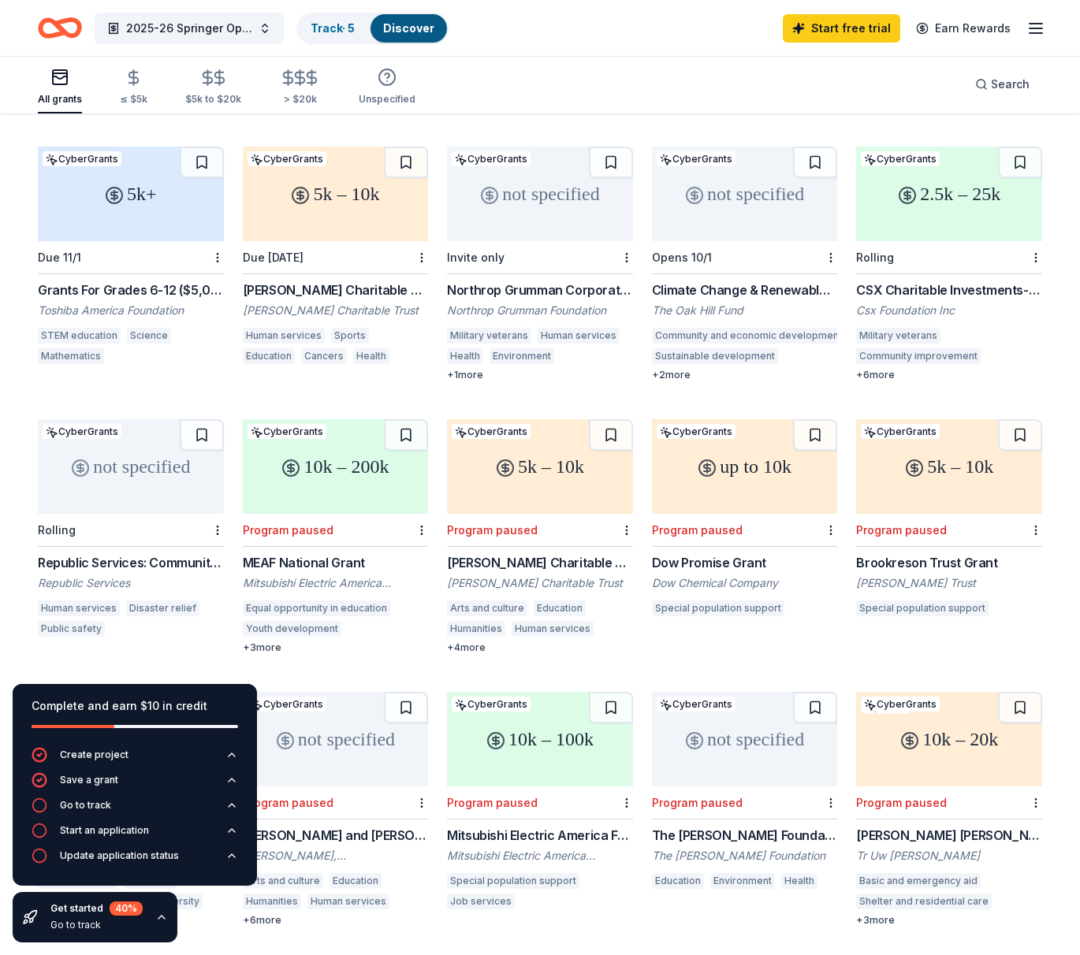
scroll to position [409, 0]
click at [890, 280] on div "CSX Charitable Investments- Pride in Service Grants" at bounding box center [949, 289] width 186 height 19
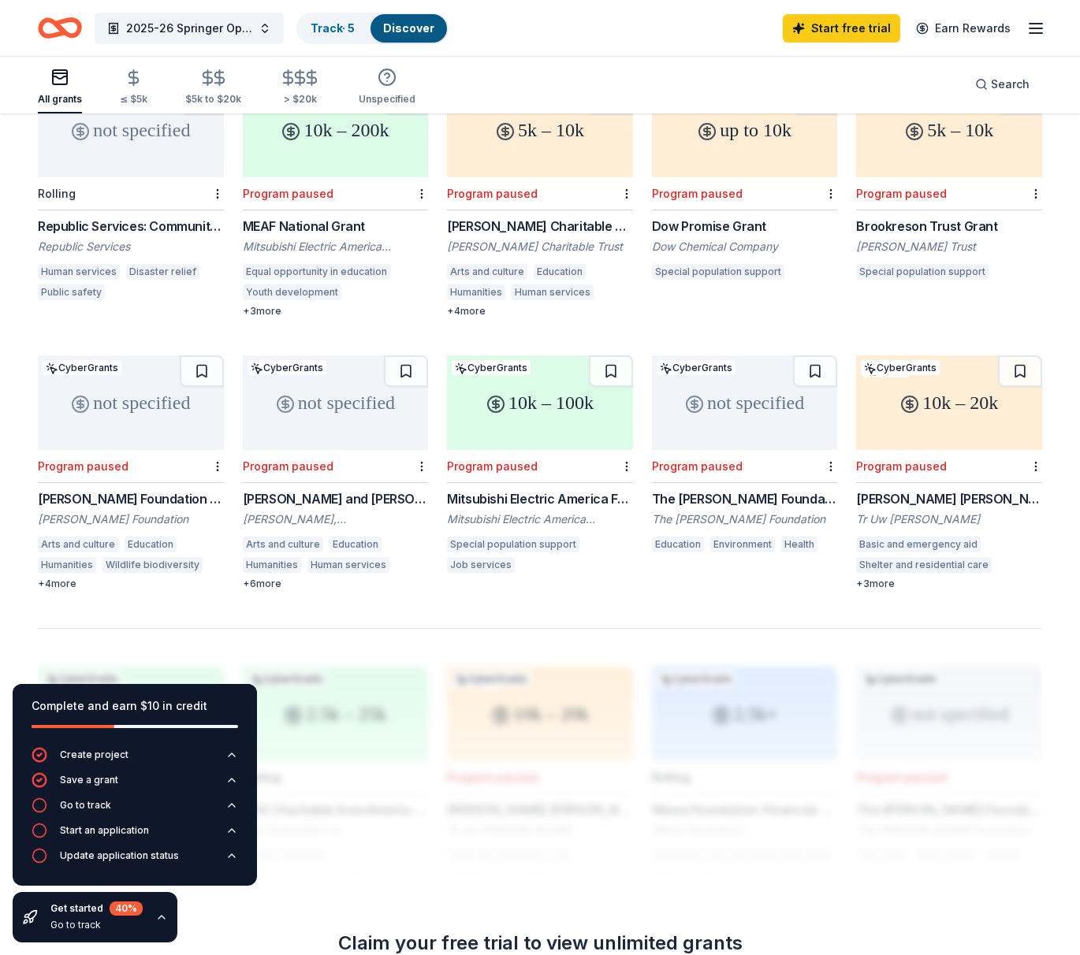
scroll to position [746, 0]
click at [141, 489] on div "Robert F. Schumann Foundation Grant Robert F. Schumann Foundation Arts and cult…" at bounding box center [131, 538] width 186 height 101
click at [348, 488] on div "David, Helen and Marian Woodward Fund (Atlanta) Grant" at bounding box center [336, 497] width 186 height 19
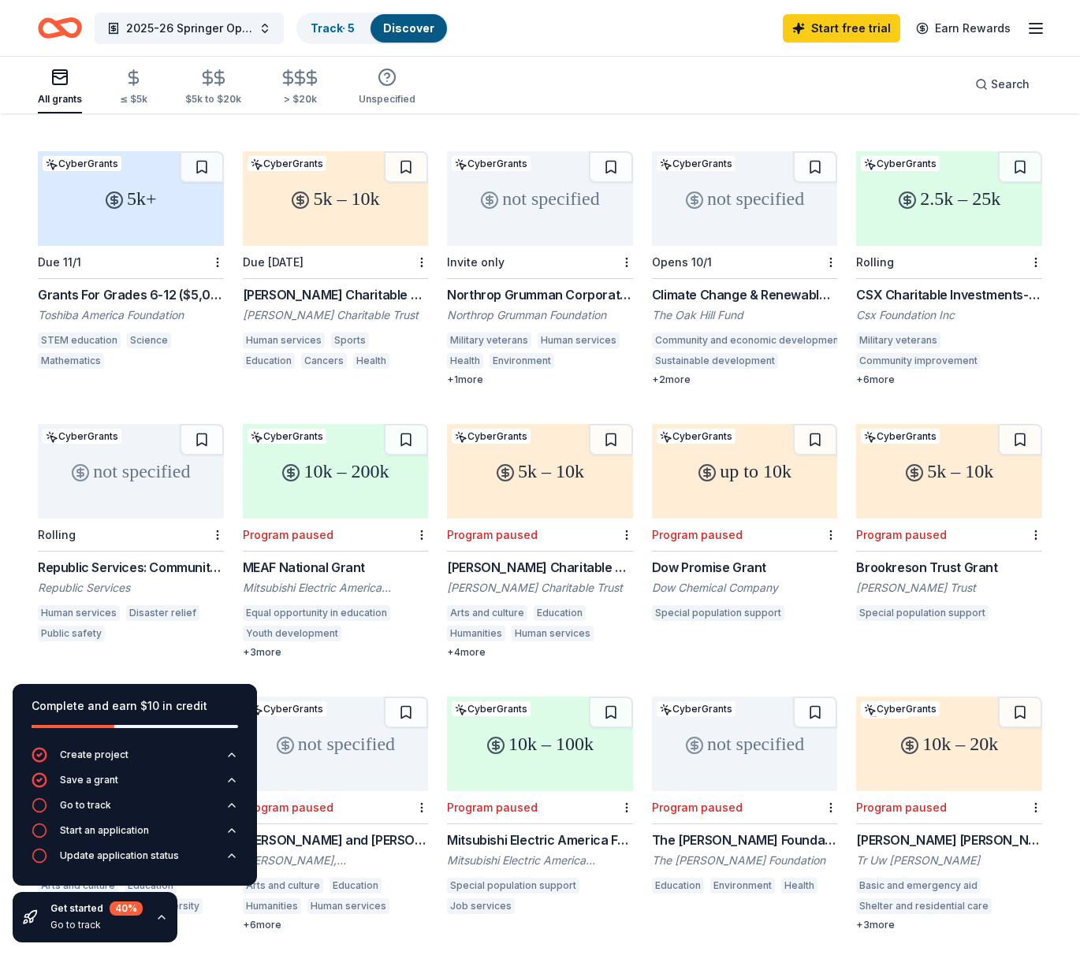
scroll to position [0, 0]
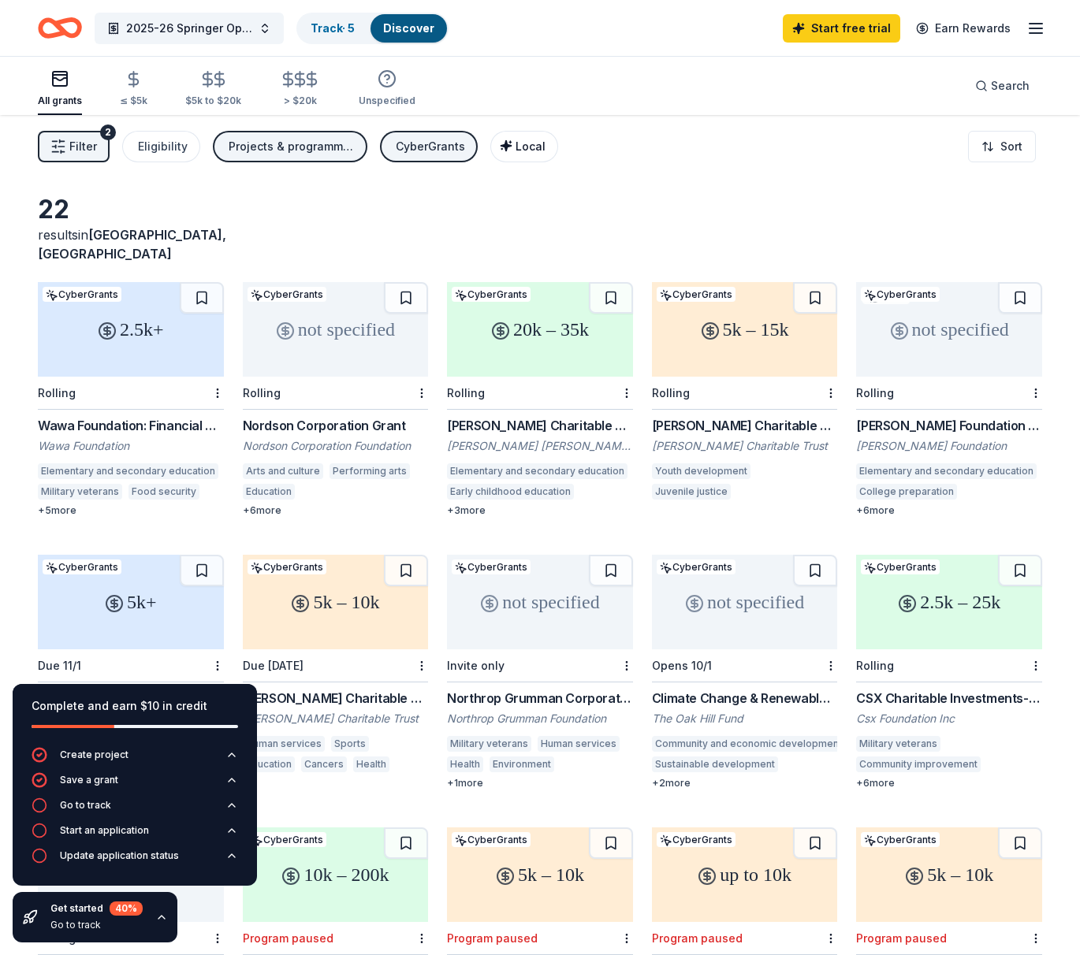
click at [522, 146] on span "Local" at bounding box center [530, 145] width 30 height 13
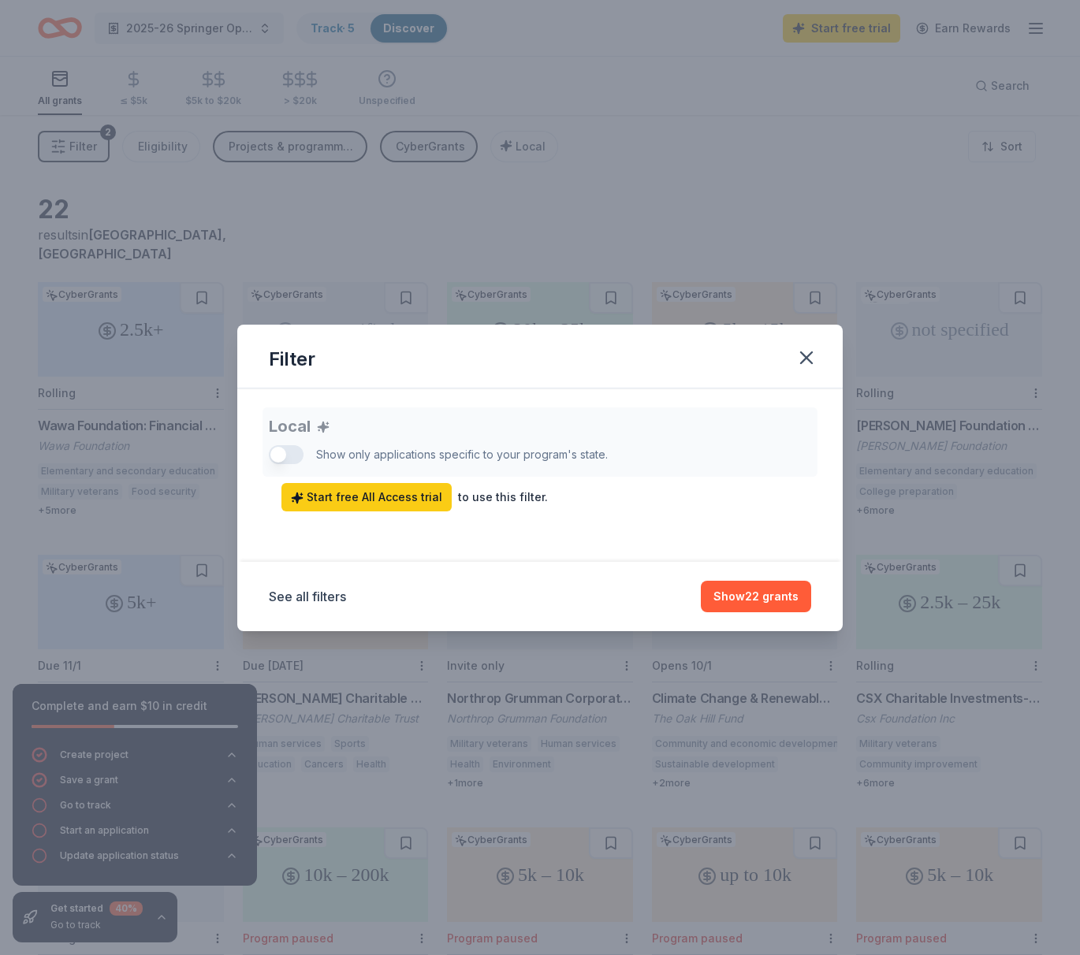
click at [301, 452] on div "Local Show only applications specific to your program's state. Start free All A…" at bounding box center [540, 459] width 542 height 104
click at [293, 452] on div "Local Show only applications specific to your program's state. Start free All A…" at bounding box center [540, 459] width 542 height 104
click at [792, 363] on button "button" at bounding box center [806, 357] width 35 height 35
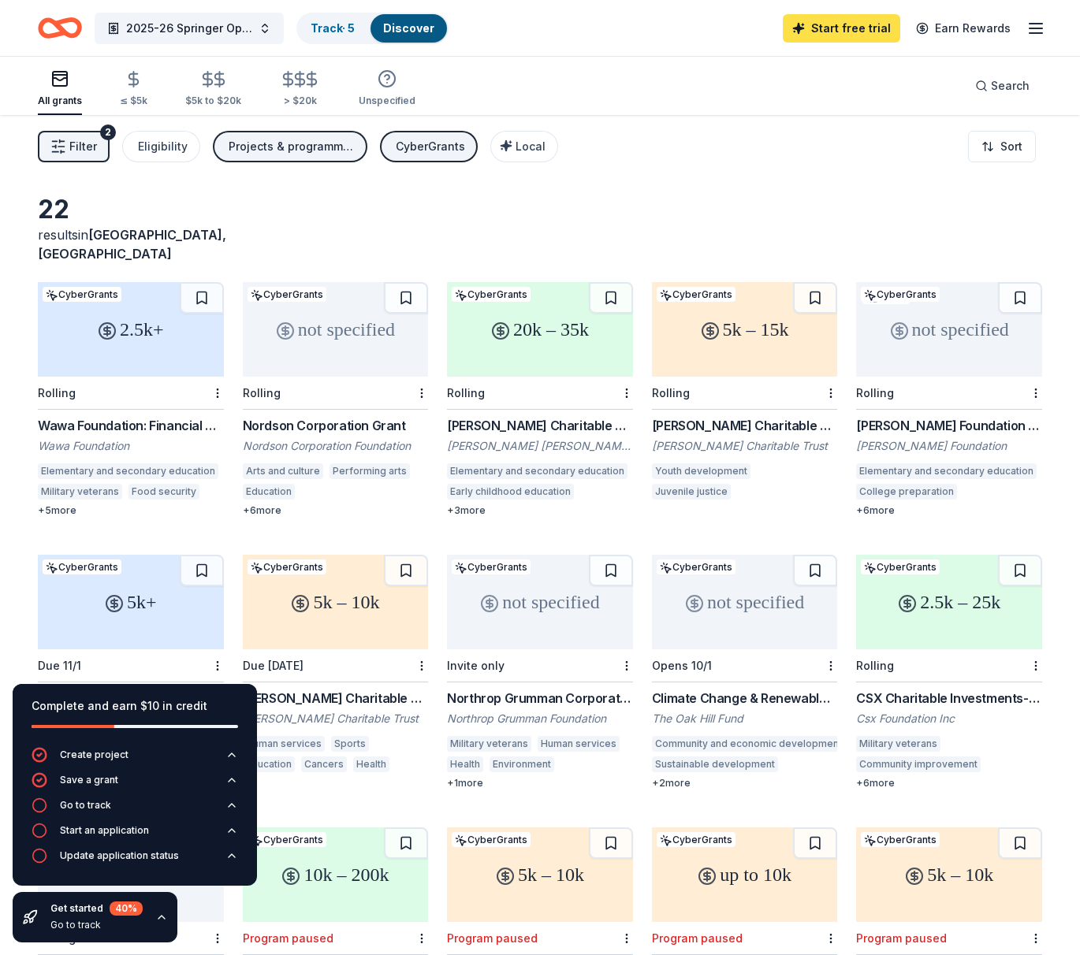
click at [853, 29] on link "Start free trial" at bounding box center [841, 28] width 117 height 28
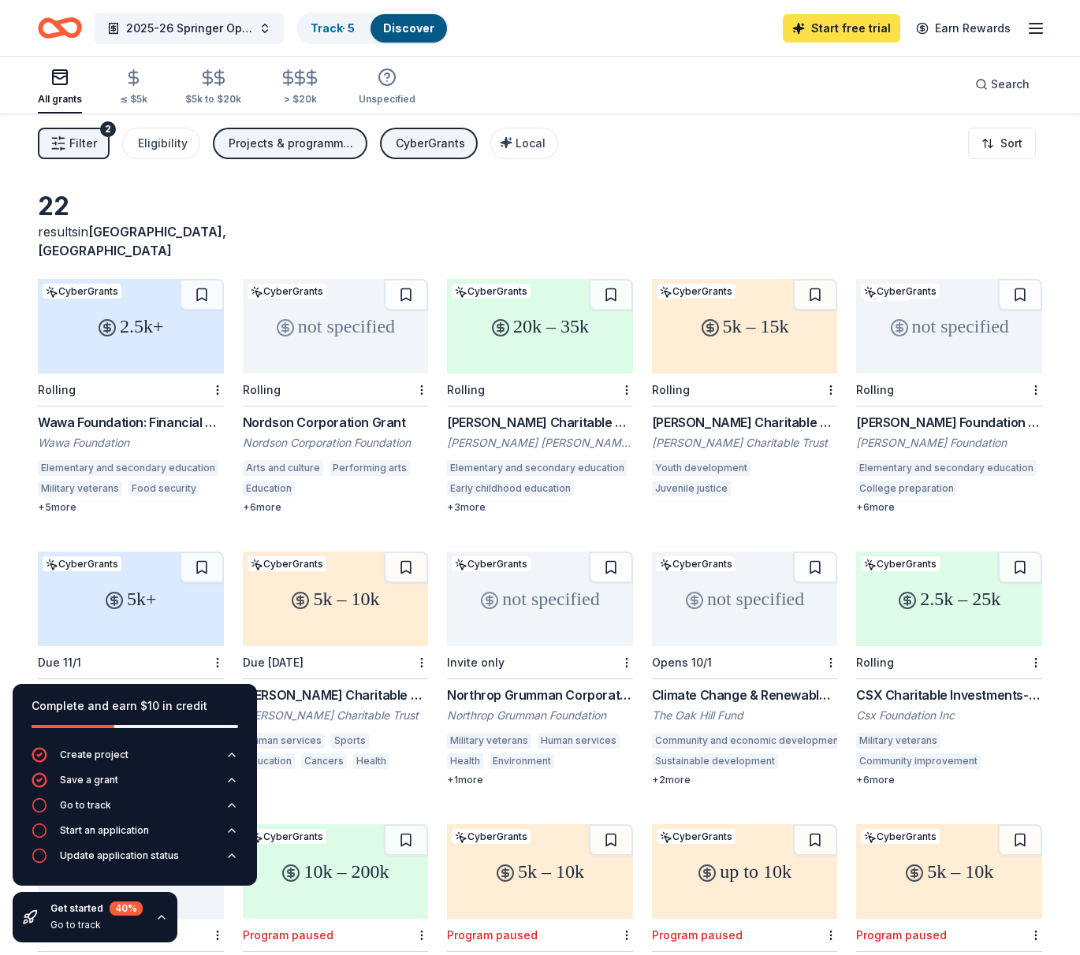
scroll to position [6, 0]
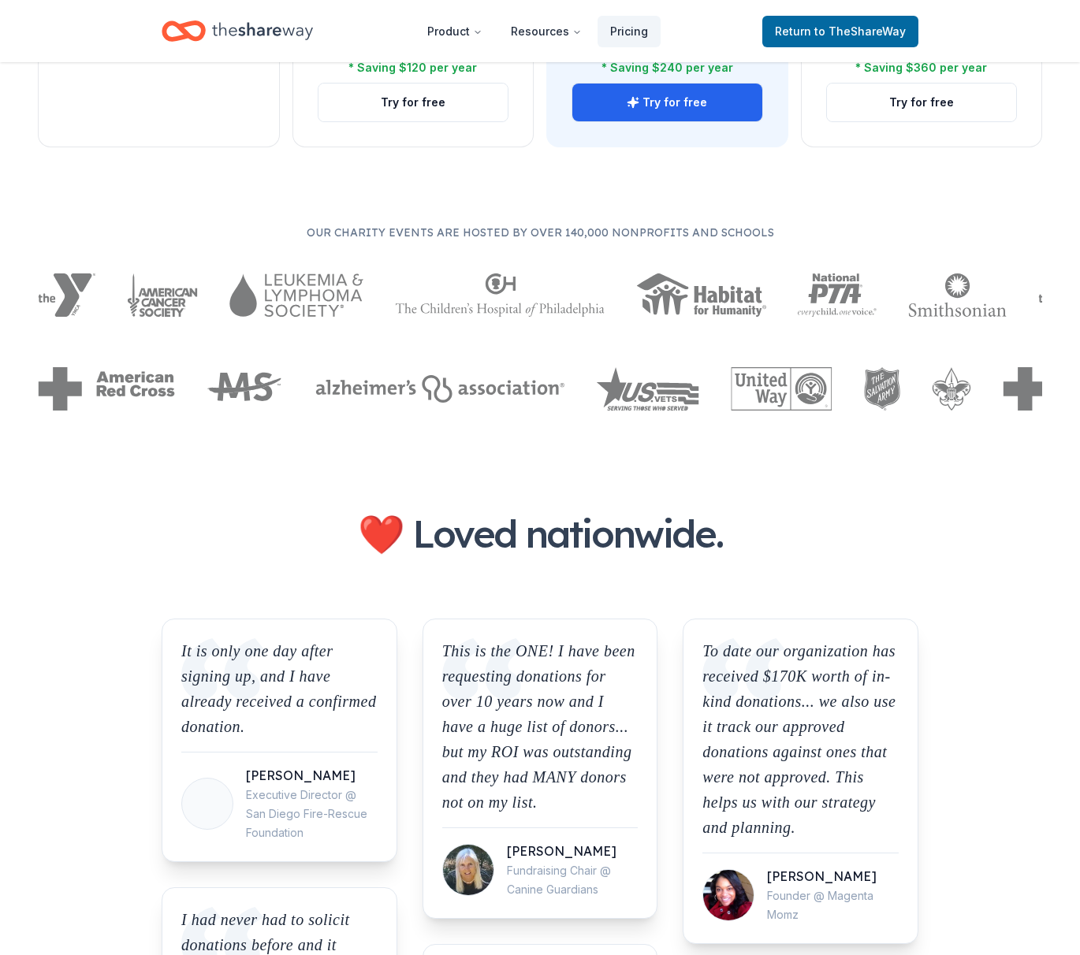
scroll to position [1233, 0]
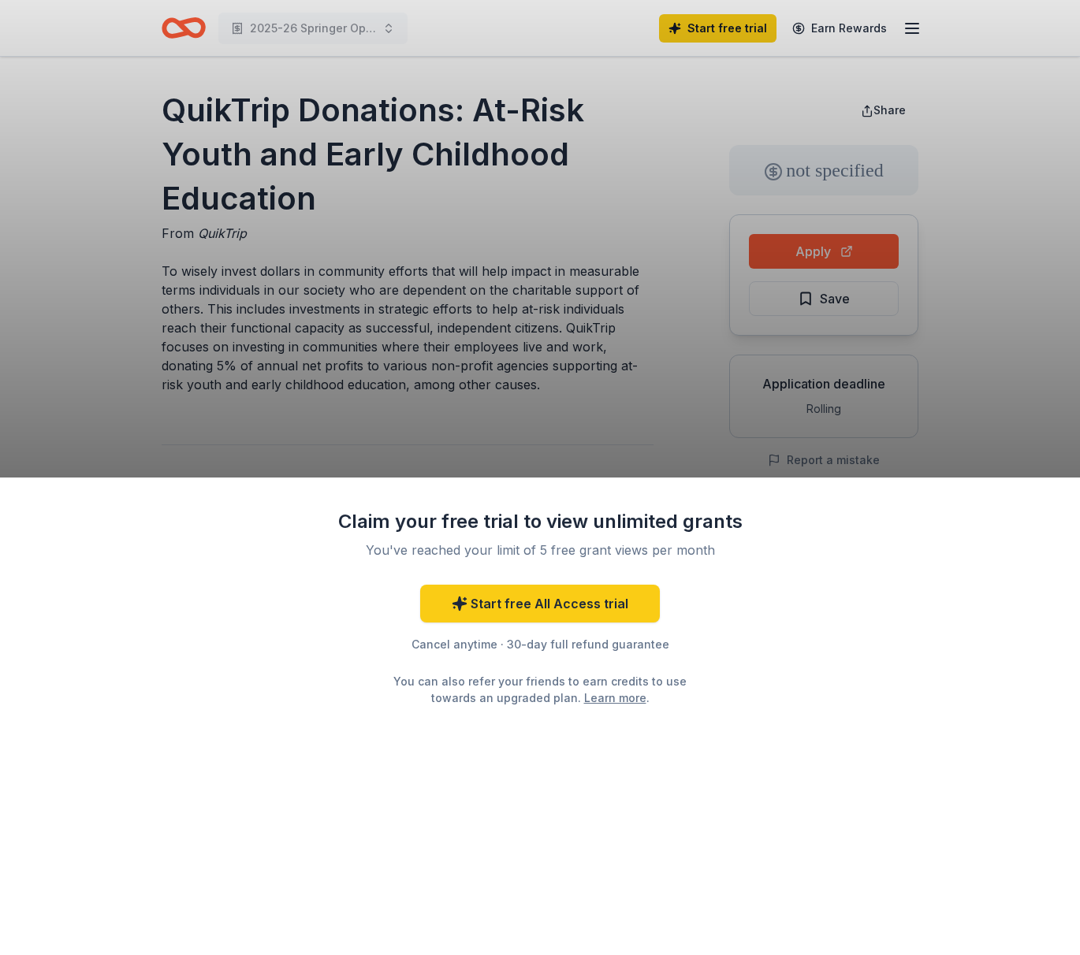
click at [482, 333] on div "Claim your free trial to view unlimited grants You've reached your limit of 5 f…" at bounding box center [540, 477] width 1080 height 955
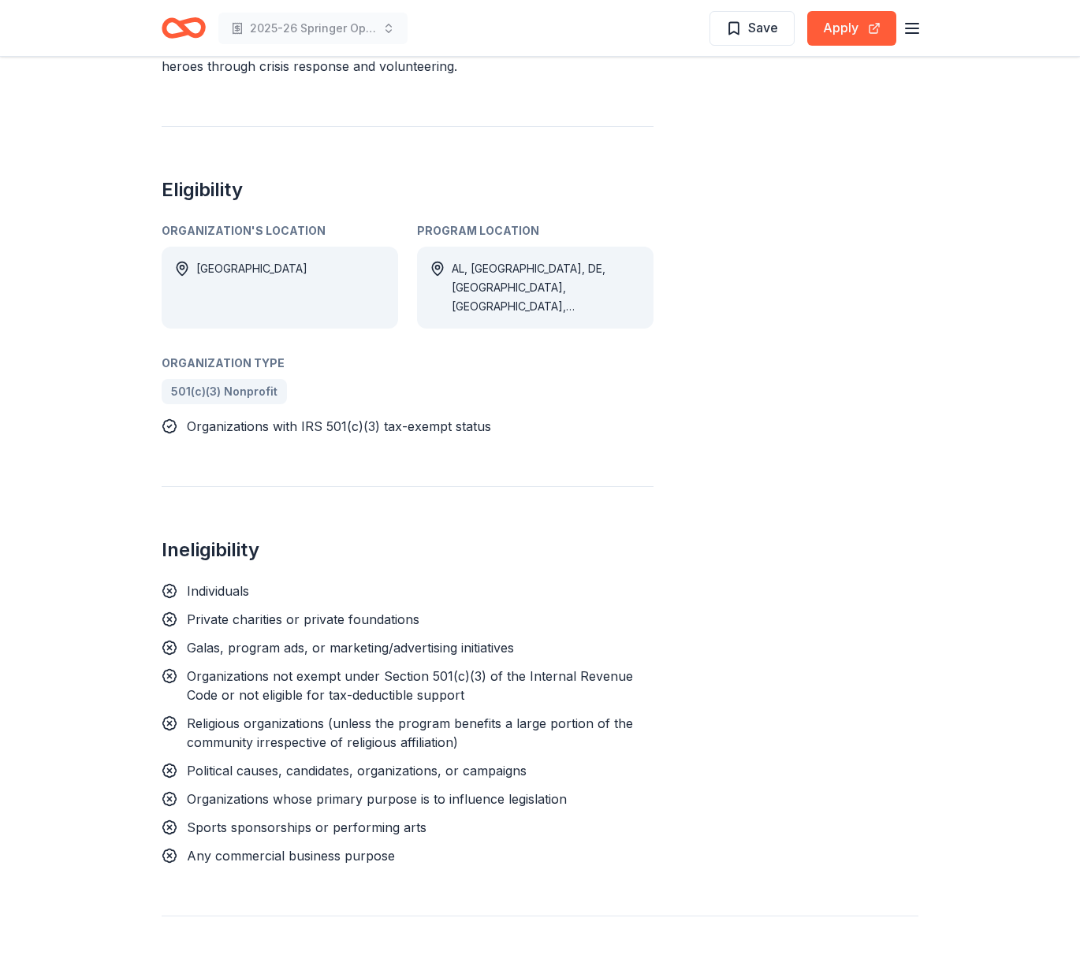
scroll to position [850, 0]
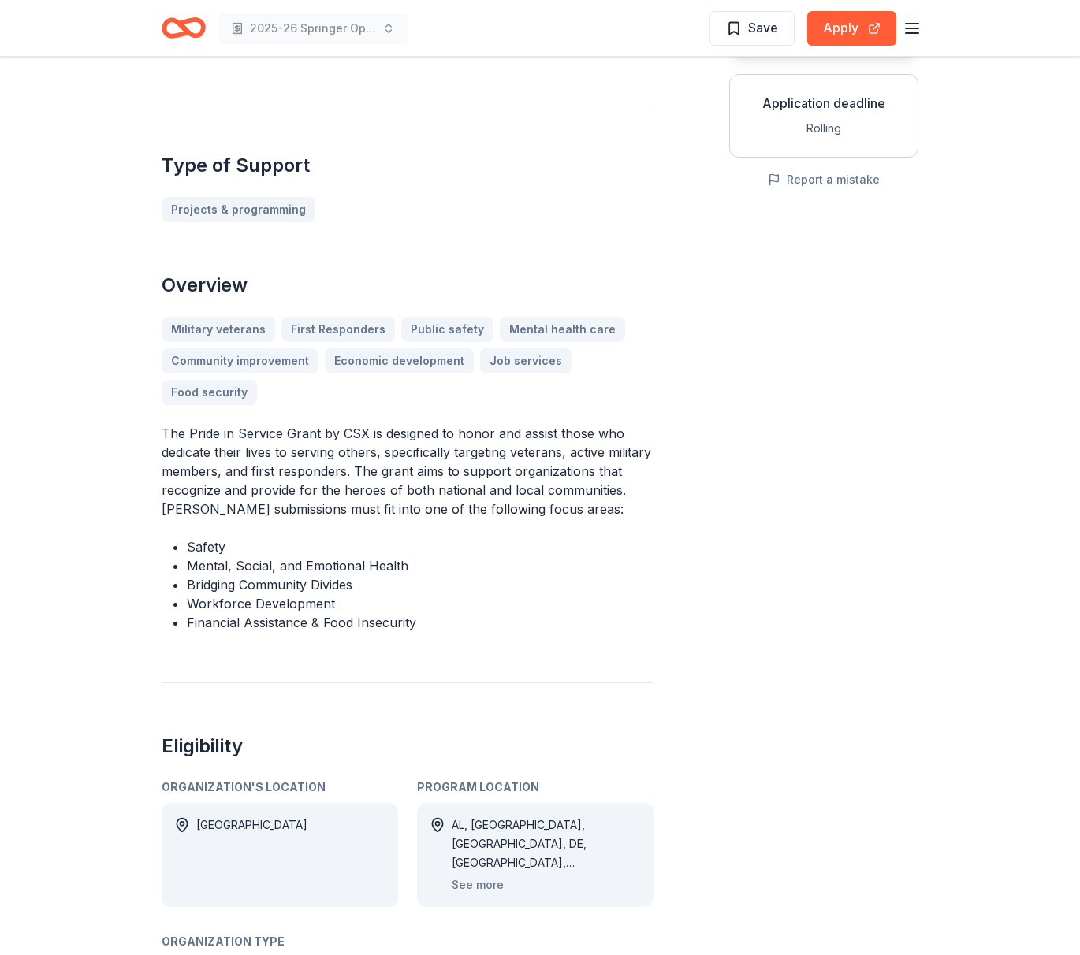
scroll to position [284, 0]
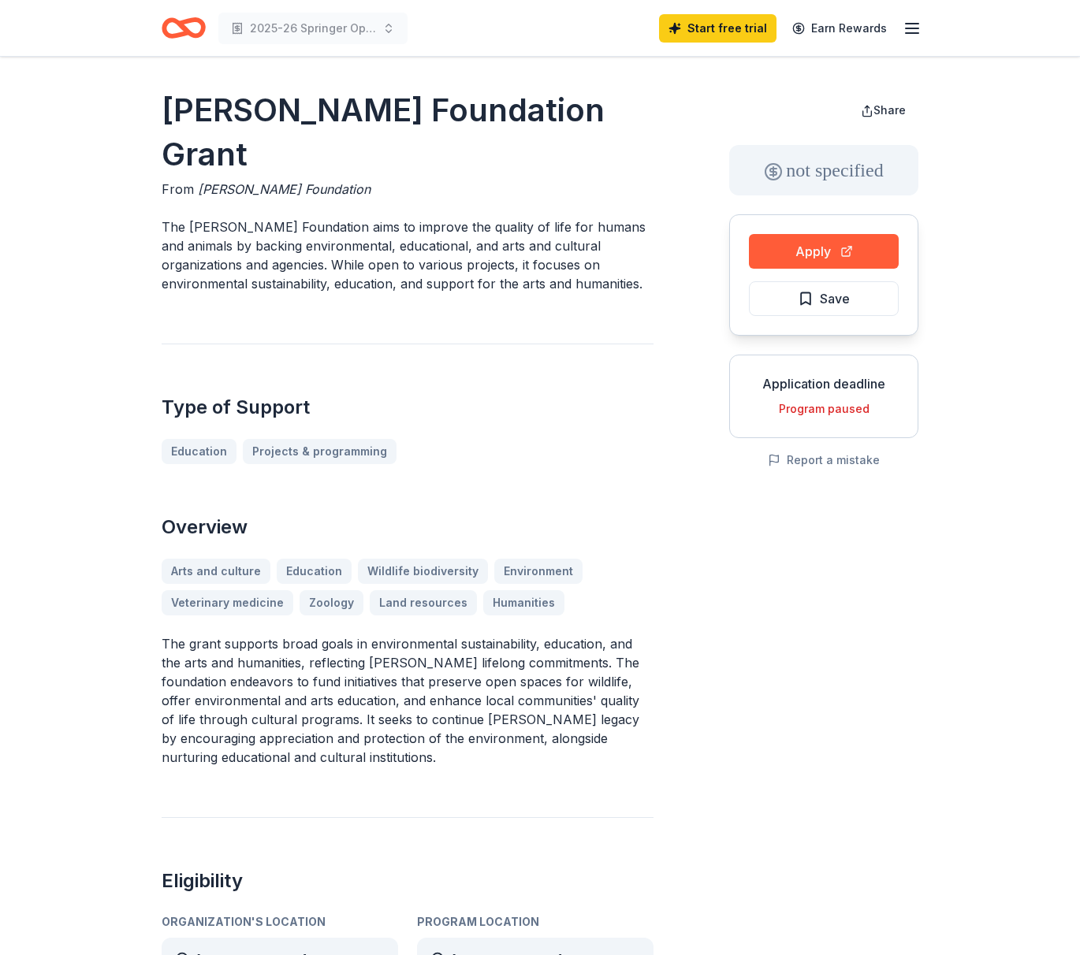
click at [266, 188] on span "Robert F. Schumann Foundation" at bounding box center [284, 189] width 173 height 16
drag, startPoint x: 654, startPoint y: 108, endPoint x: 143, endPoint y: 128, distance: 511.9
drag, startPoint x: 157, startPoint y: 115, endPoint x: 456, endPoint y: 121, distance: 298.7
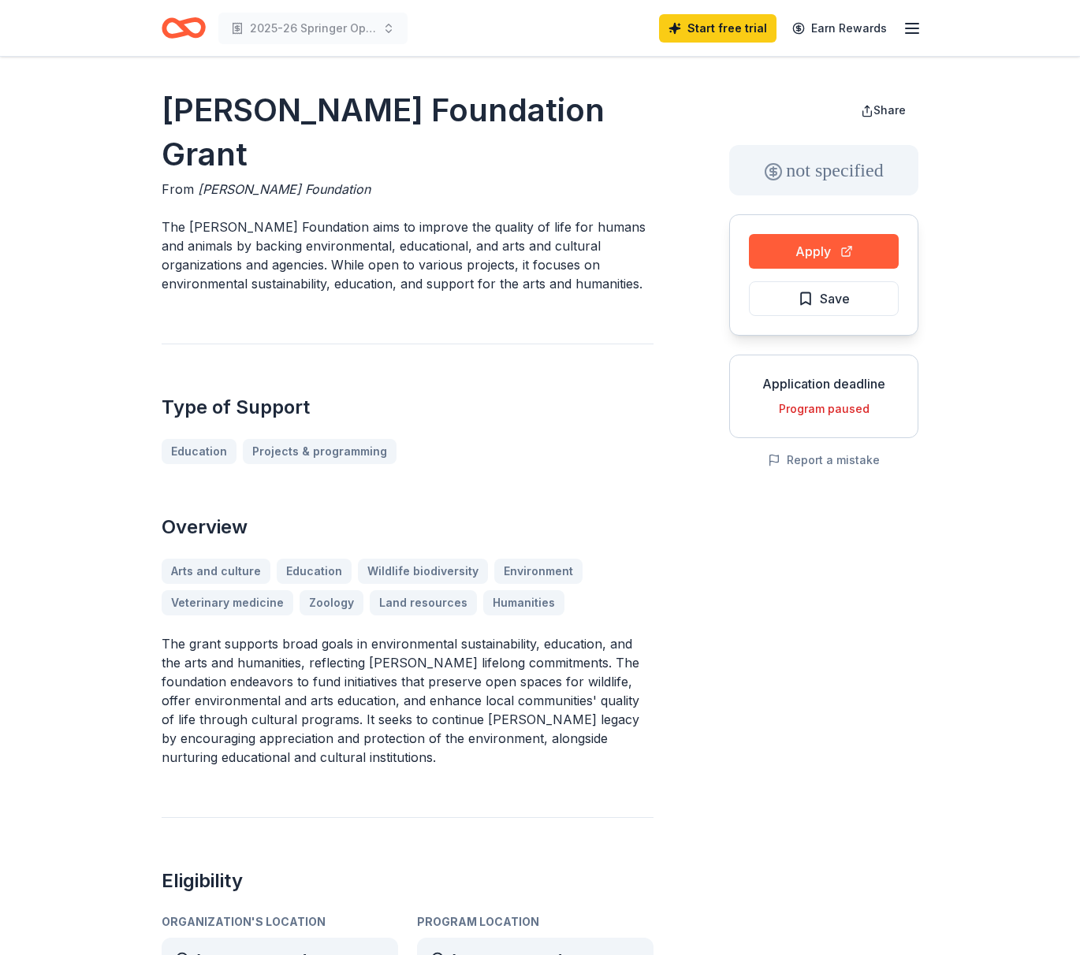
click at [455, 121] on h1 "Robert F. Schumann Foundation Grant" at bounding box center [408, 132] width 492 height 88
click at [454, 121] on h1 "Robert F. Schumann Foundation Grant" at bounding box center [408, 132] width 492 height 88
click at [455, 121] on h1 "Robert F. Schumann Foundation Grant" at bounding box center [408, 132] width 492 height 88
click at [452, 115] on h1 "Robert F. Schumann Foundation Grant" at bounding box center [408, 132] width 492 height 88
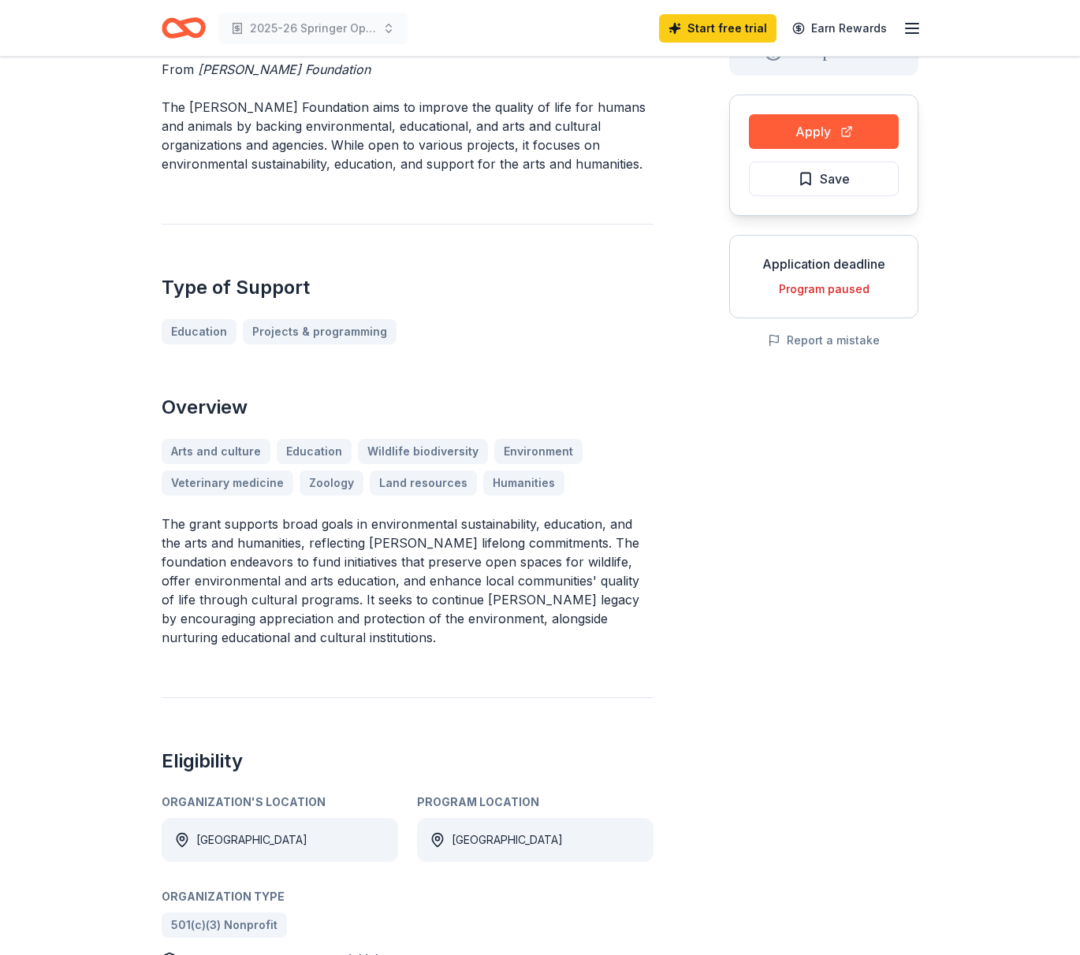
scroll to position [127, 0]
